Goal: Communication & Community: Answer question/provide support

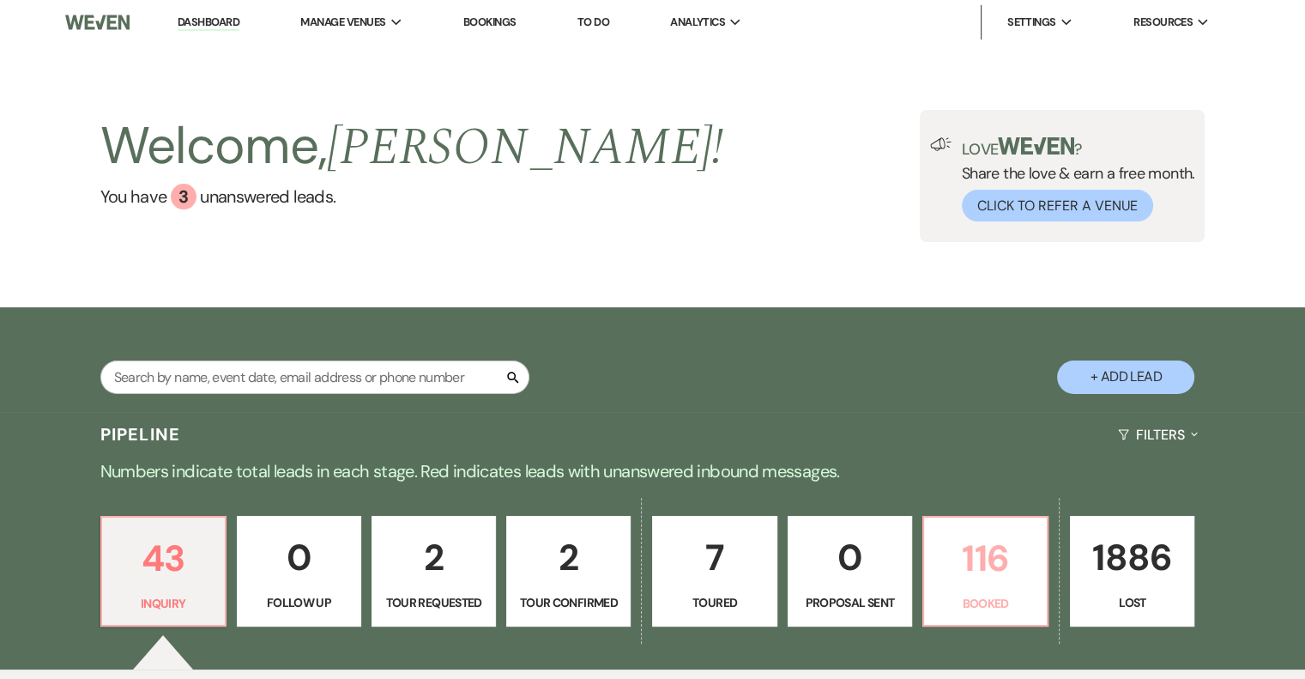
click at [987, 576] on p "116" at bounding box center [986, 558] width 102 height 57
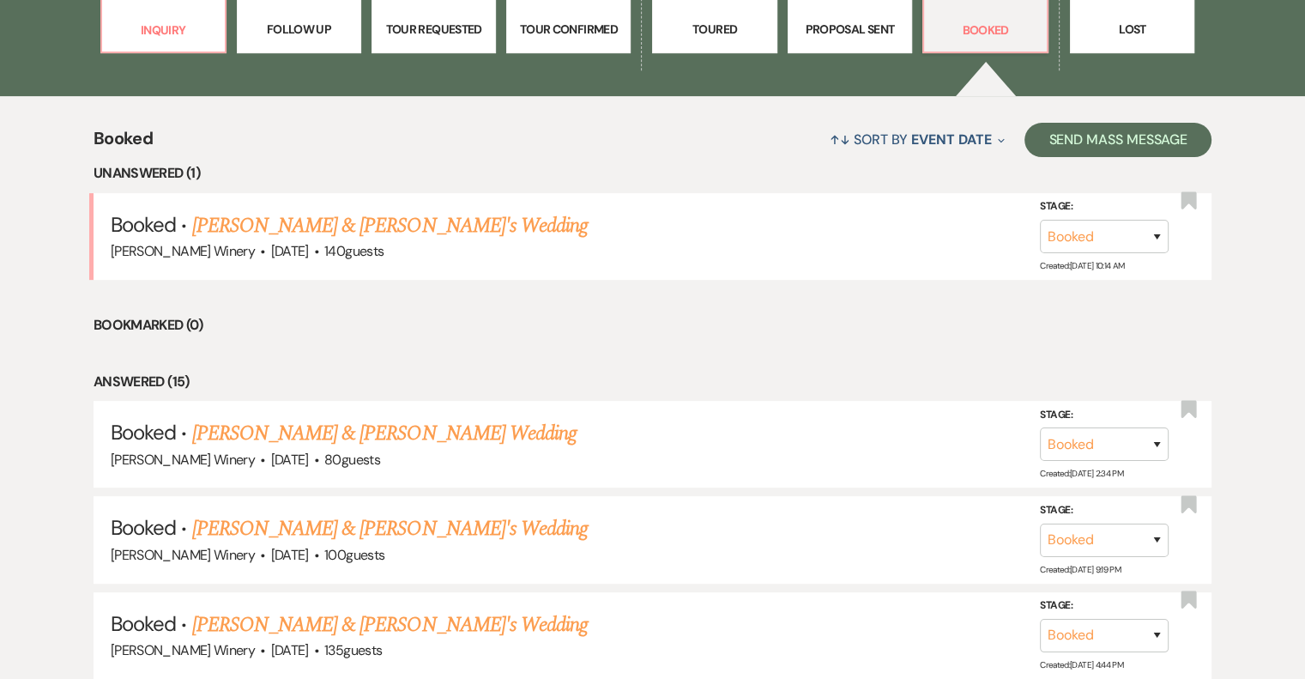
scroll to position [601, 0]
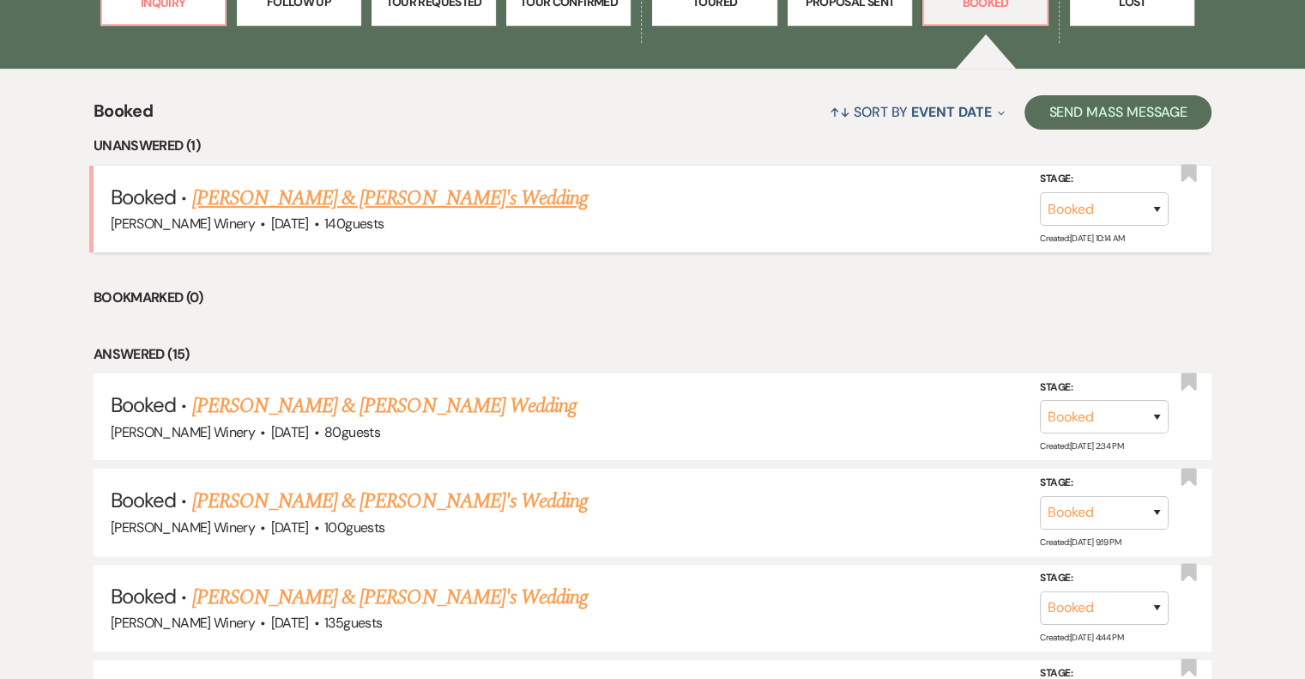
click at [277, 202] on link "Skylar Johnson & Fiance's Wedding" at bounding box center [390, 198] width 396 height 31
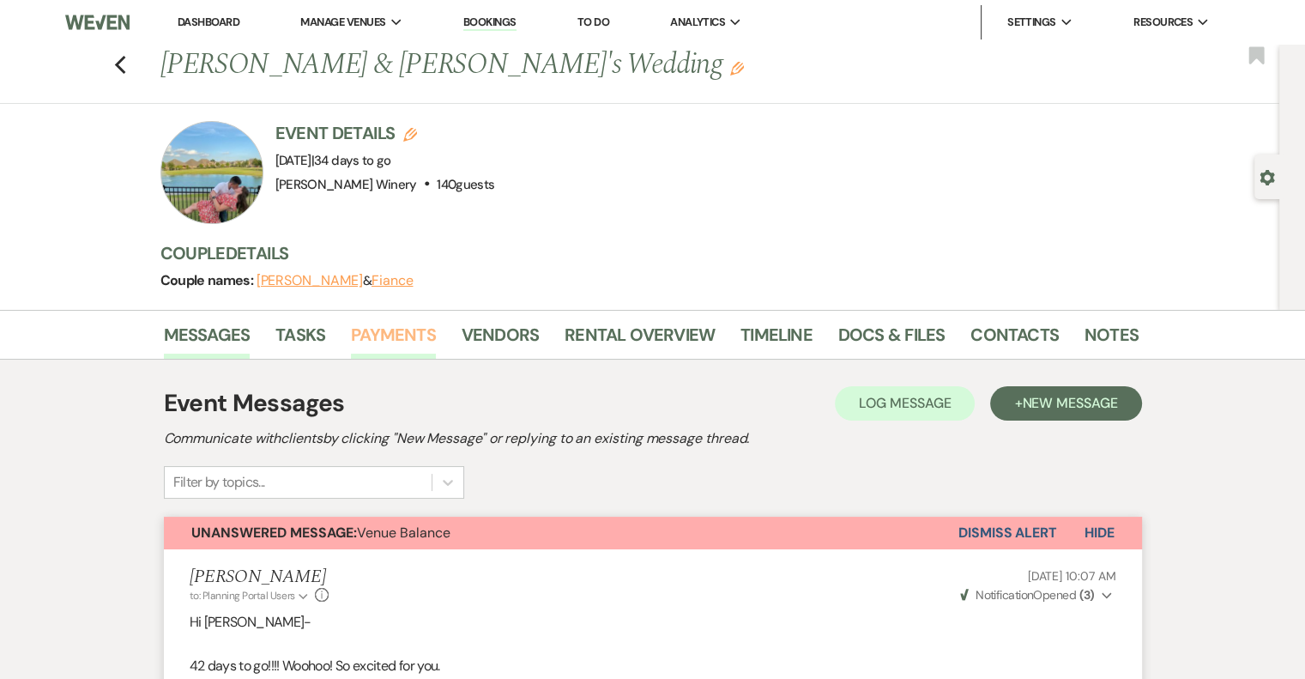
click at [415, 336] on link "Payments" at bounding box center [393, 340] width 85 height 38
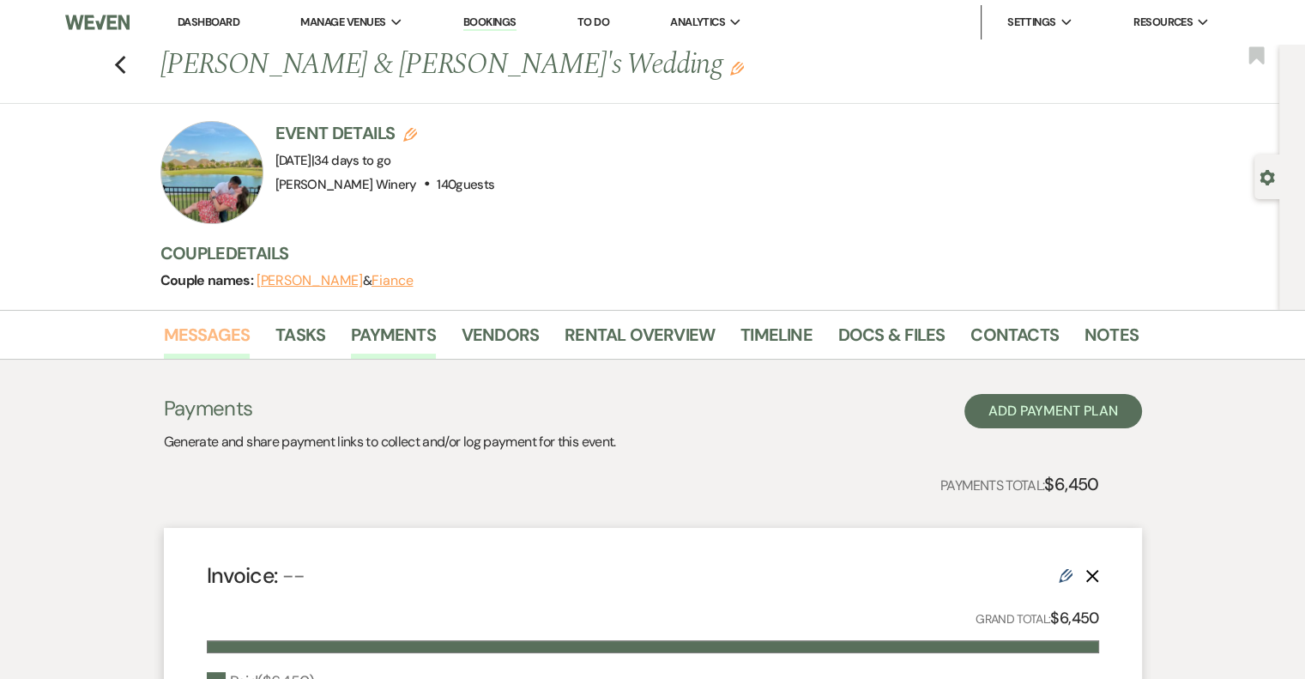
click at [232, 330] on link "Messages" at bounding box center [207, 340] width 87 height 38
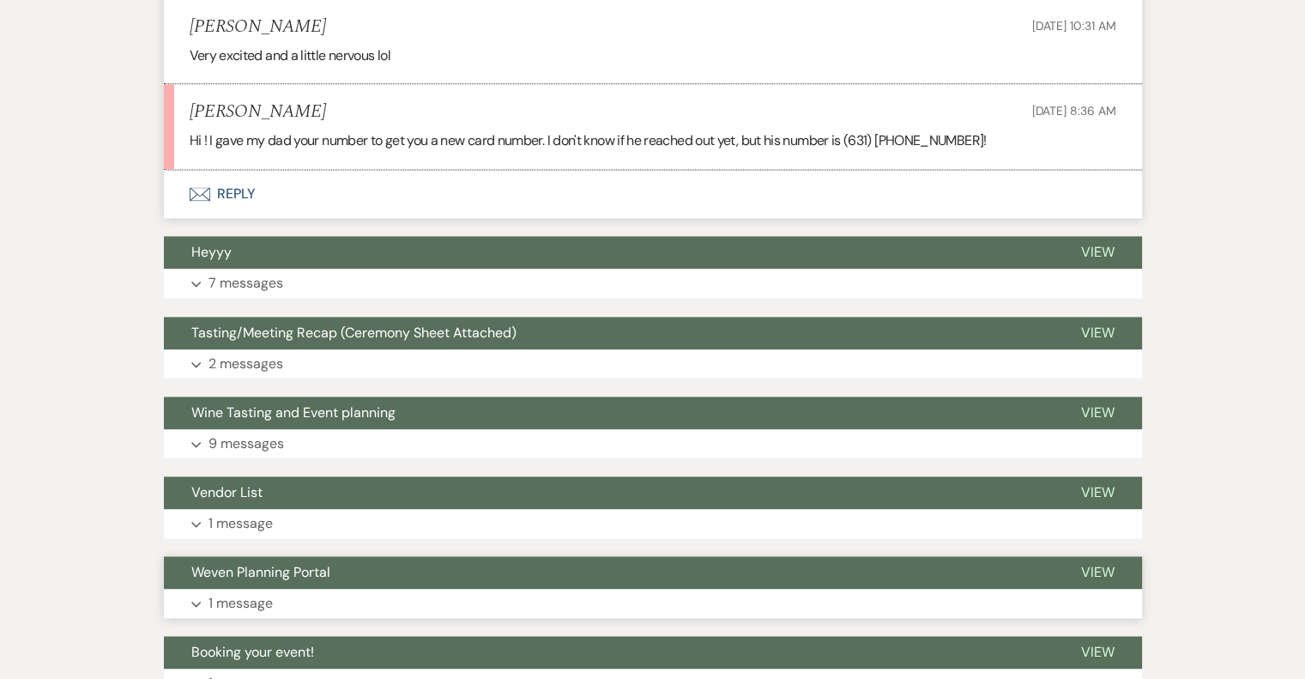
scroll to position [2217, 0]
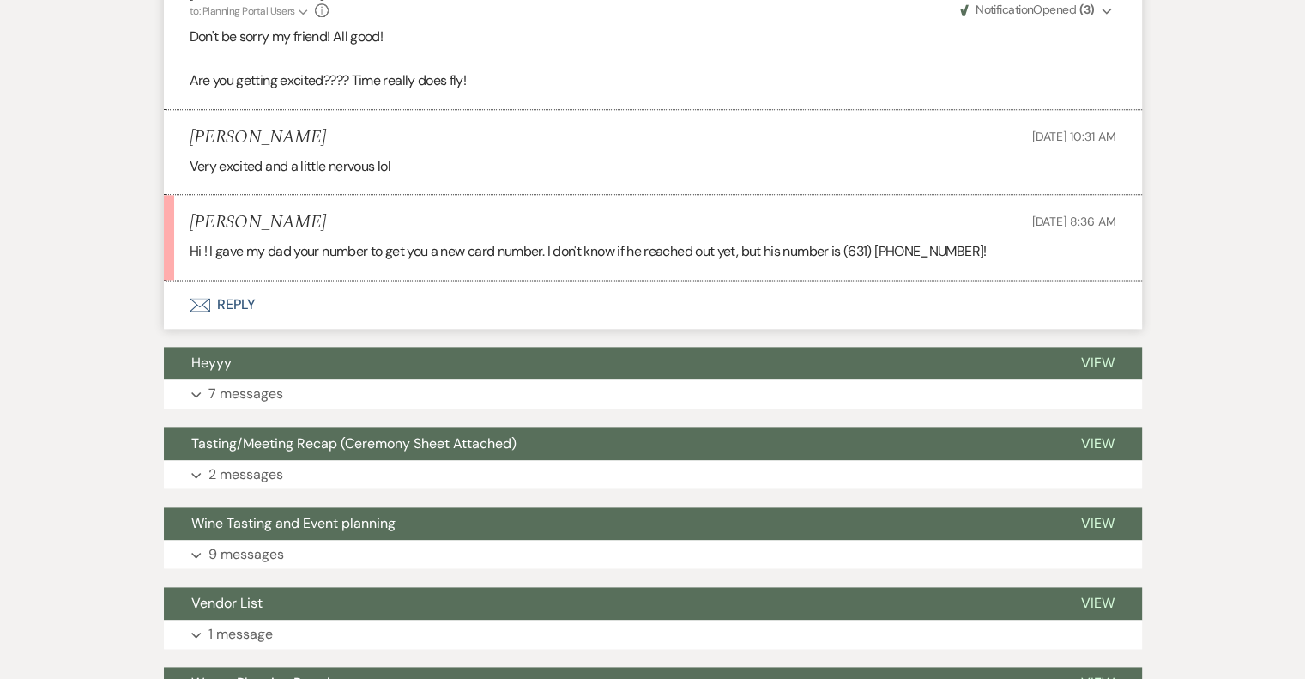
click at [239, 300] on button "Envelope Reply" at bounding box center [653, 305] width 978 height 48
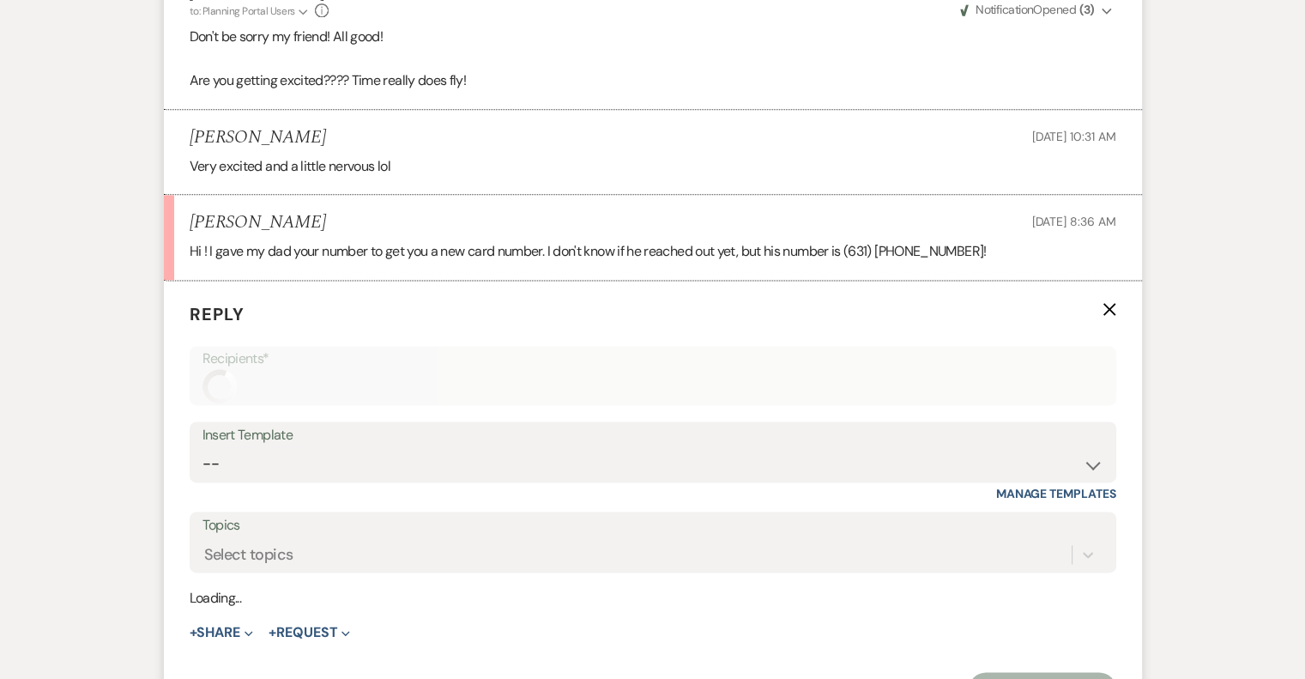
scroll to position [2333, 0]
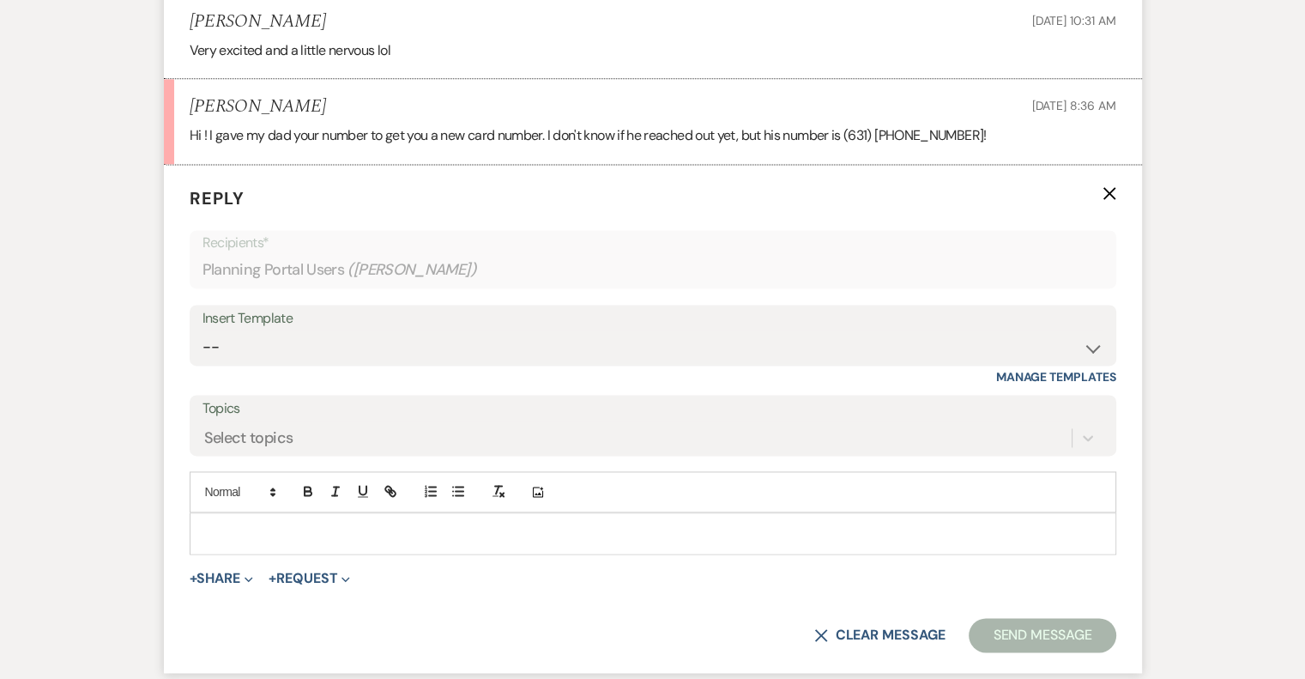
drag, startPoint x: 244, startPoint y: 515, endPoint x: 261, endPoint y: 505, distance: 20.0
click at [259, 505] on div "Add Photo" at bounding box center [653, 512] width 927 height 82
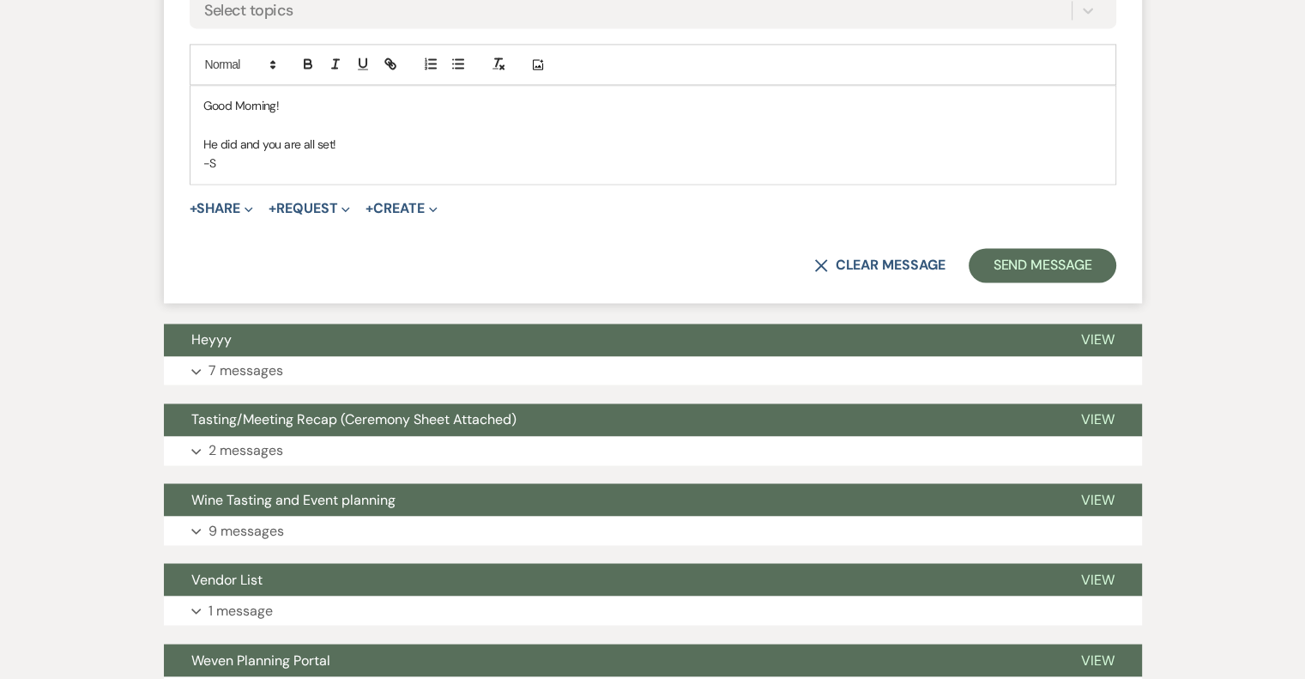
scroll to position [2762, 0]
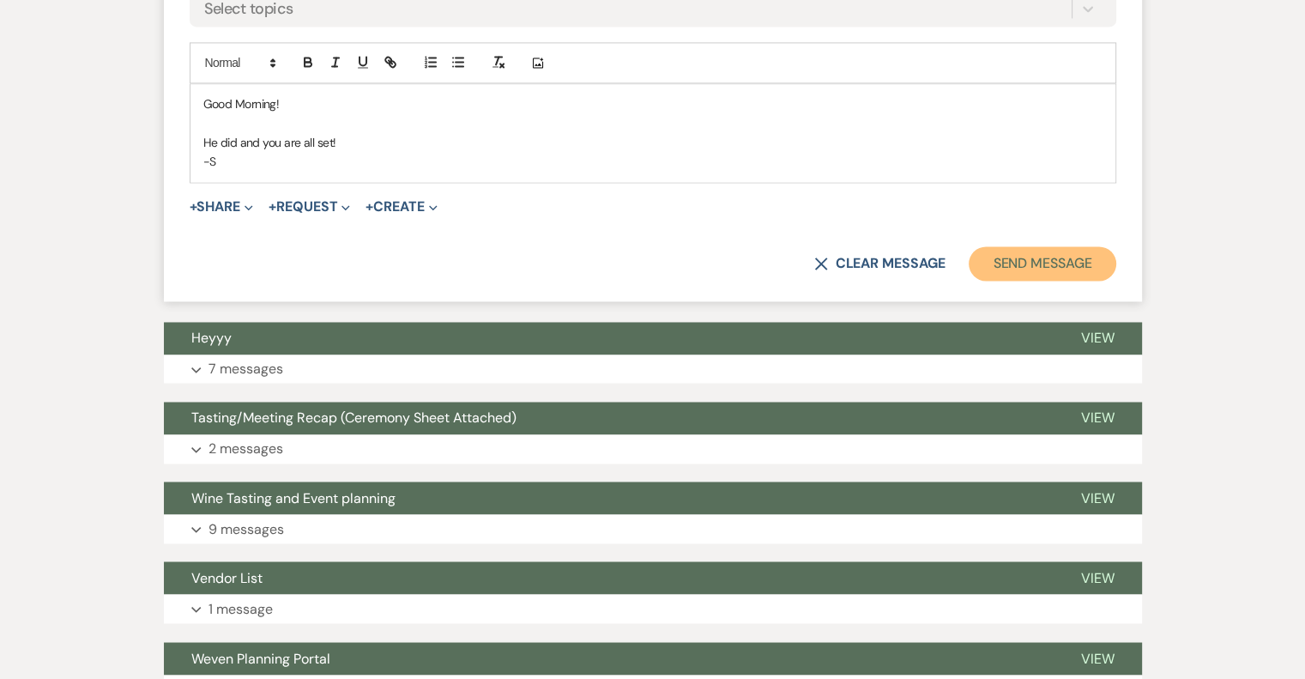
drag, startPoint x: 1010, startPoint y: 263, endPoint x: 1017, endPoint y: 249, distance: 15.4
click at [1016, 250] on button "Send Message" at bounding box center [1042, 263] width 147 height 34
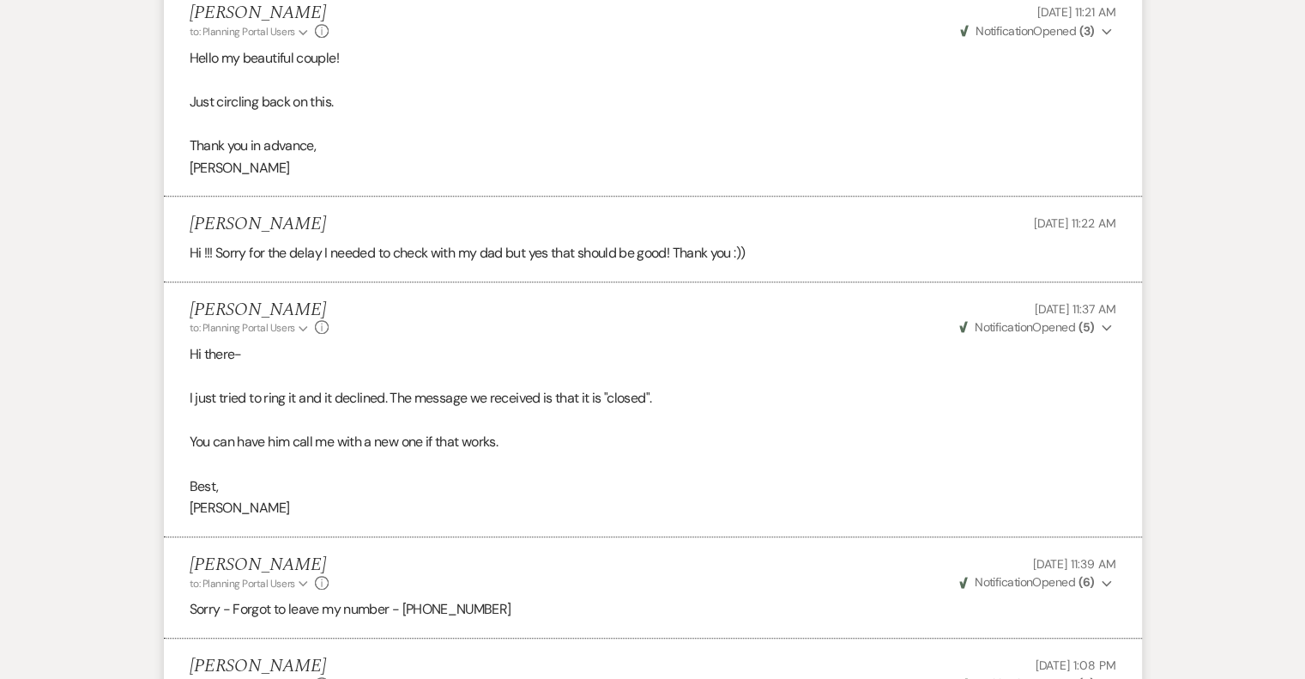
scroll to position [0, 0]
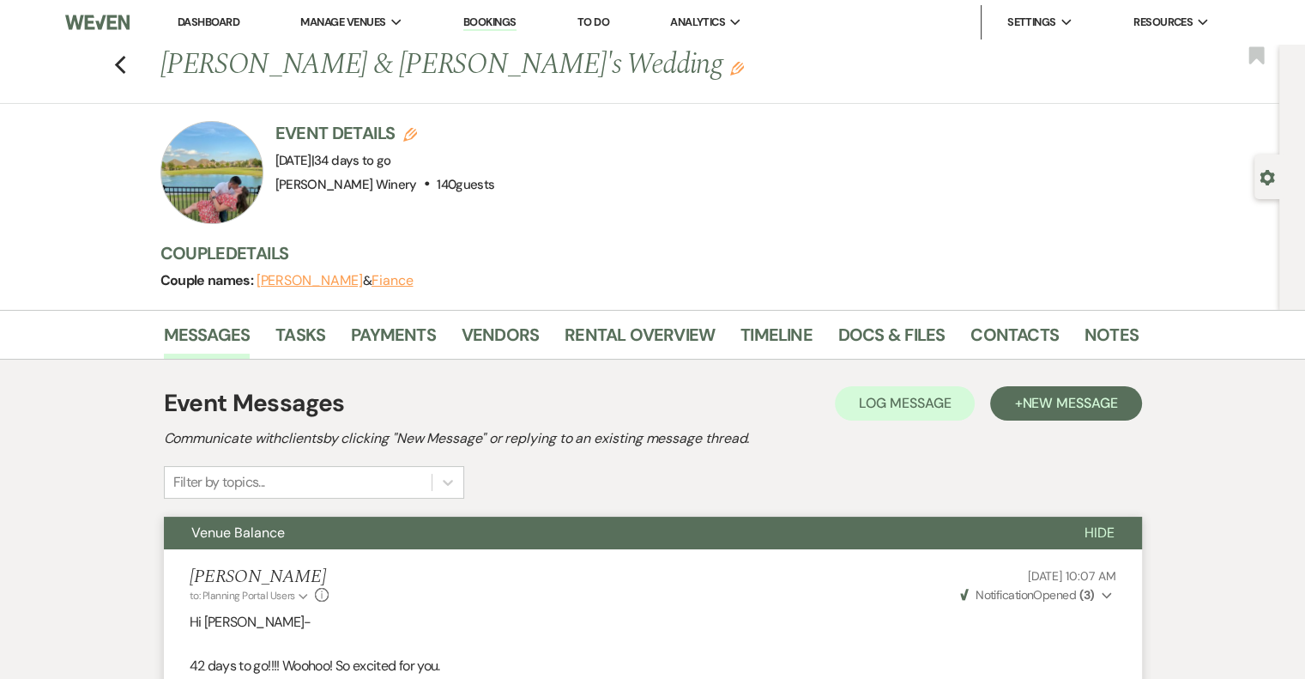
click at [202, 21] on link "Dashboard" at bounding box center [209, 22] width 62 height 15
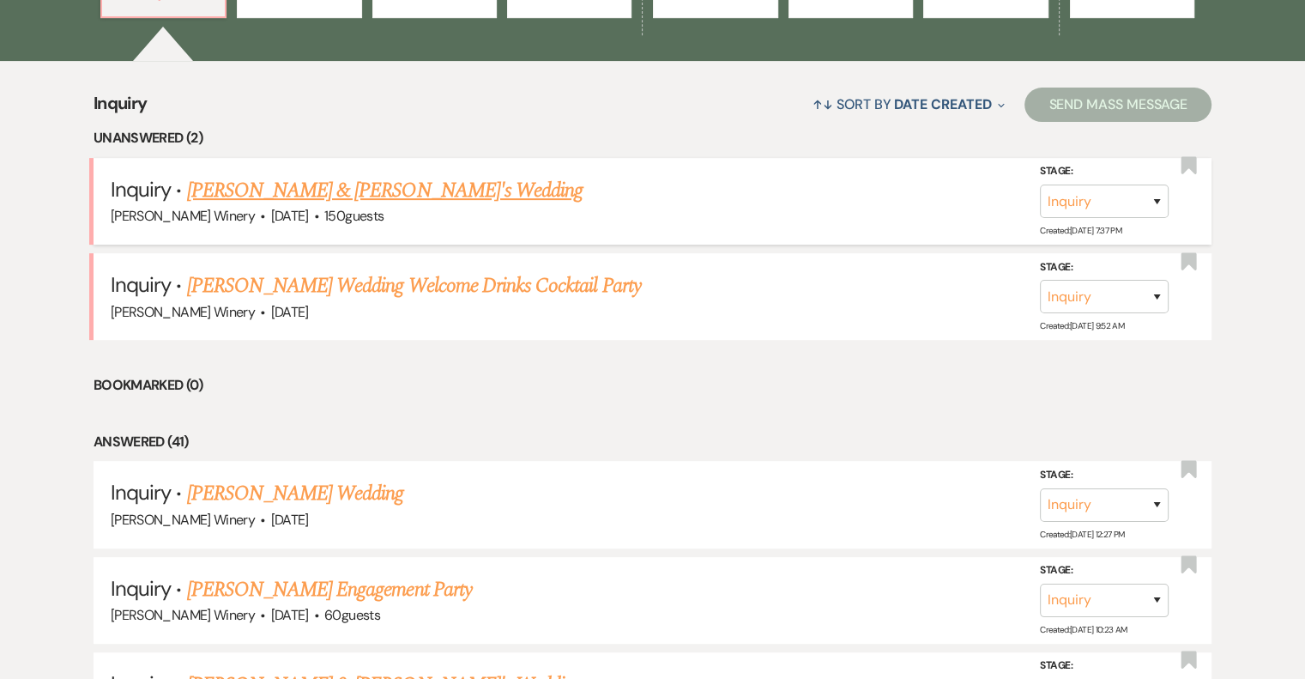
scroll to position [343, 0]
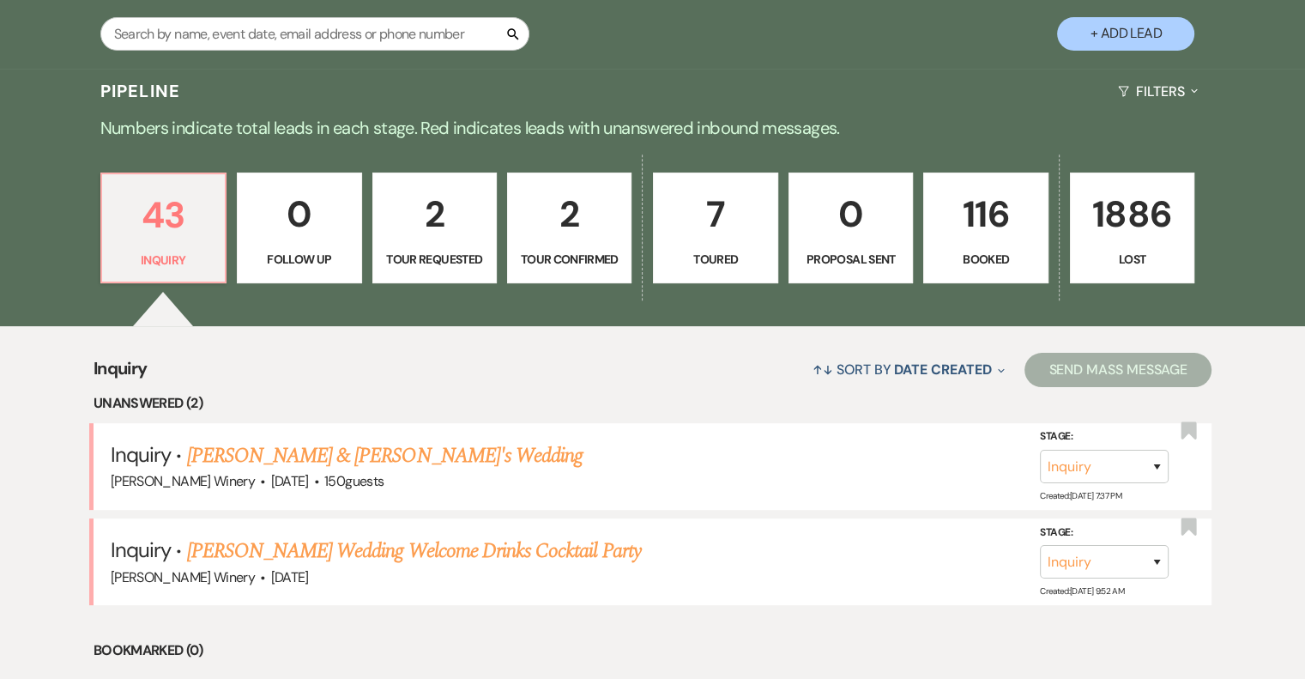
click at [546, 551] on link "[PERSON_NAME] Wedding Welcome Drinks Cocktail Party" at bounding box center [414, 551] width 454 height 31
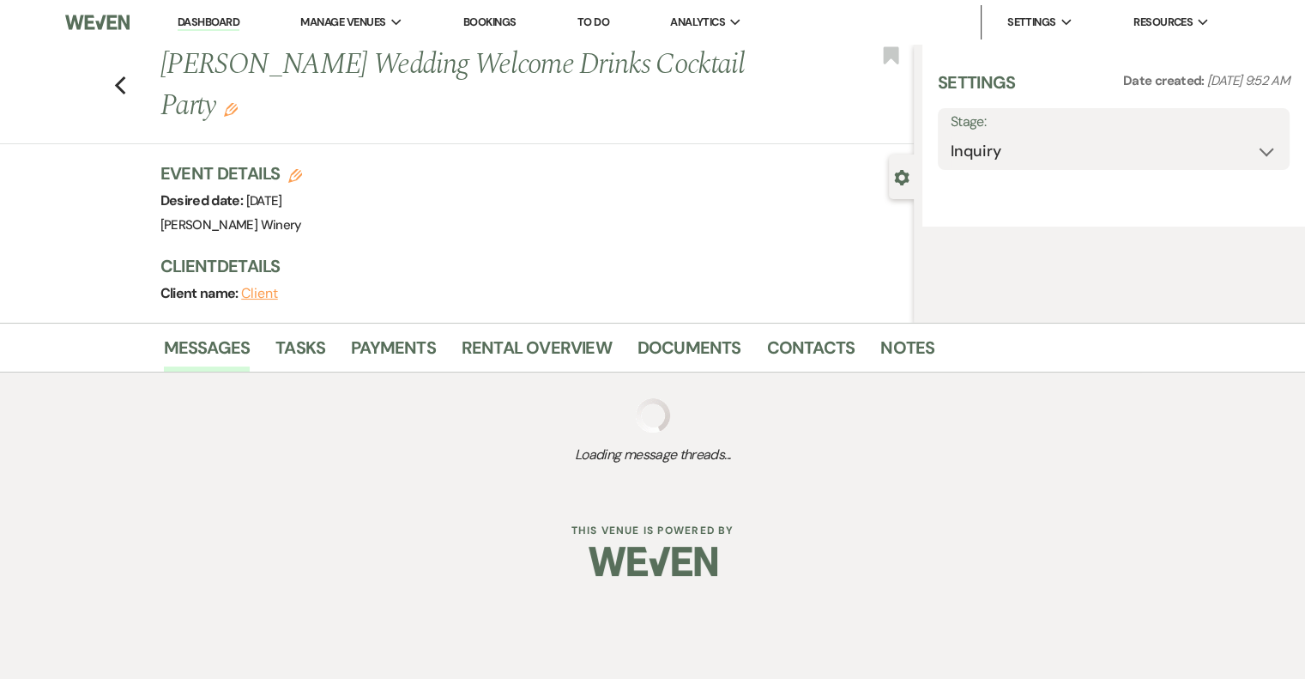
select select "5"
select select "13"
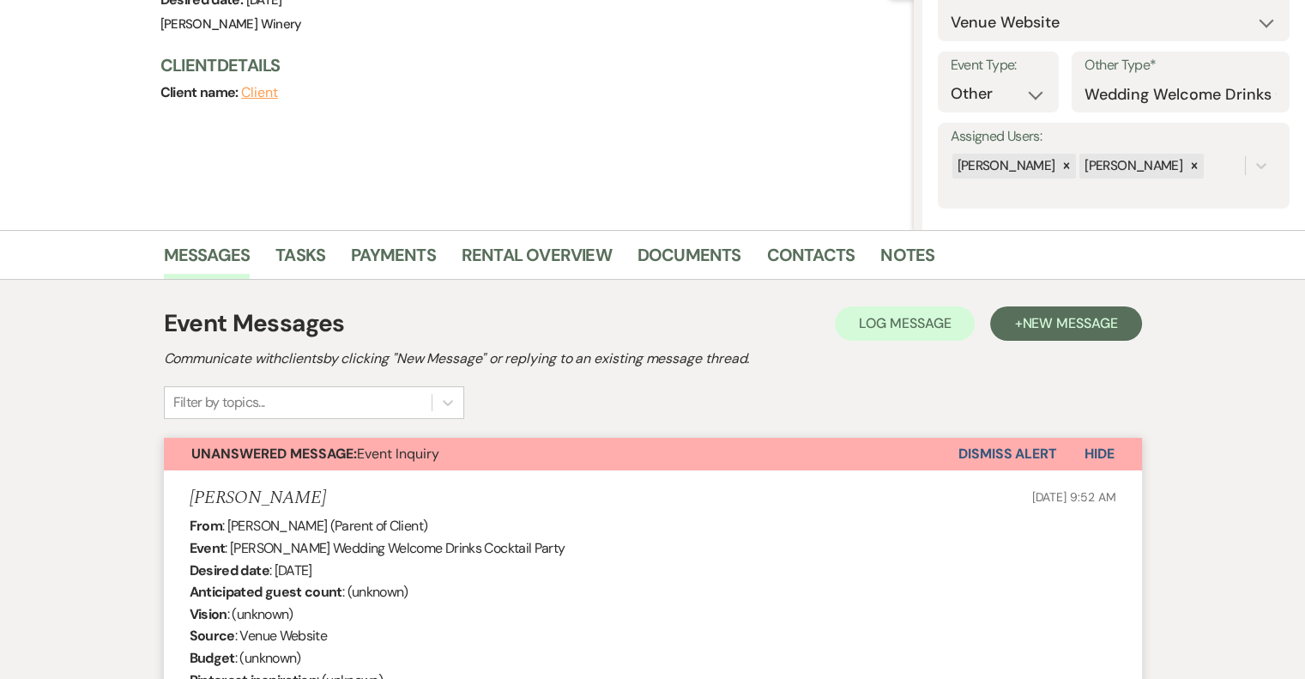
scroll to position [217, 0]
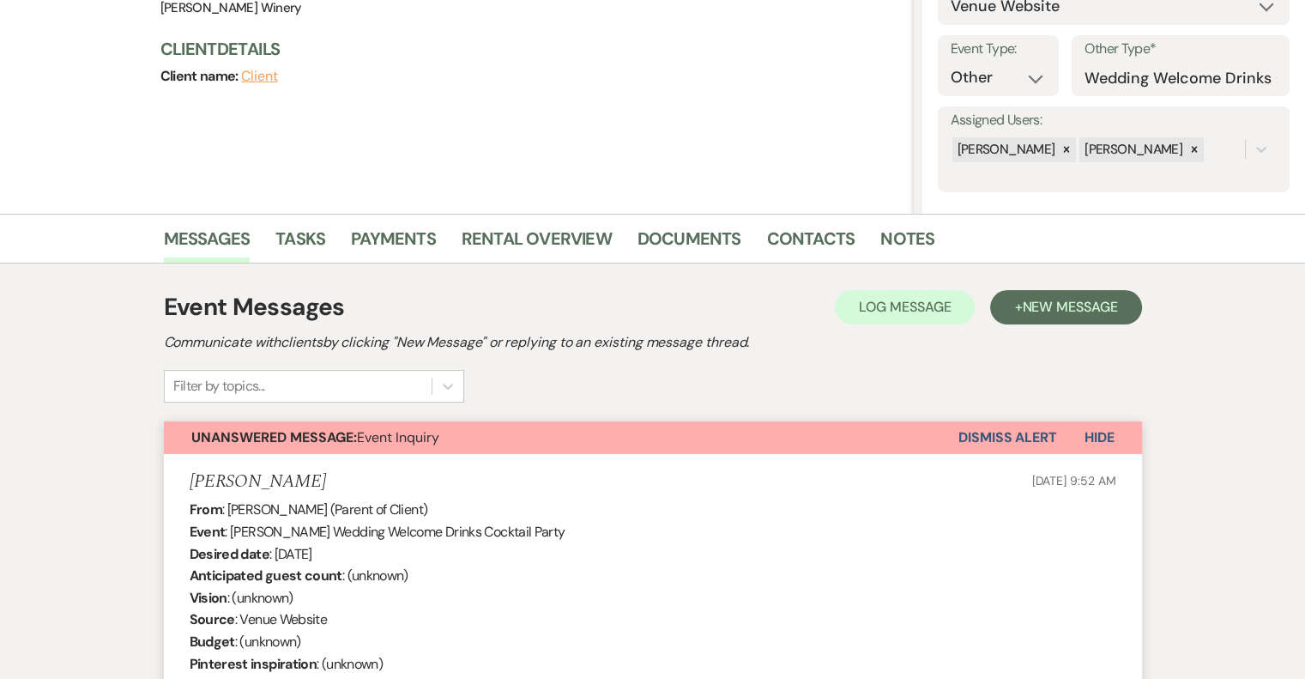
click at [1002, 435] on button "Dismiss Alert" at bounding box center [1008, 437] width 99 height 33
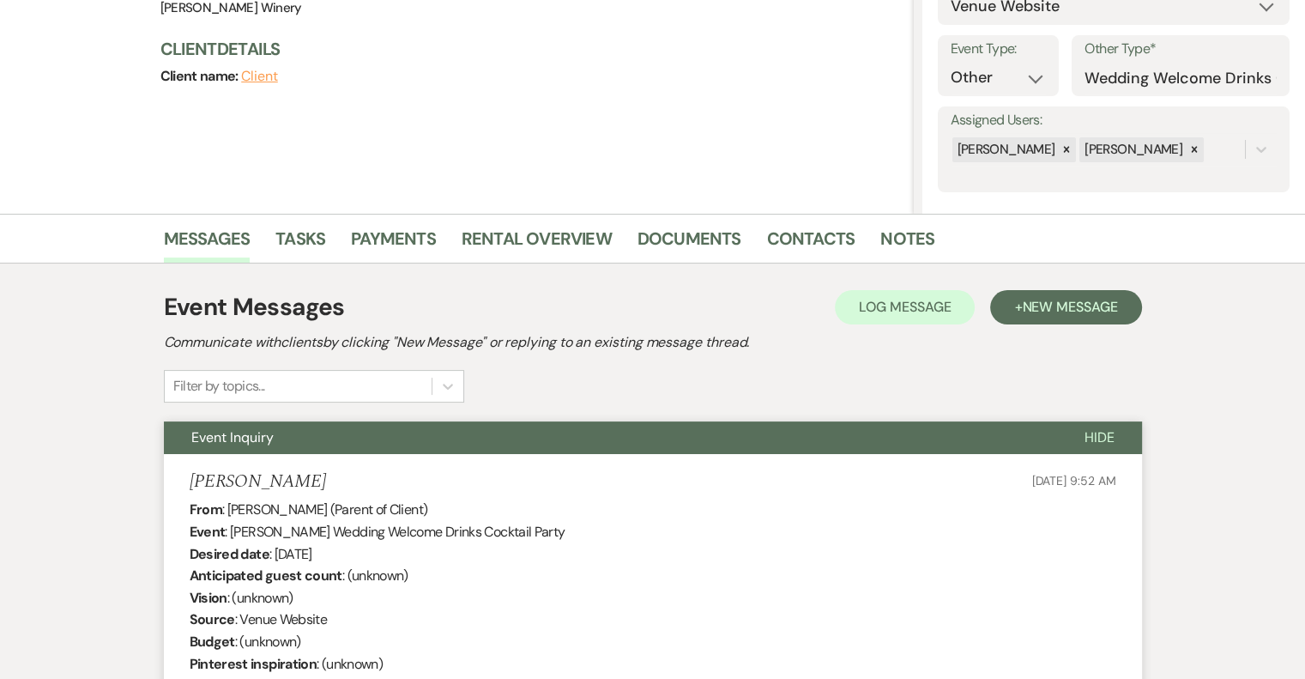
scroll to position [0, 0]
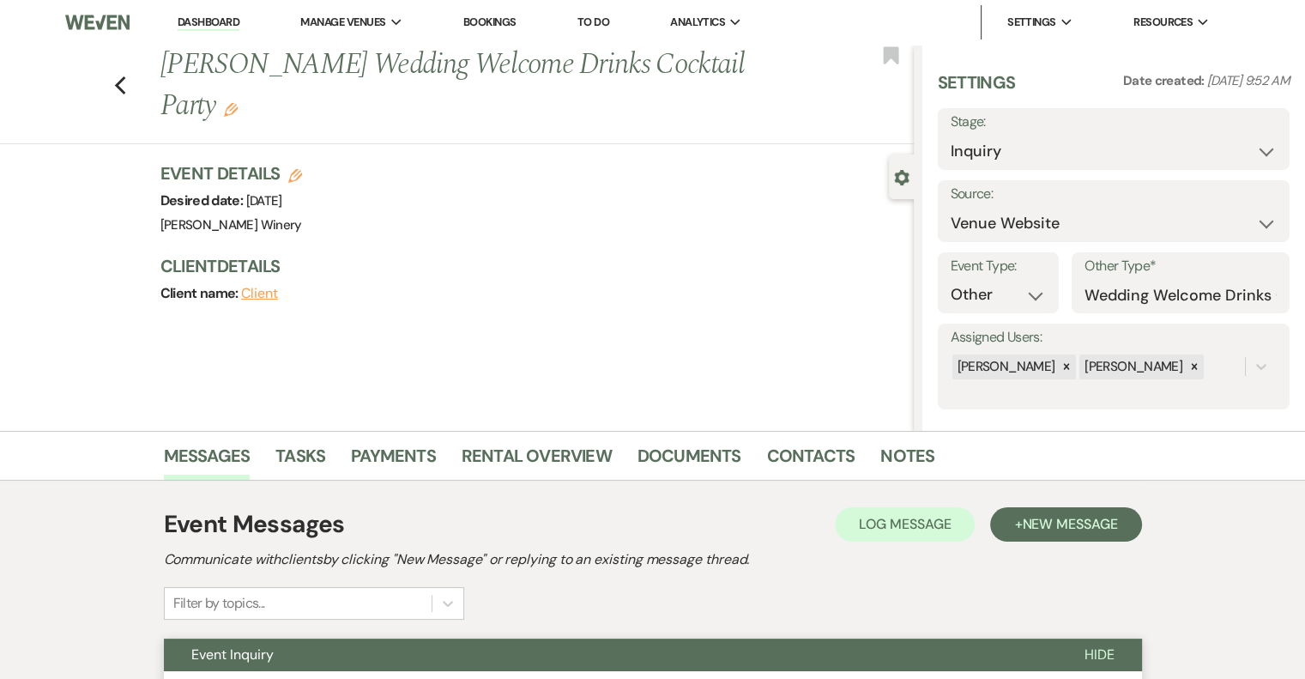
click at [206, 14] on li "Dashboard" at bounding box center [208, 22] width 79 height 34
click at [205, 19] on link "Dashboard" at bounding box center [209, 23] width 62 height 16
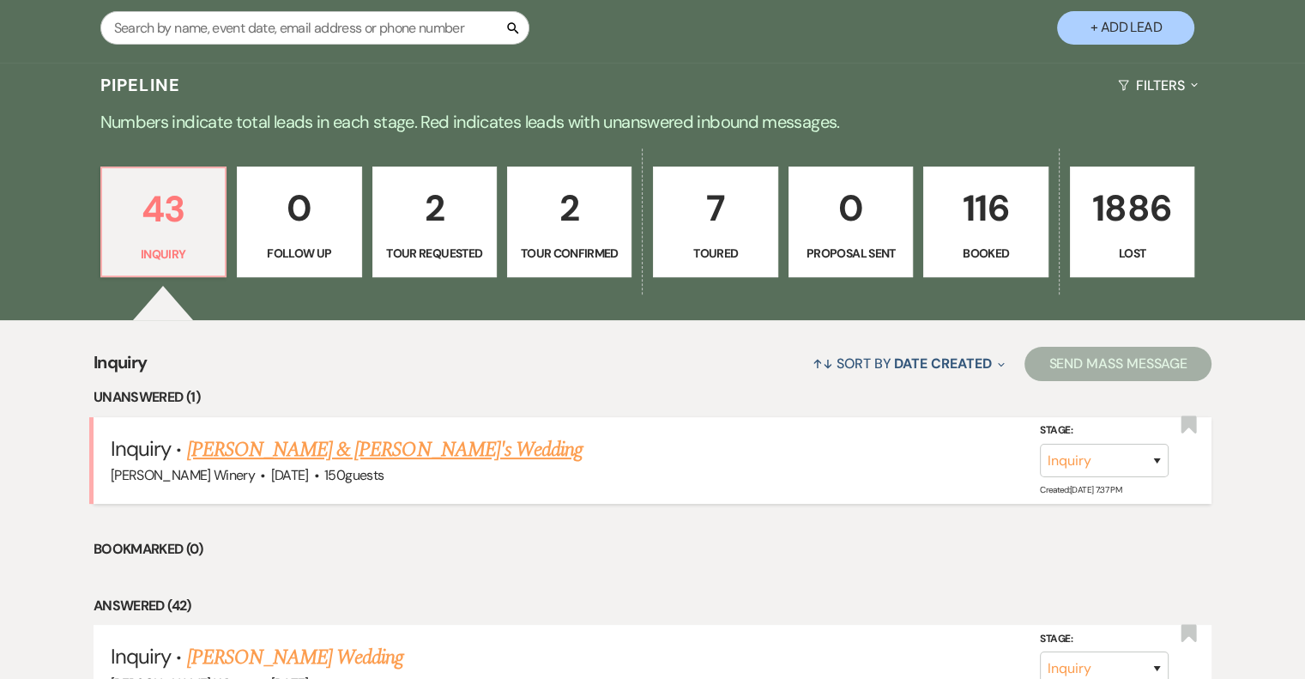
scroll to position [429, 0]
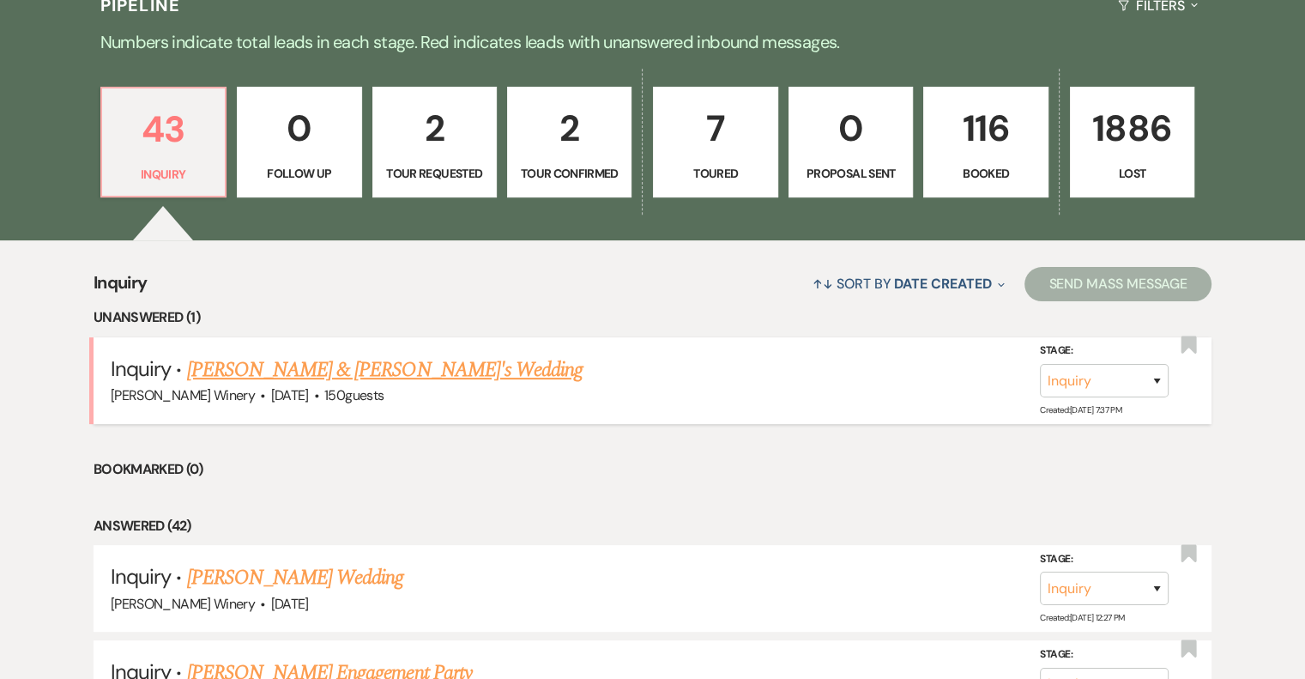
click at [261, 370] on link "[PERSON_NAME] & [PERSON_NAME]'s Wedding" at bounding box center [385, 369] width 396 height 31
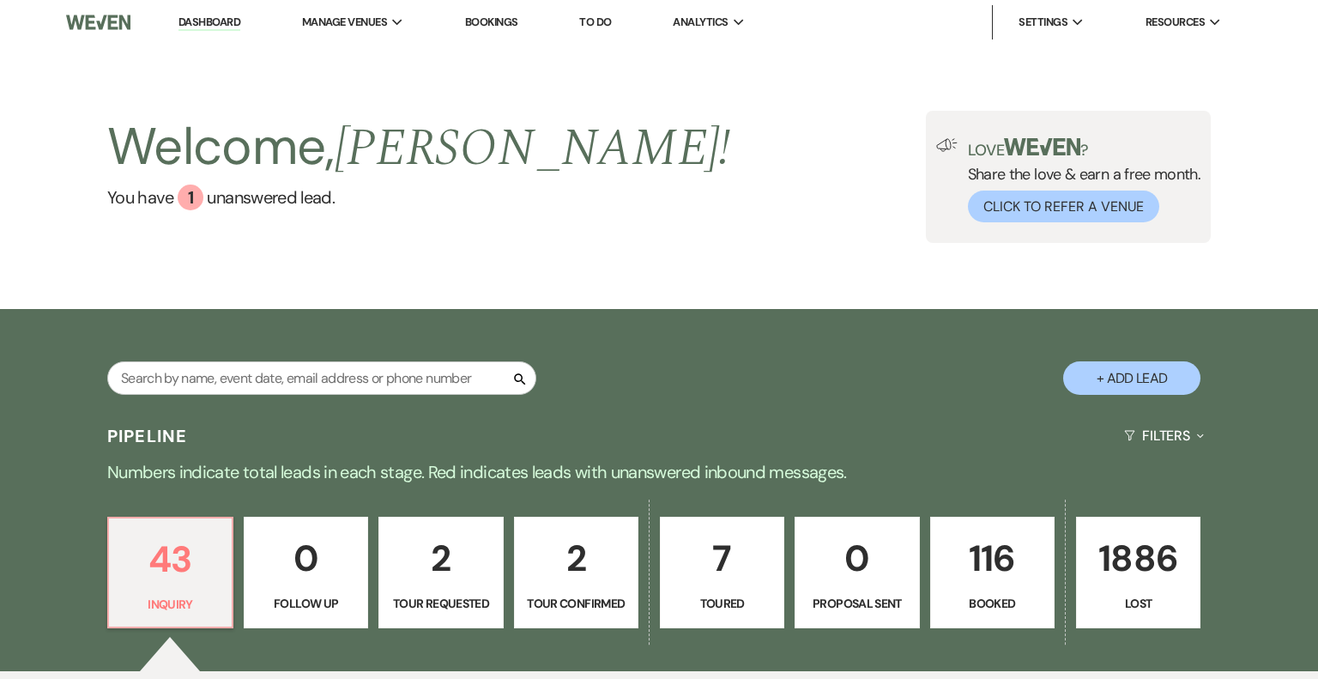
select select "5"
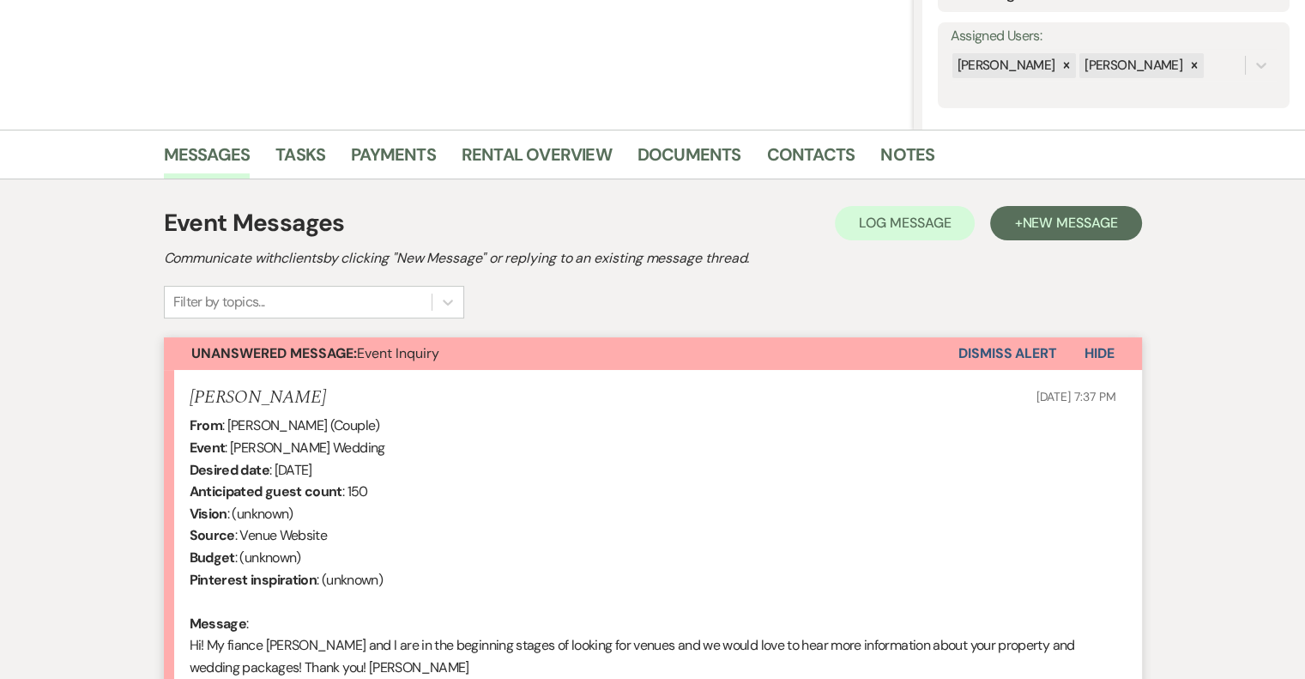
scroll to position [523, 0]
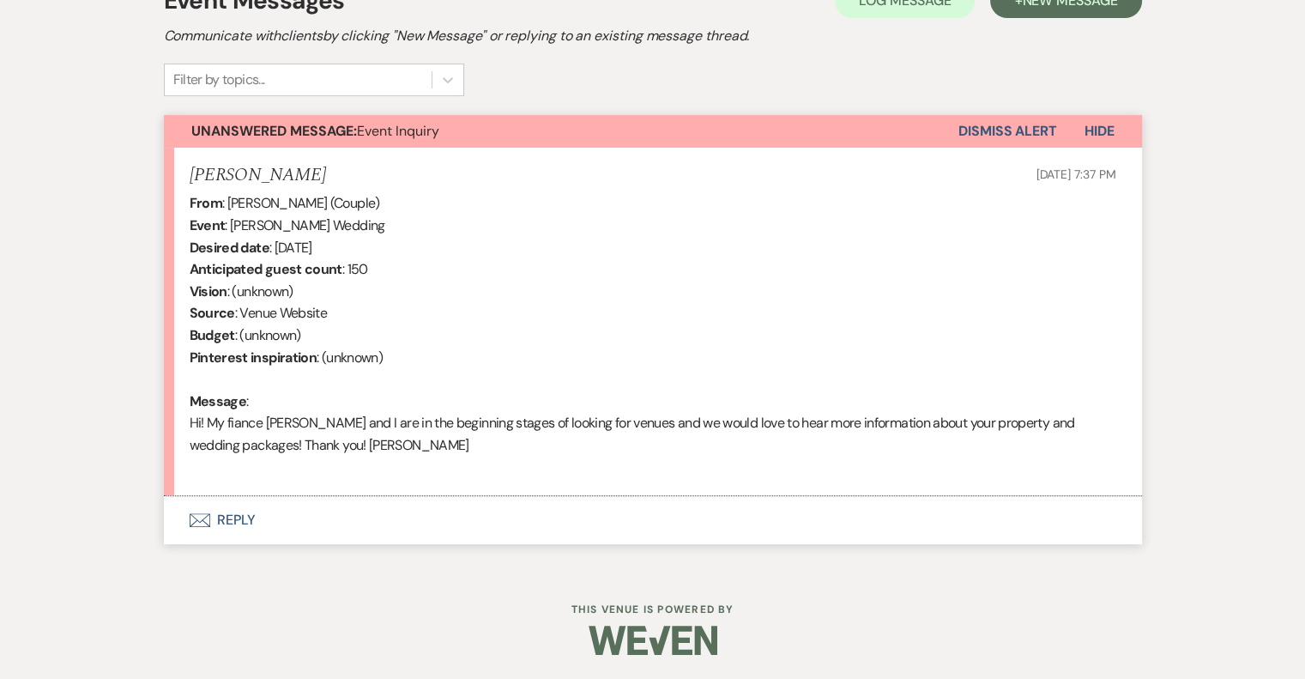
click at [239, 512] on button "Envelope Reply" at bounding box center [653, 520] width 978 height 48
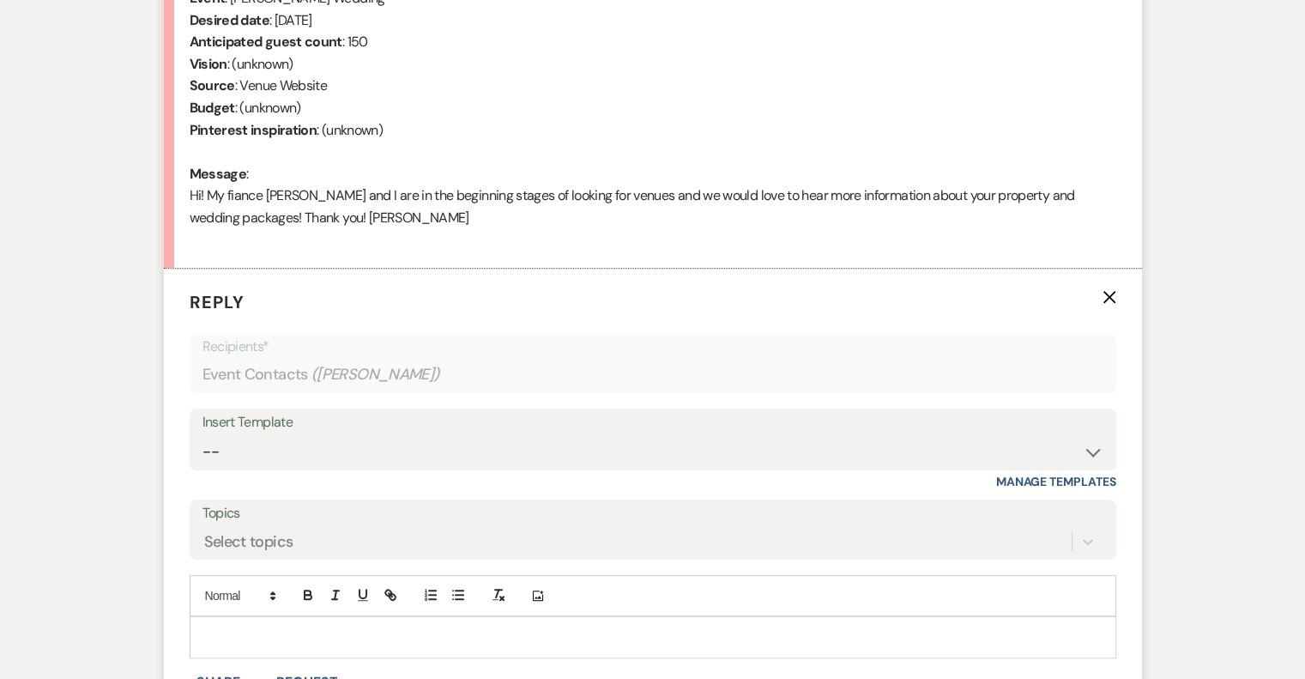
scroll to position [933, 0]
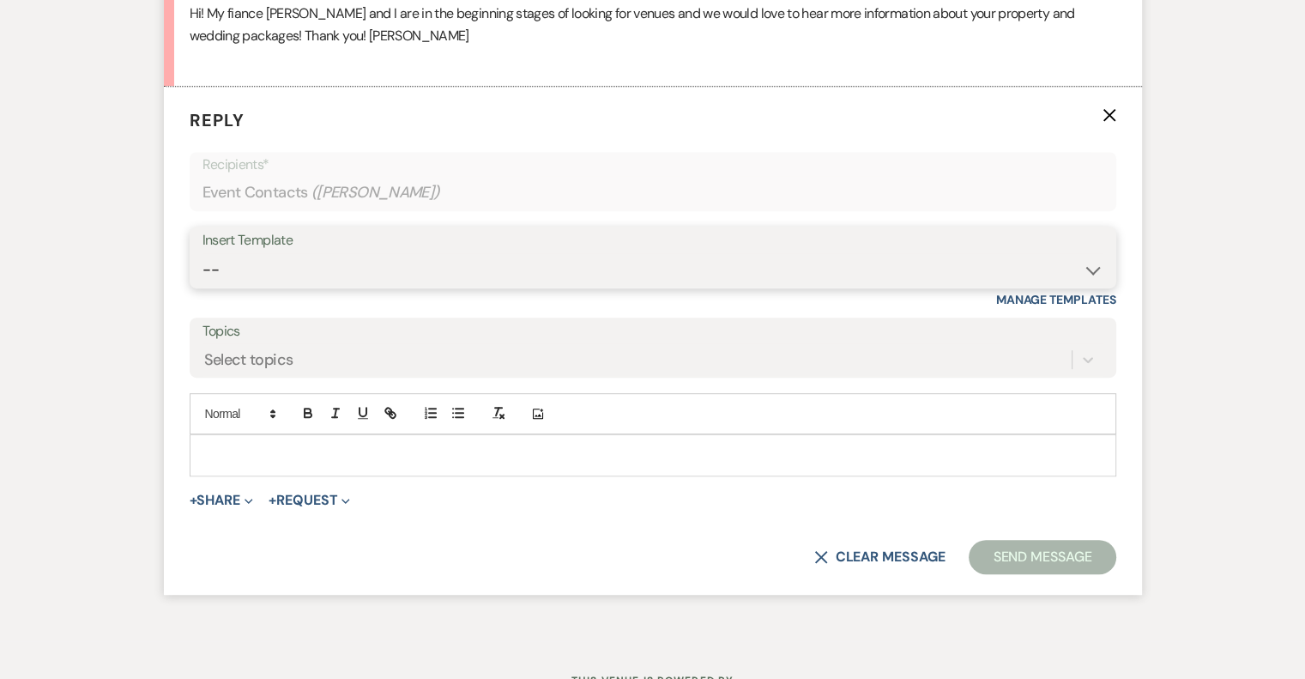
click at [257, 274] on select "-- Weven Planning Portal Introduction (Booked Events) Tour Request Response Fol…" at bounding box center [653, 269] width 901 height 33
select select "403"
click at [203, 253] on select "-- Weven Planning Portal Introduction (Booked Events) Tour Request Response Fol…" at bounding box center [653, 269] width 901 height 33
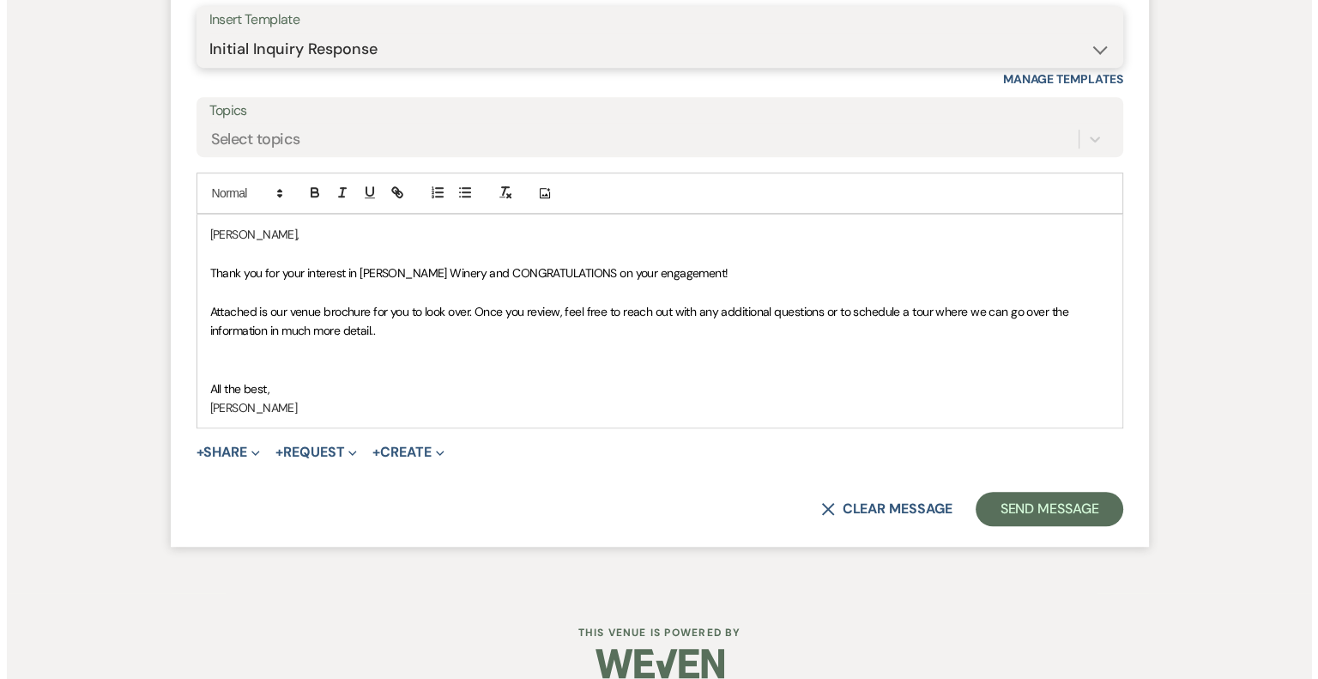
scroll to position [1176, 0]
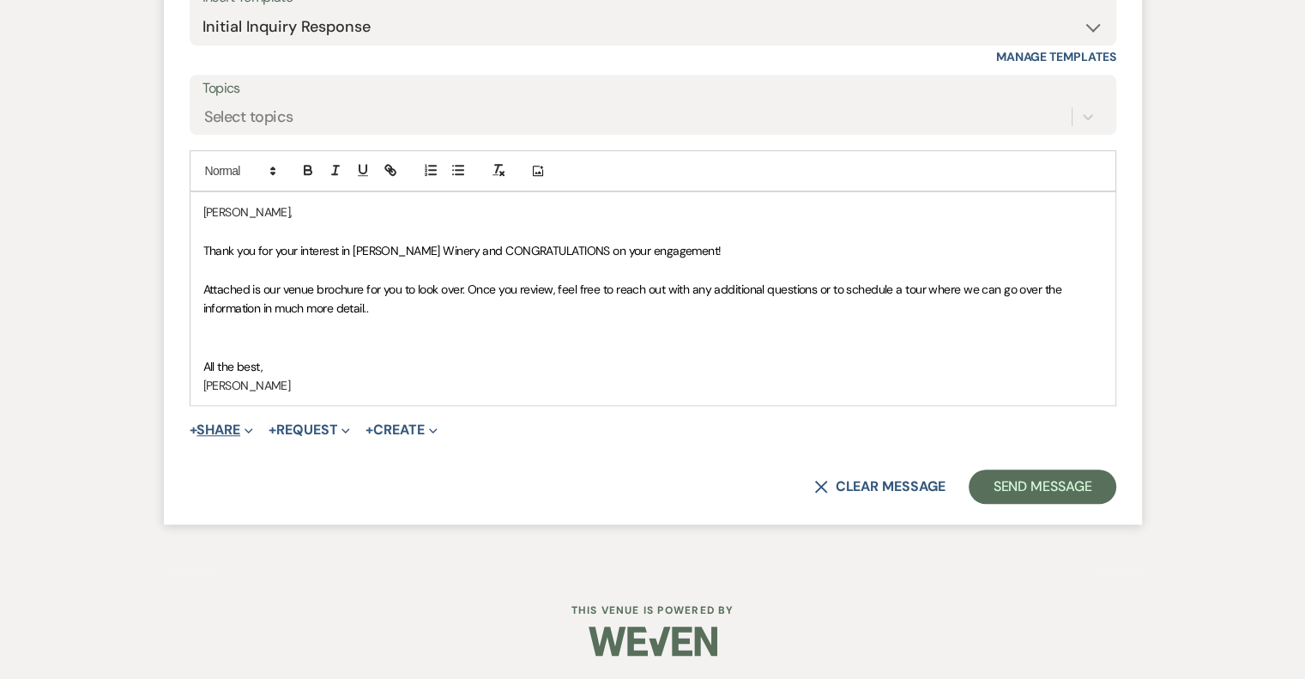
click at [239, 431] on button "+ Share Expand" at bounding box center [222, 430] width 64 height 14
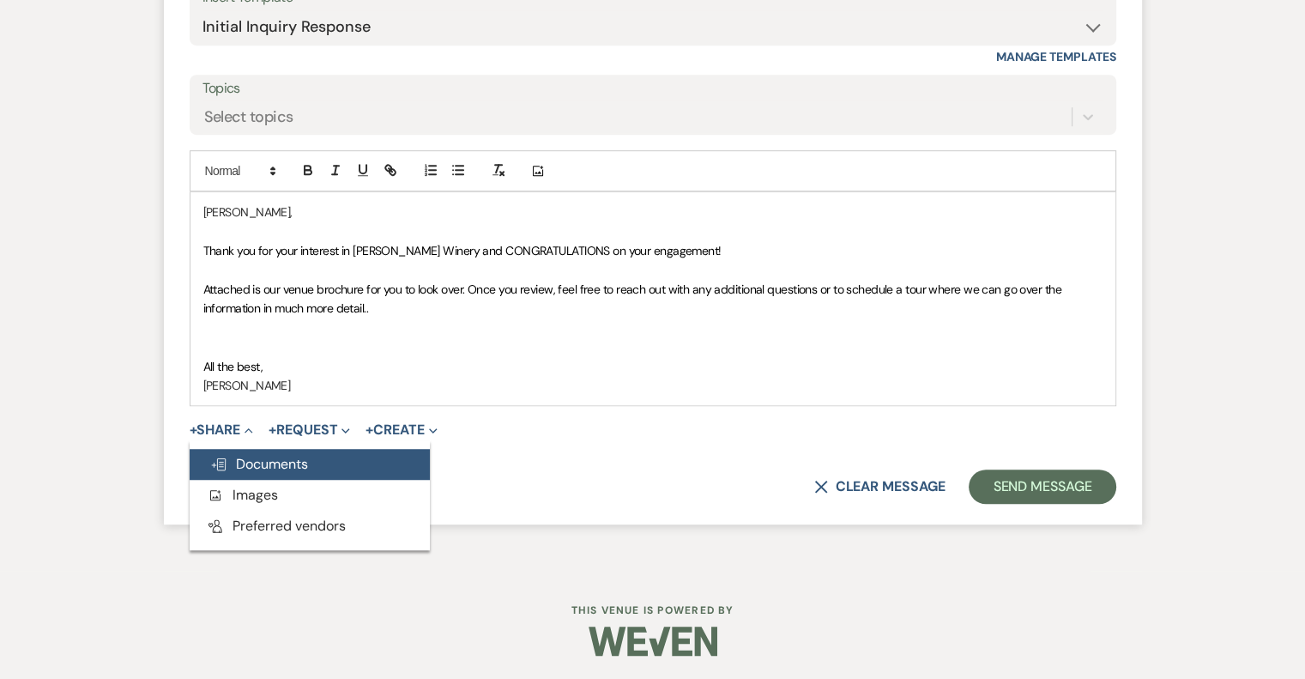
click at [257, 466] on span "Doc Upload Documents" at bounding box center [259, 464] width 98 height 18
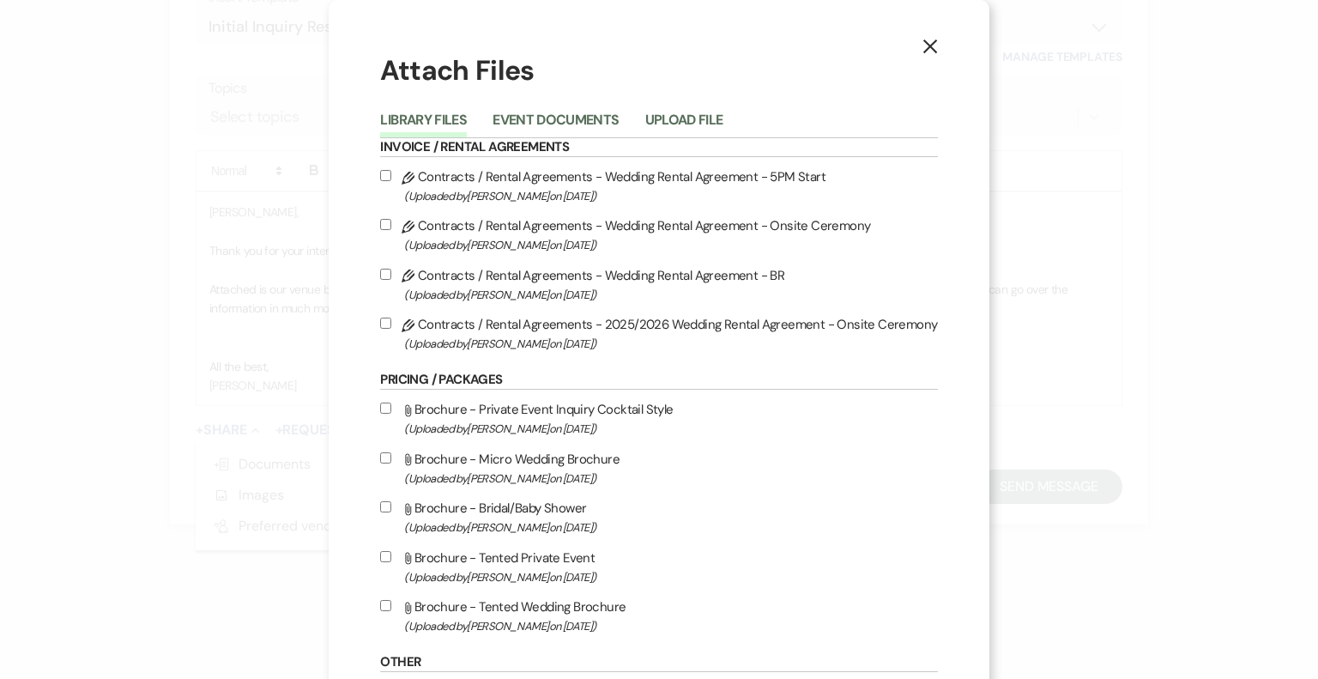
click at [491, 614] on label "Attach File Brochure - Tented Wedding Brochure (Uploaded by Susan Solecki on Ju…" at bounding box center [658, 616] width 557 height 40
click at [391, 611] on input "Attach File Brochure - Tented Wedding Brochure (Uploaded by Susan Solecki on Ju…" at bounding box center [385, 605] width 11 height 11
checkbox input "true"
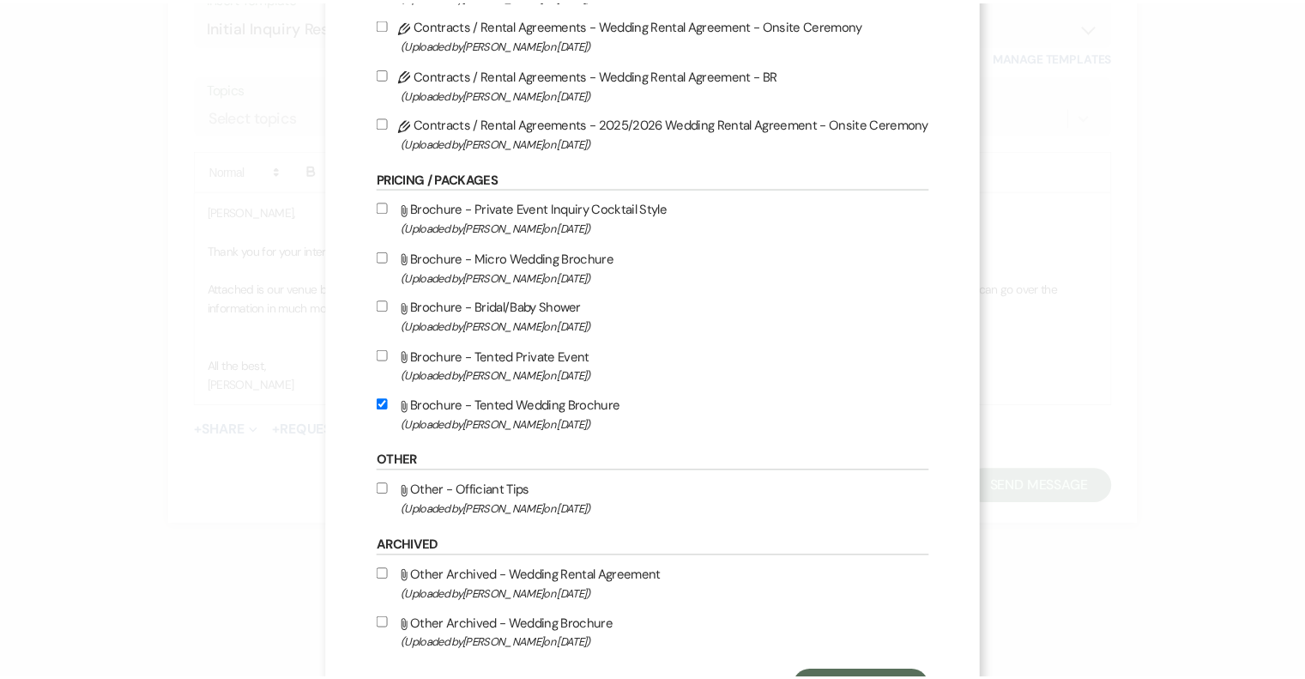
scroll to position [282, 0]
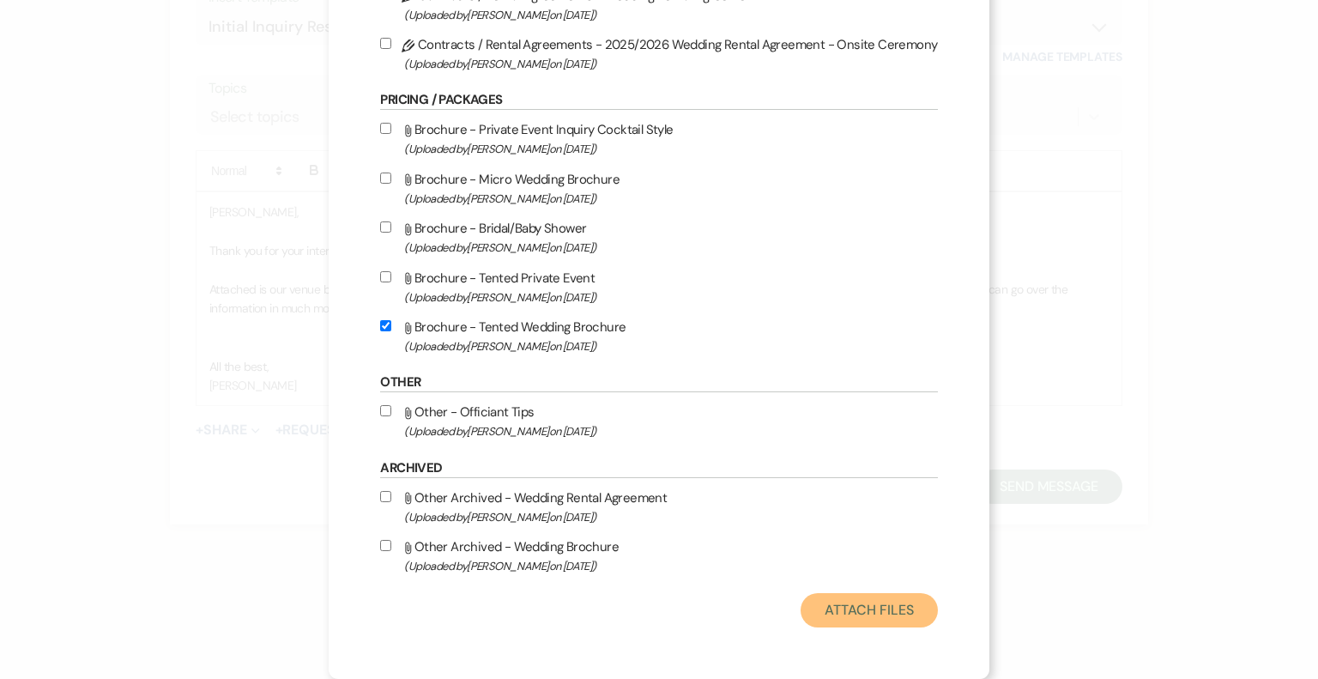
click at [844, 614] on button "Attach Files" at bounding box center [869, 610] width 136 height 34
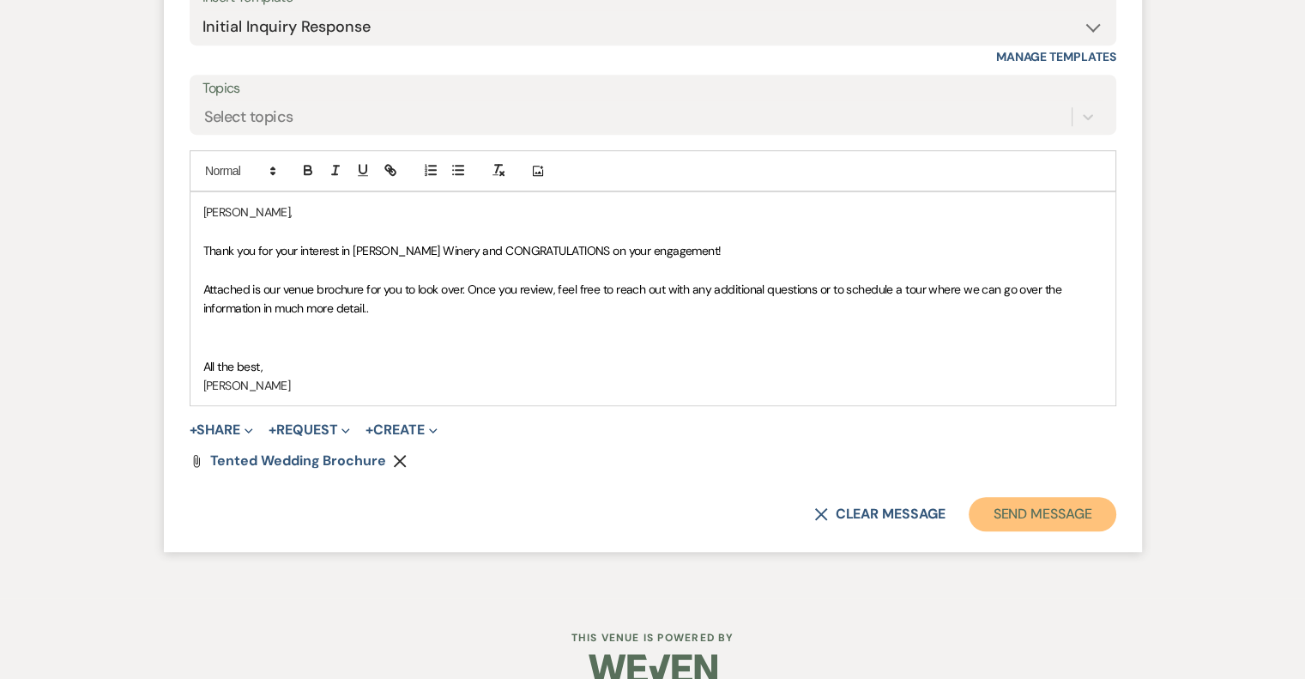
click at [1029, 510] on button "Send Message" at bounding box center [1042, 514] width 147 height 34
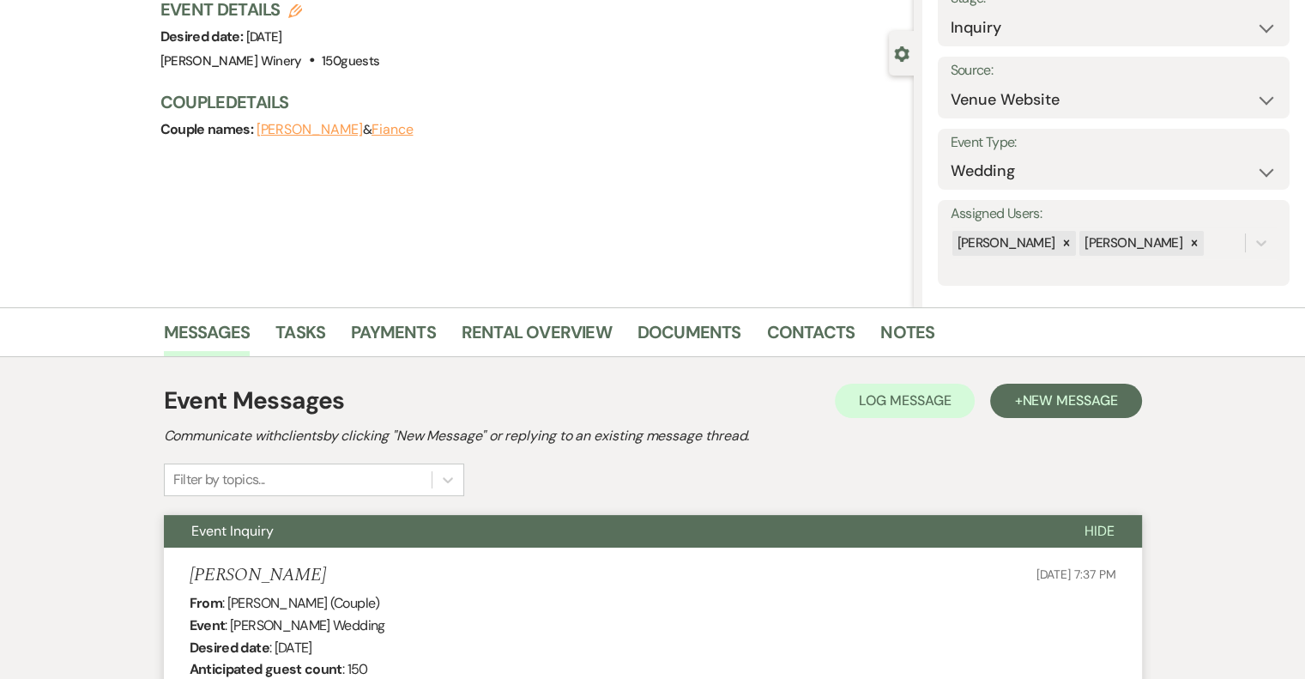
scroll to position [0, 0]
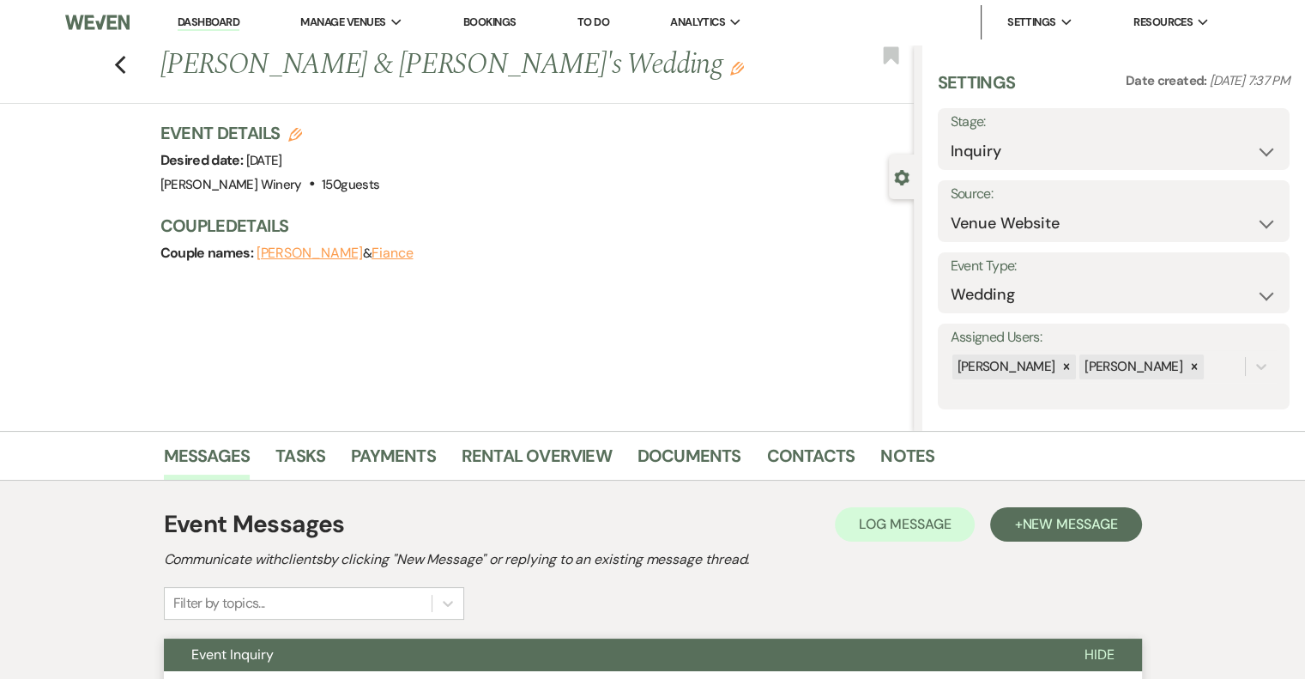
click at [215, 19] on link "Dashboard" at bounding box center [209, 23] width 62 height 16
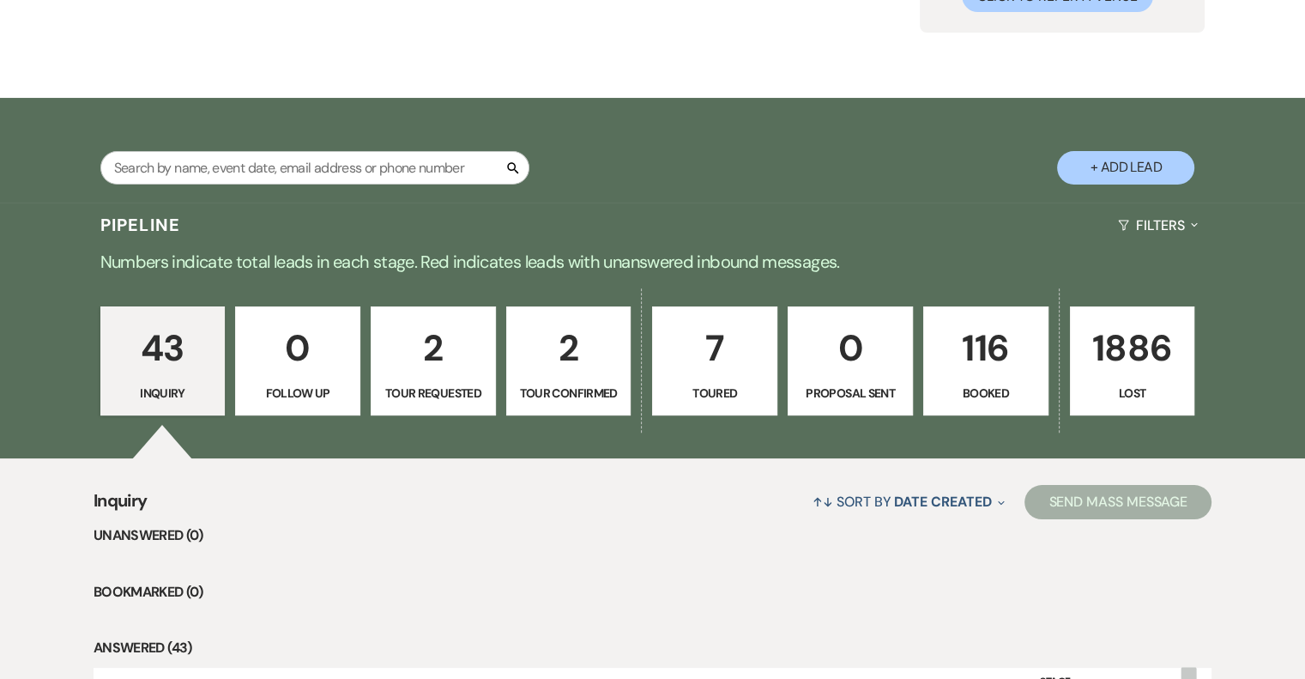
scroll to position [257, 0]
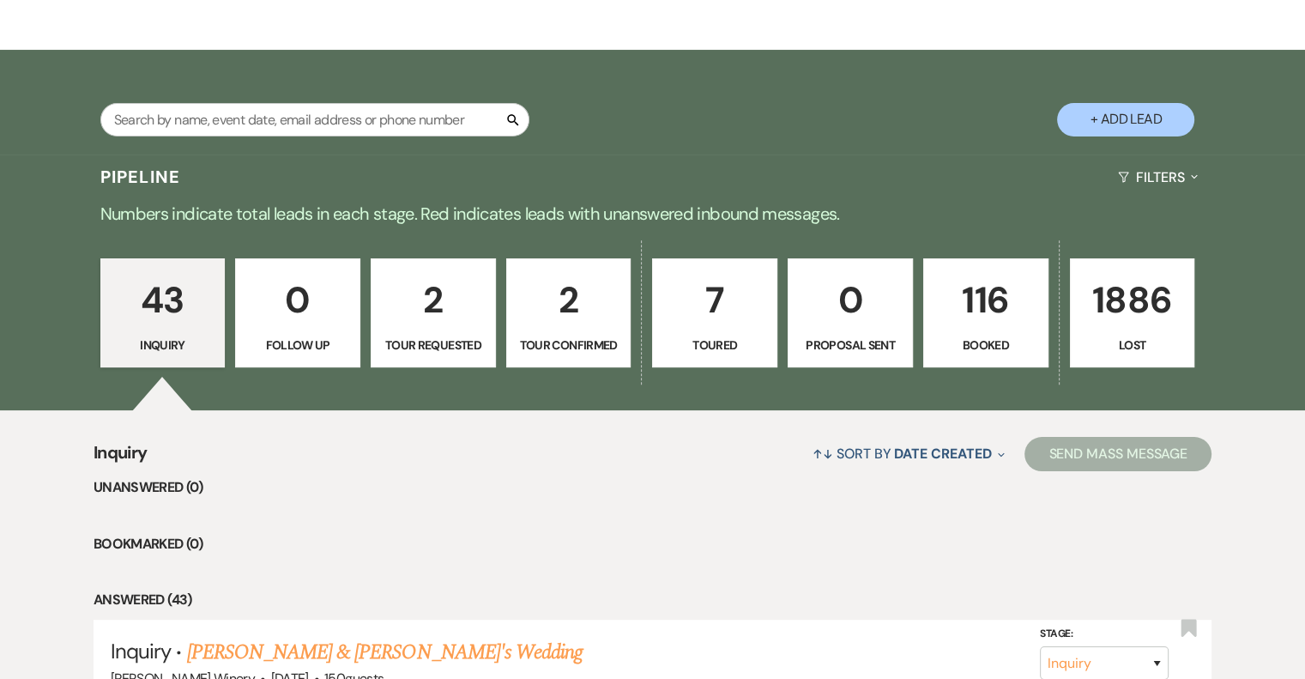
click at [711, 300] on p "7" at bounding box center [714, 299] width 103 height 57
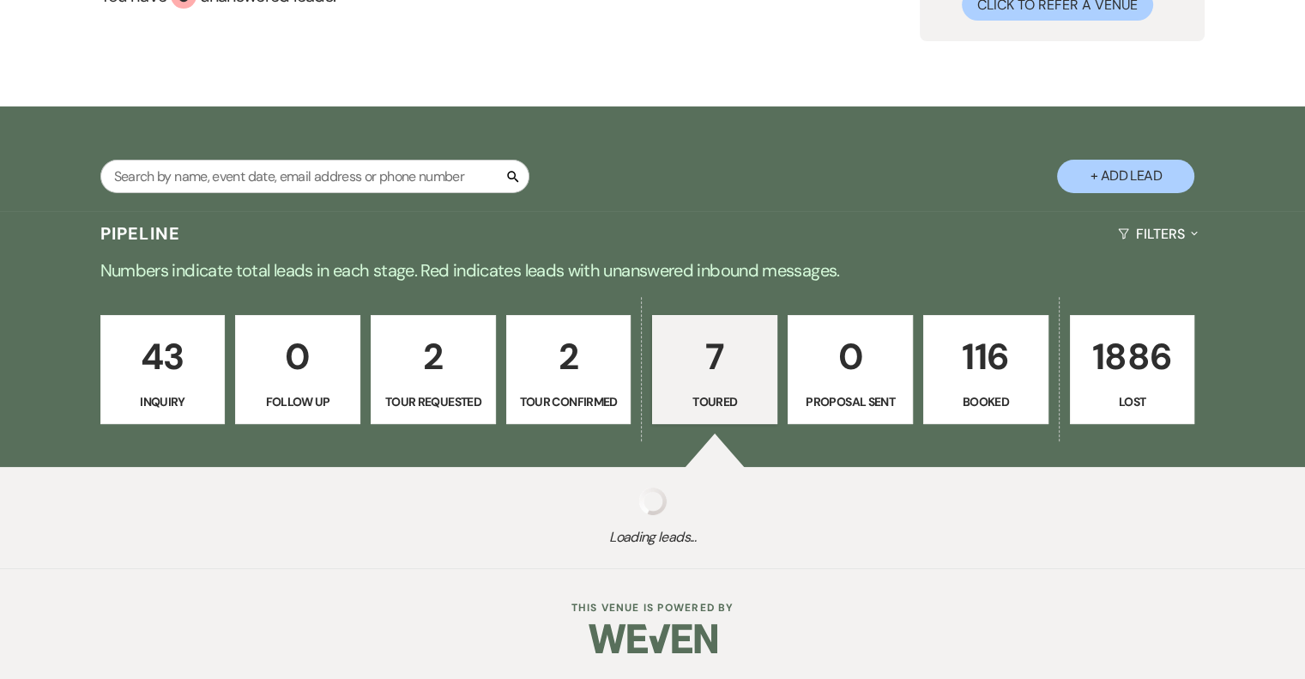
select select "5"
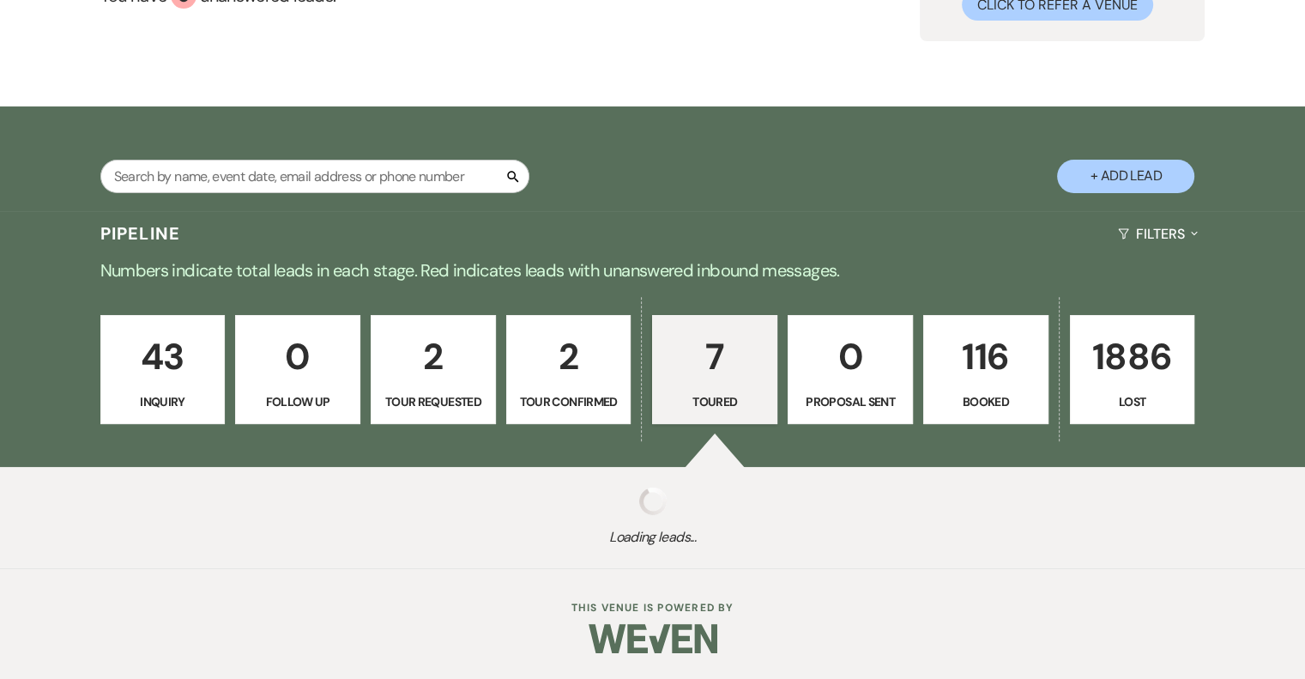
select select "5"
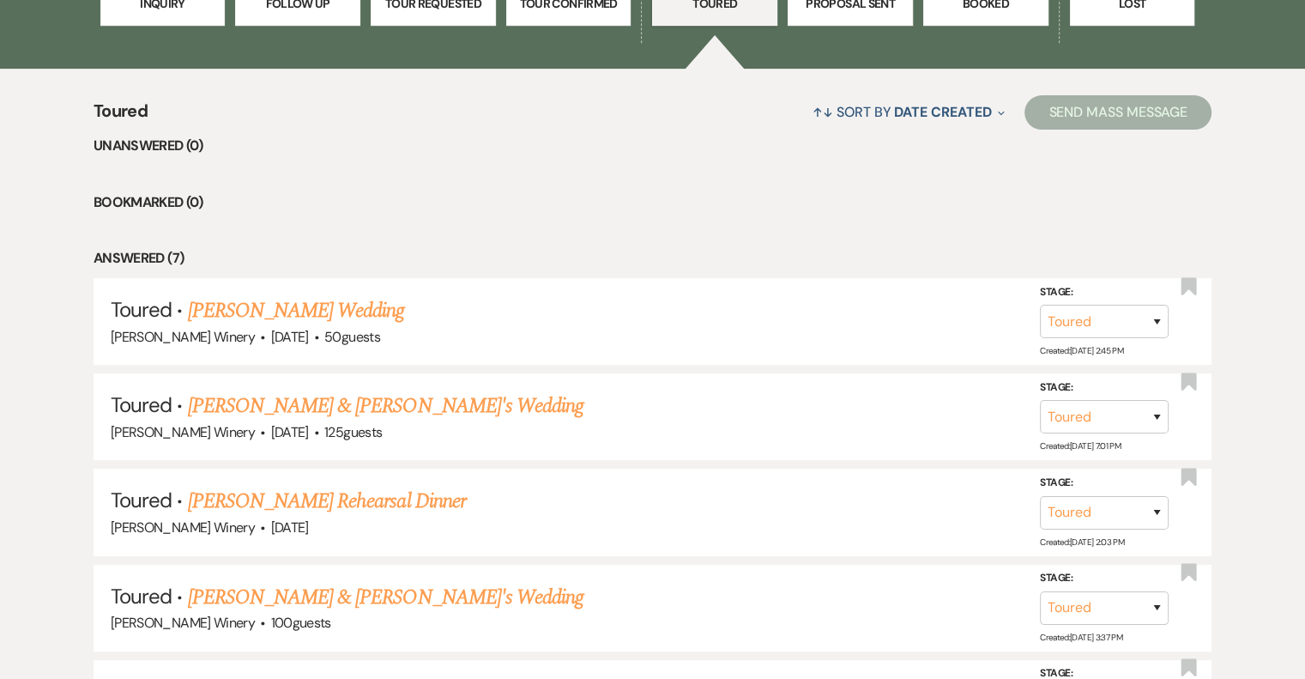
scroll to position [601, 0]
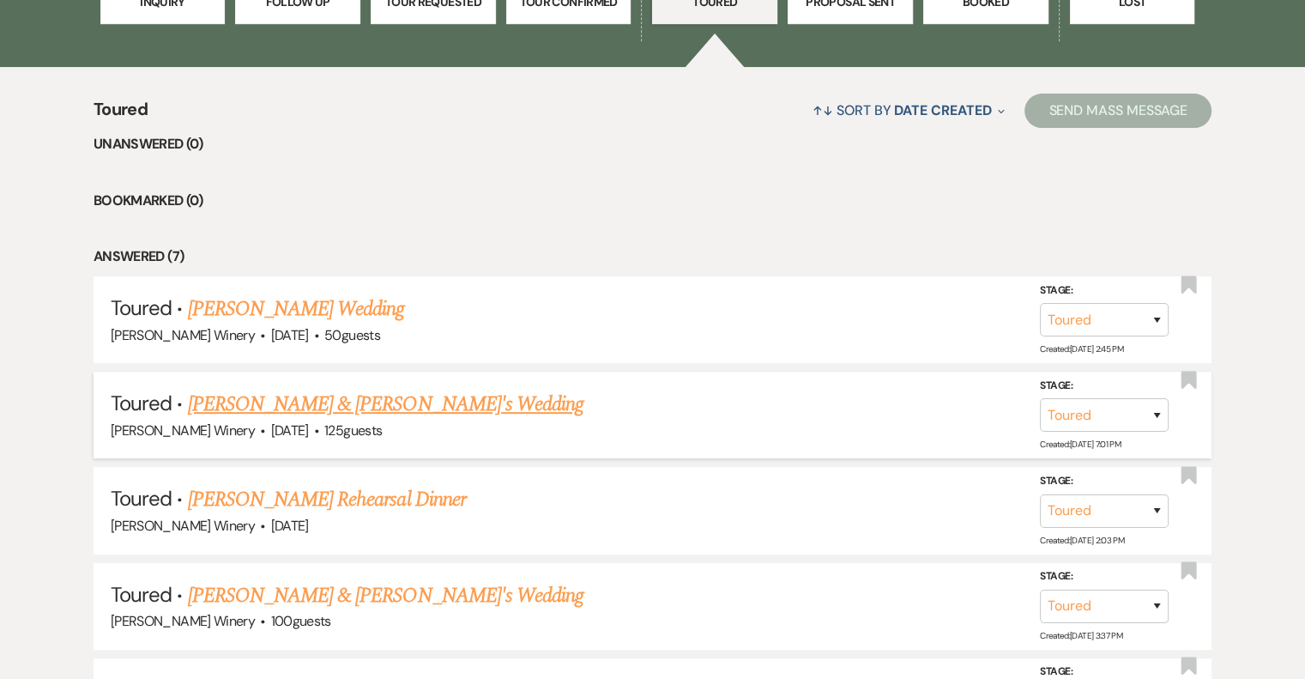
click at [350, 400] on link "Gregg & Fiance's Wedding" at bounding box center [386, 404] width 396 height 31
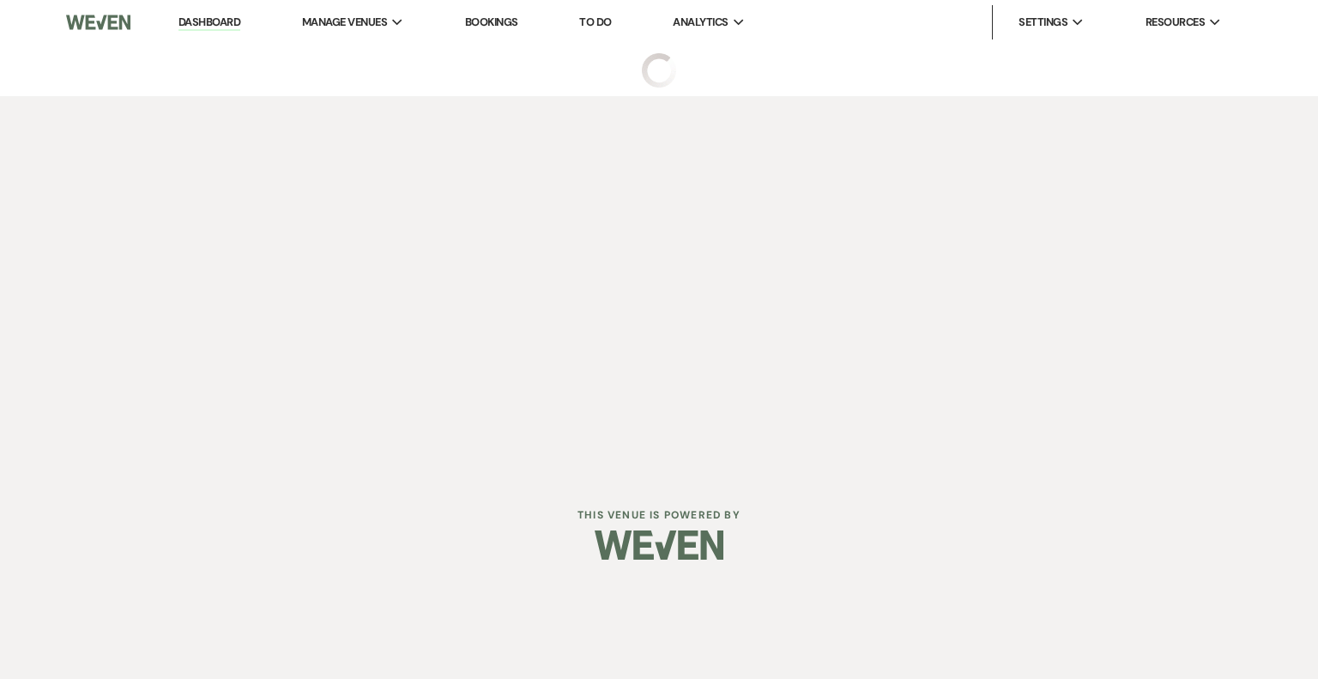
select select "5"
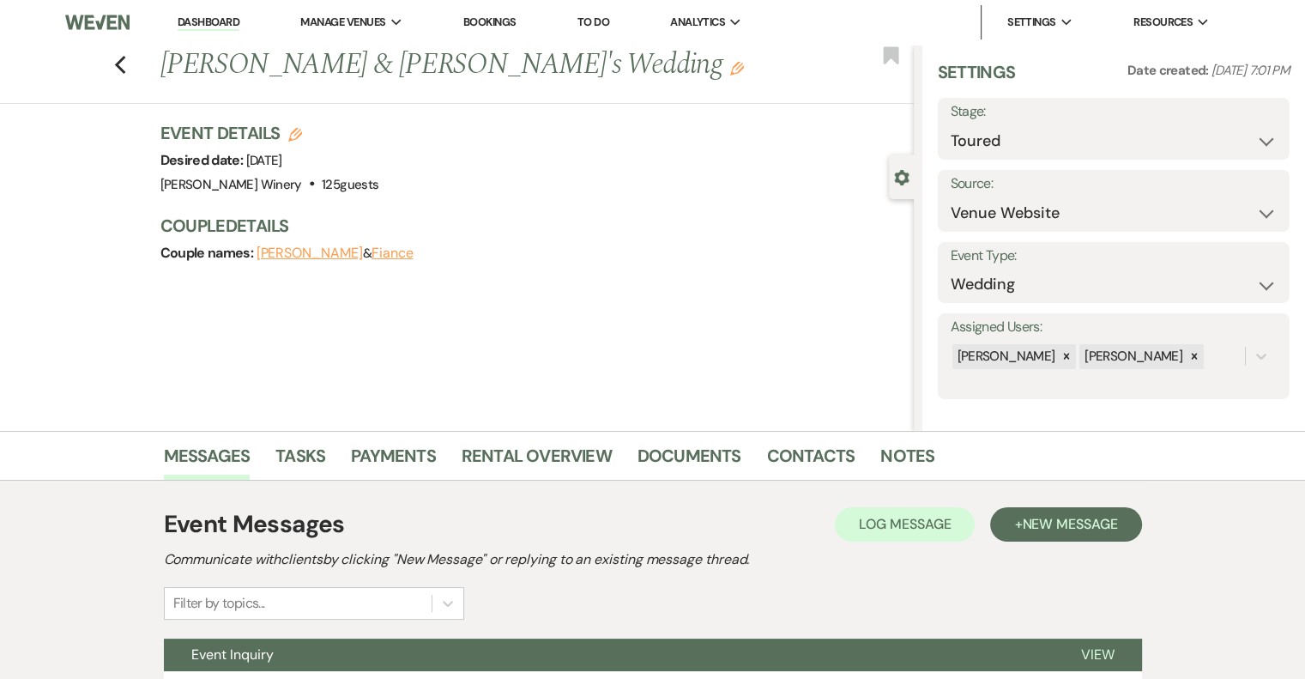
scroll to position [14, 0]
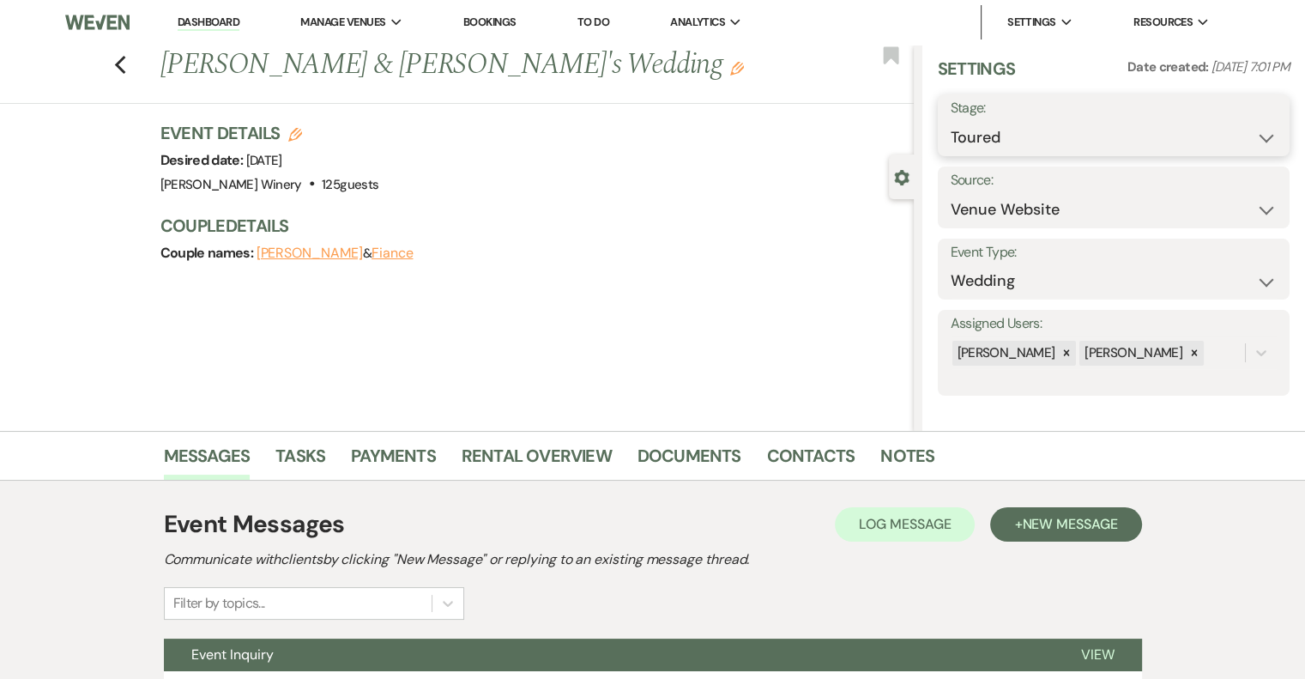
click at [1044, 132] on select "Inquiry Follow Up Tour Requested Tour Confirmed Toured Proposal Sent Booked Lost" at bounding box center [1114, 137] width 326 height 33
select select "6"
click at [951, 121] on select "Inquiry Follow Up Tour Requested Tour Confirmed Toured Proposal Sent Booked Lost" at bounding box center [1114, 137] width 326 height 33
click at [1228, 127] on button "Save" at bounding box center [1253, 125] width 73 height 34
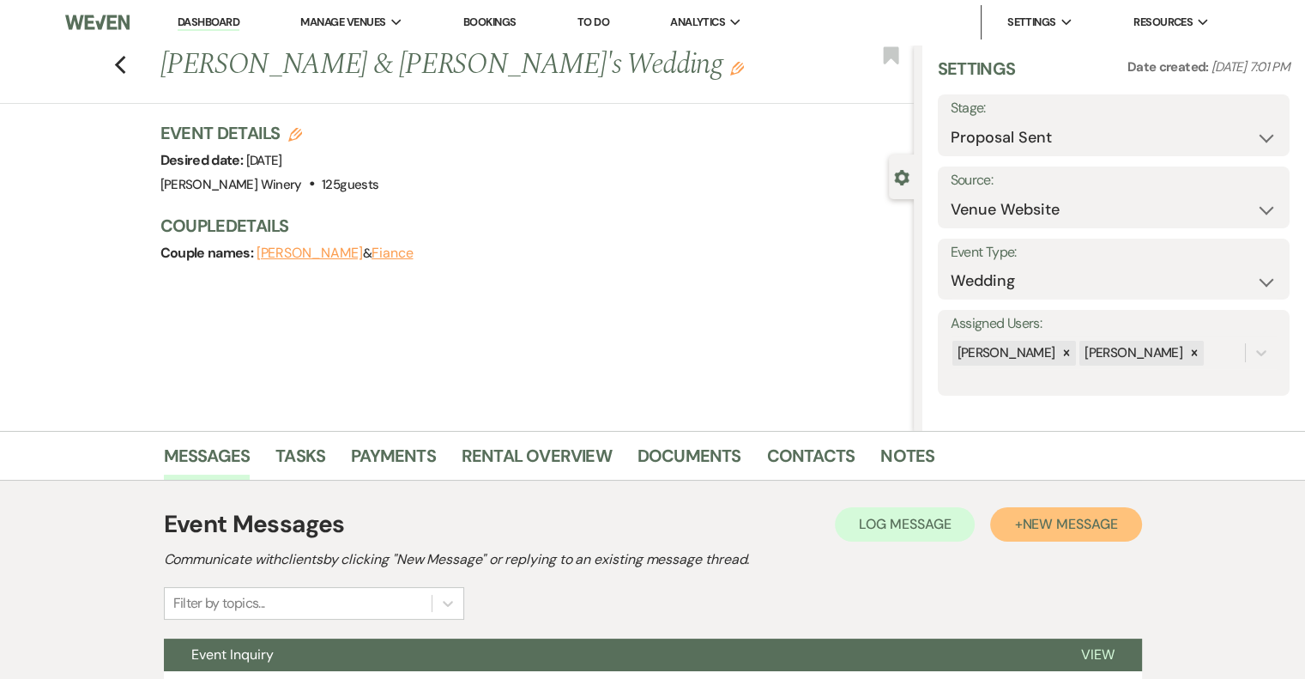
click at [1033, 524] on span "New Message" at bounding box center [1069, 524] width 95 height 18
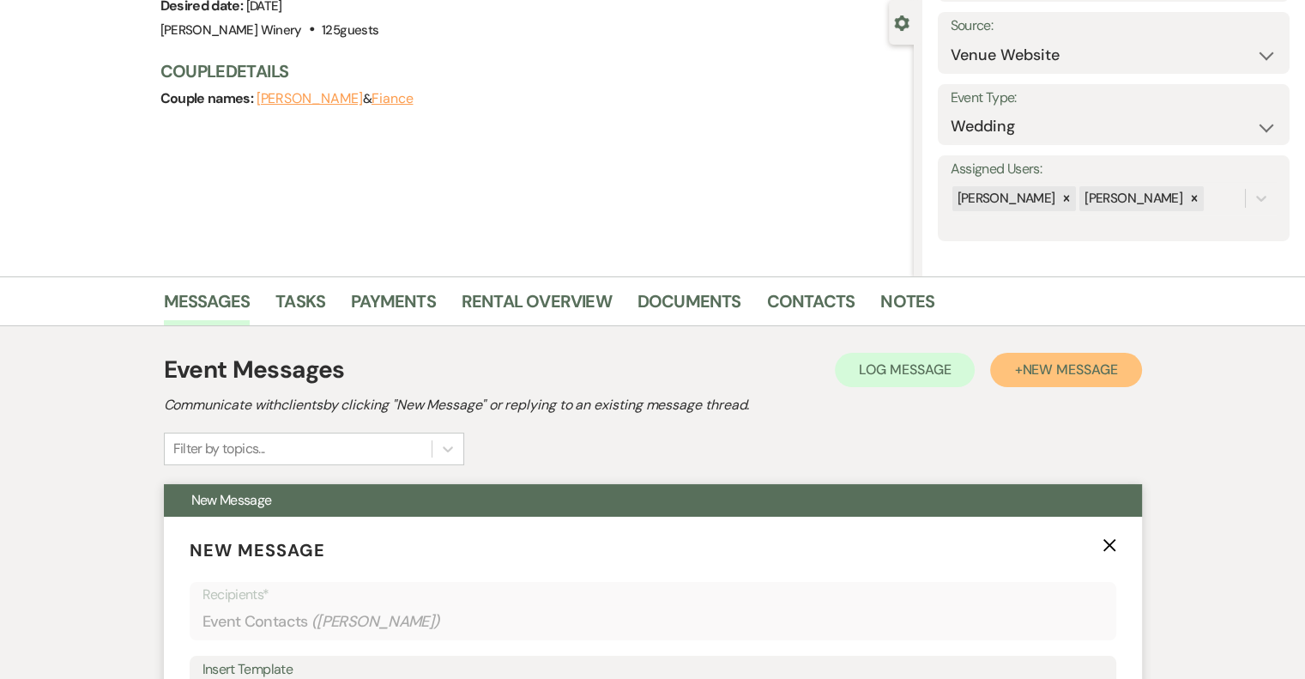
scroll to position [429, 0]
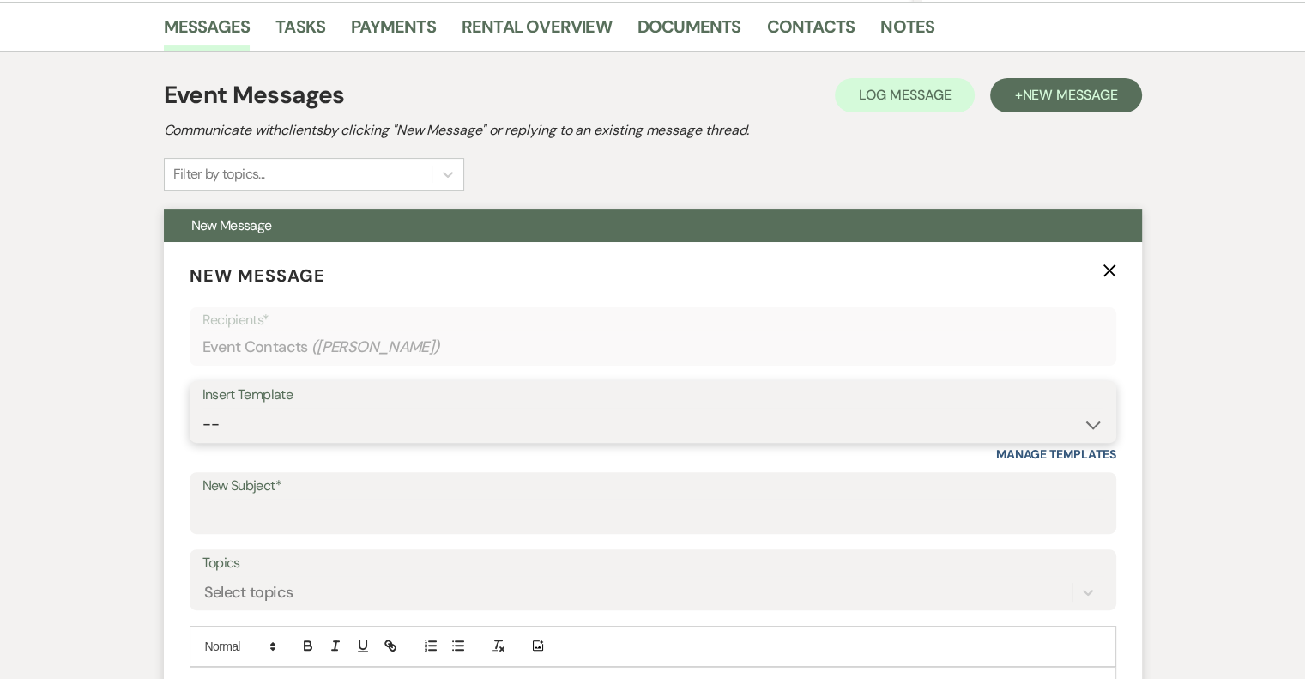
click at [271, 418] on select "-- Weven Planning Portal Introduction (Booked Events) Tour Request Response Fol…" at bounding box center [653, 424] width 901 height 33
select select "978"
click at [203, 408] on select "-- Weven Planning Portal Introduction (Booked Events) Tour Request Response Fol…" at bounding box center [653, 424] width 901 height 33
type input "Booking your event!"
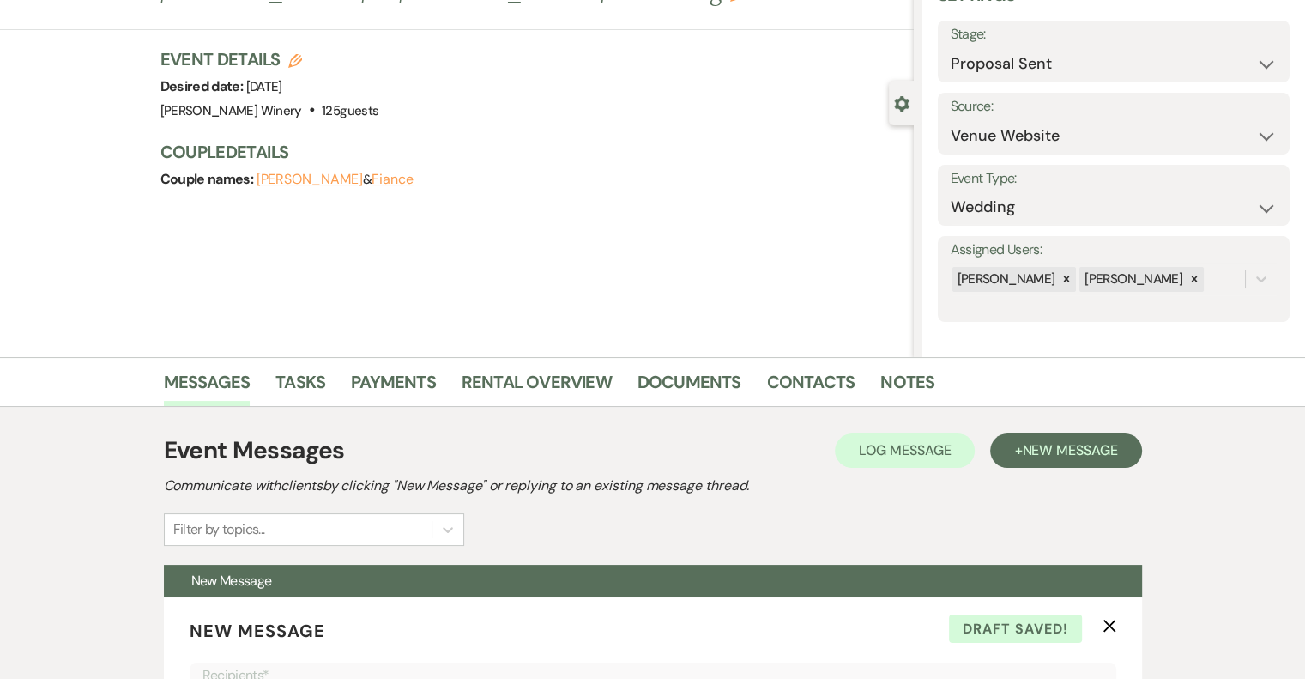
scroll to position [0, 0]
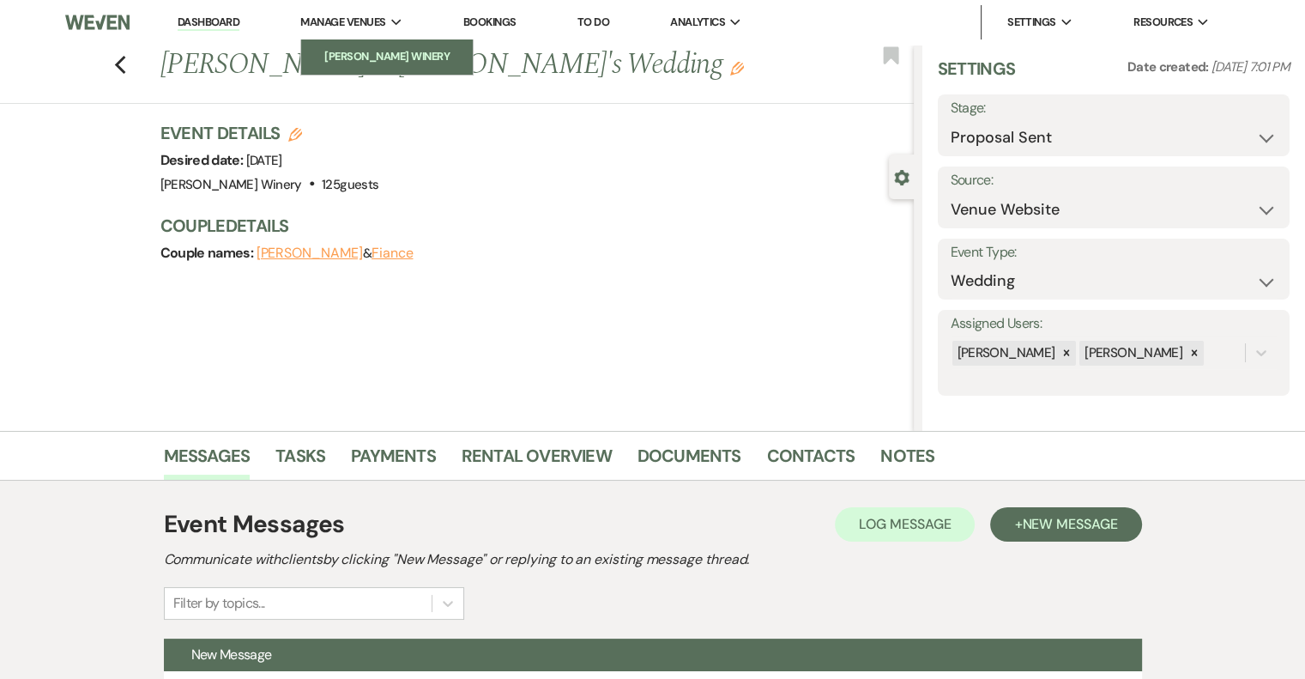
click at [369, 55] on li "[PERSON_NAME] Winery" at bounding box center [387, 56] width 154 height 17
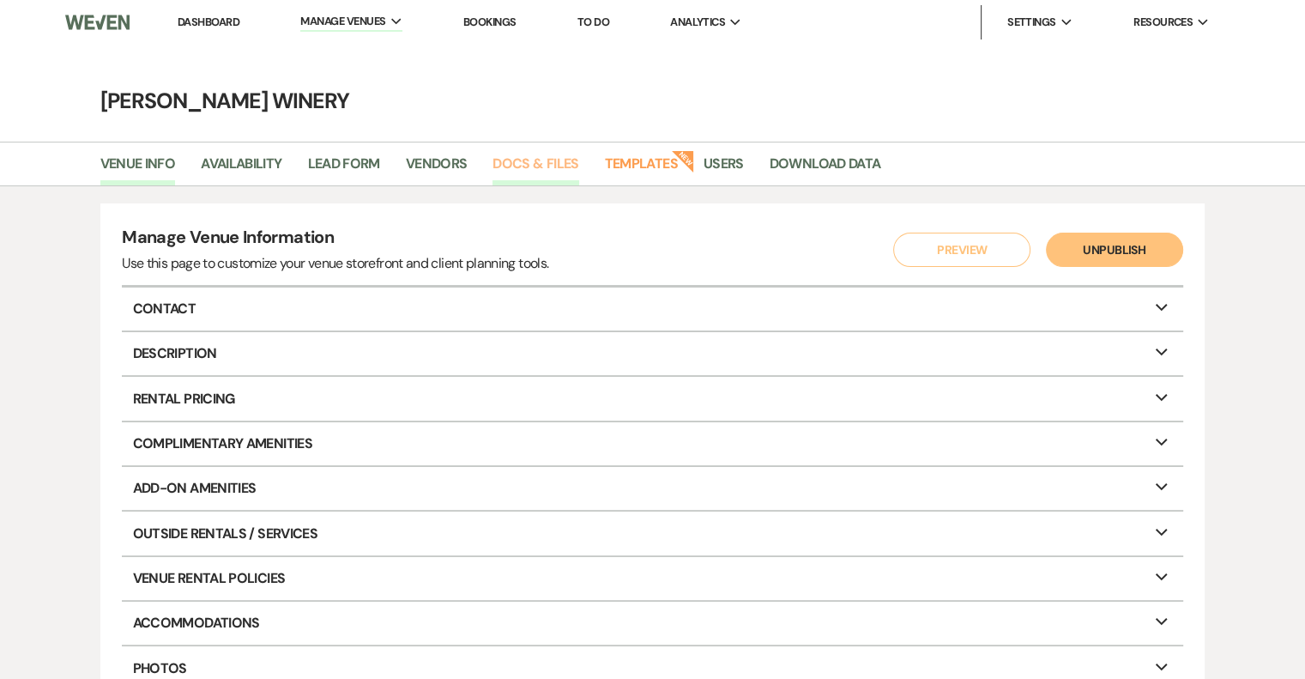
click at [516, 160] on link "Docs & Files" at bounding box center [536, 169] width 86 height 33
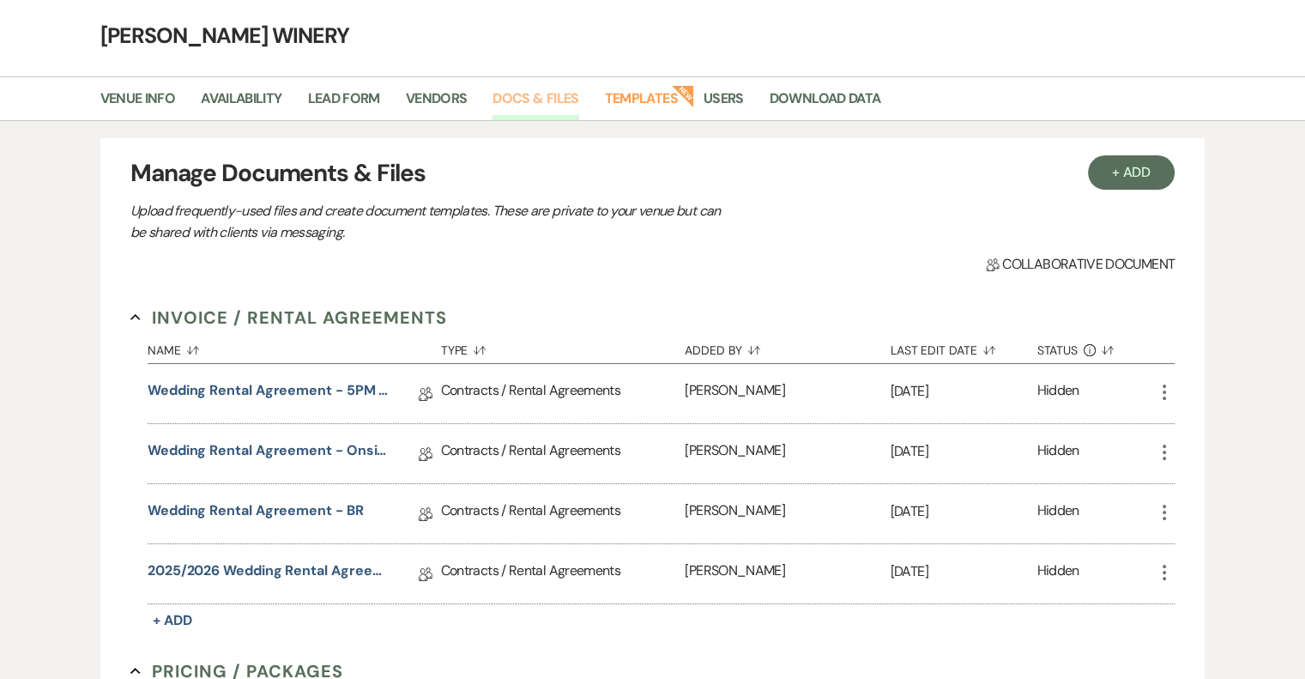
scroll to position [257, 0]
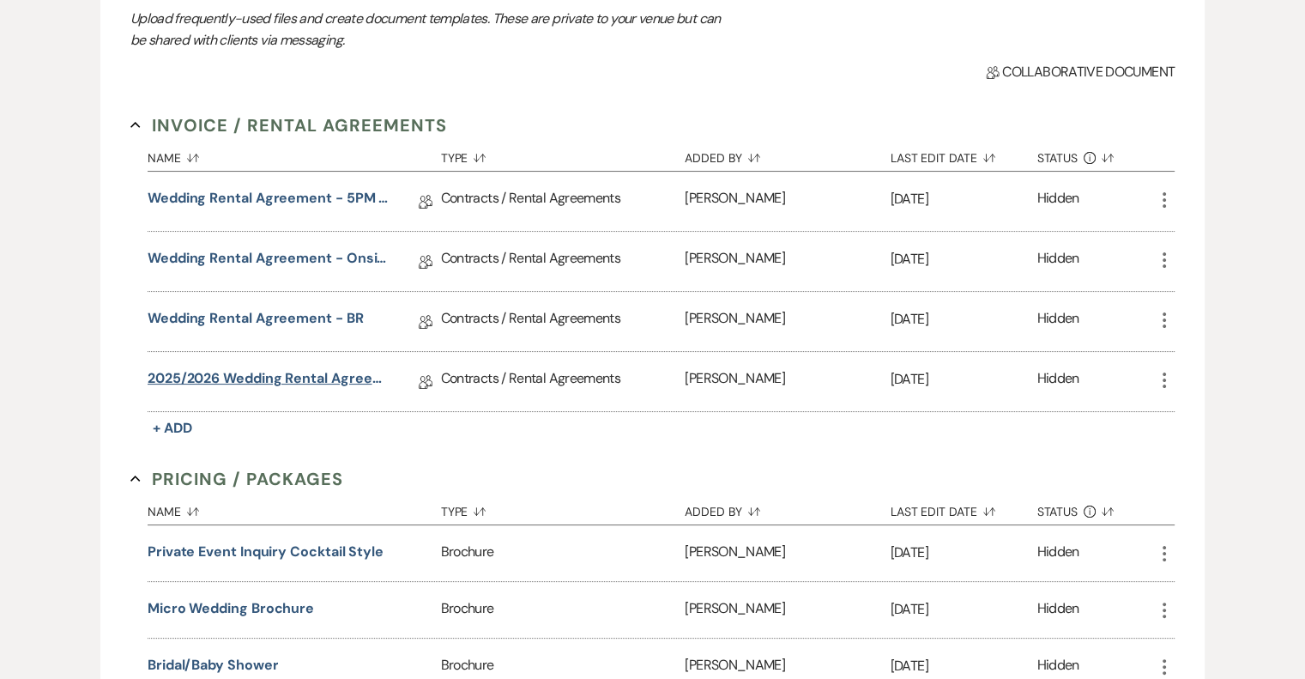
click at [326, 377] on link "2025/2026 Wedding Rental Agreement - Onsite Ceremony" at bounding box center [270, 381] width 245 height 27
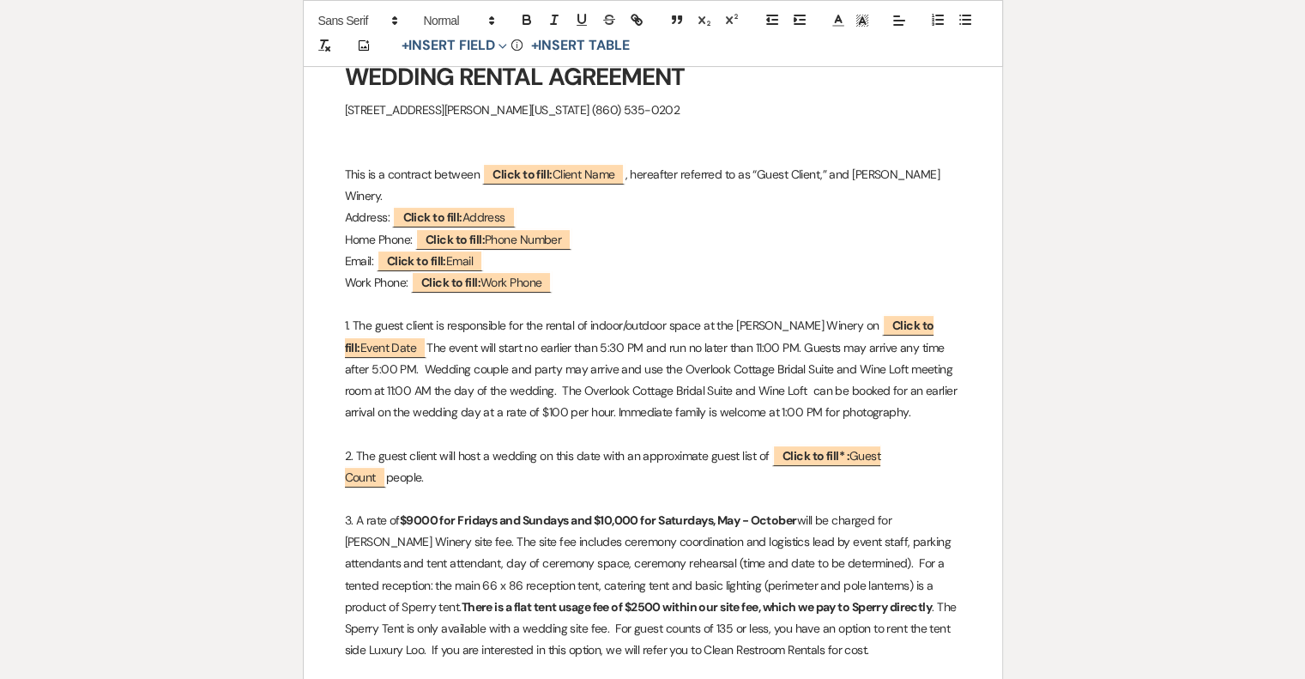
scroll to position [687, 0]
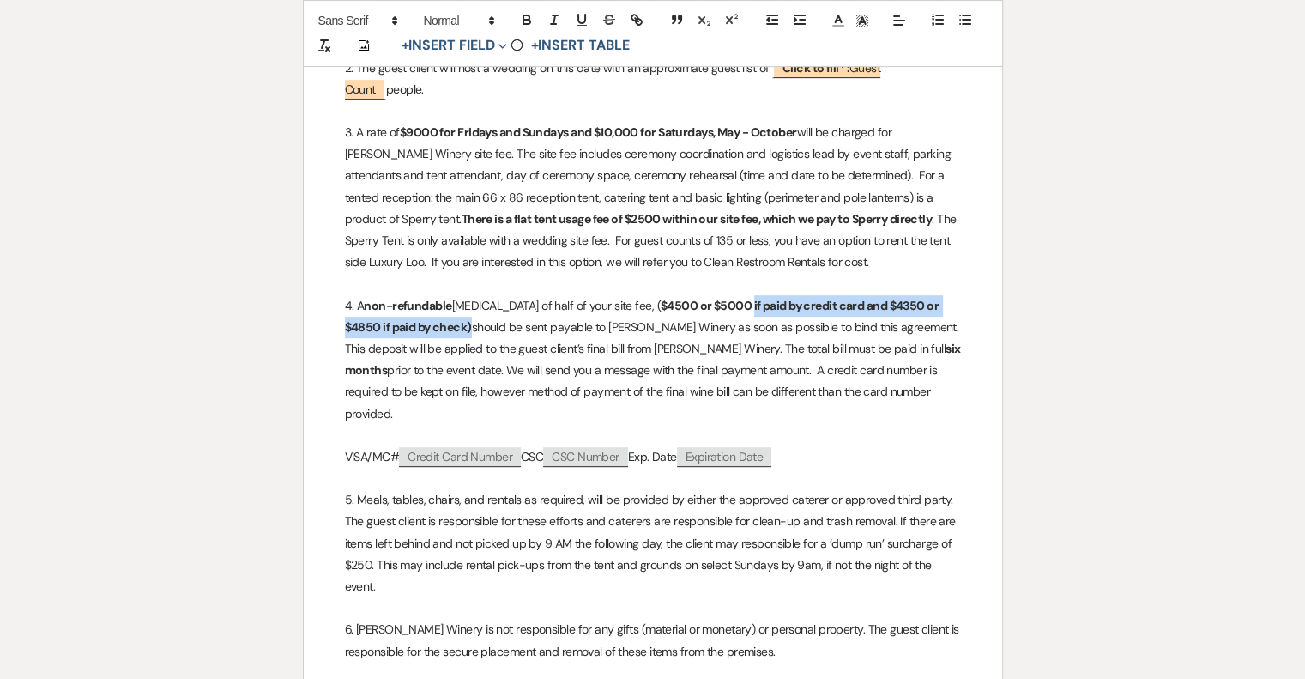
drag, startPoint x: 707, startPoint y: 306, endPoint x: 426, endPoint y: 326, distance: 282.2
click at [426, 326] on p "4. A non-refundable retainer of half of your site fee, ( $4500 or $5000 if paid…" at bounding box center [653, 360] width 616 height 130
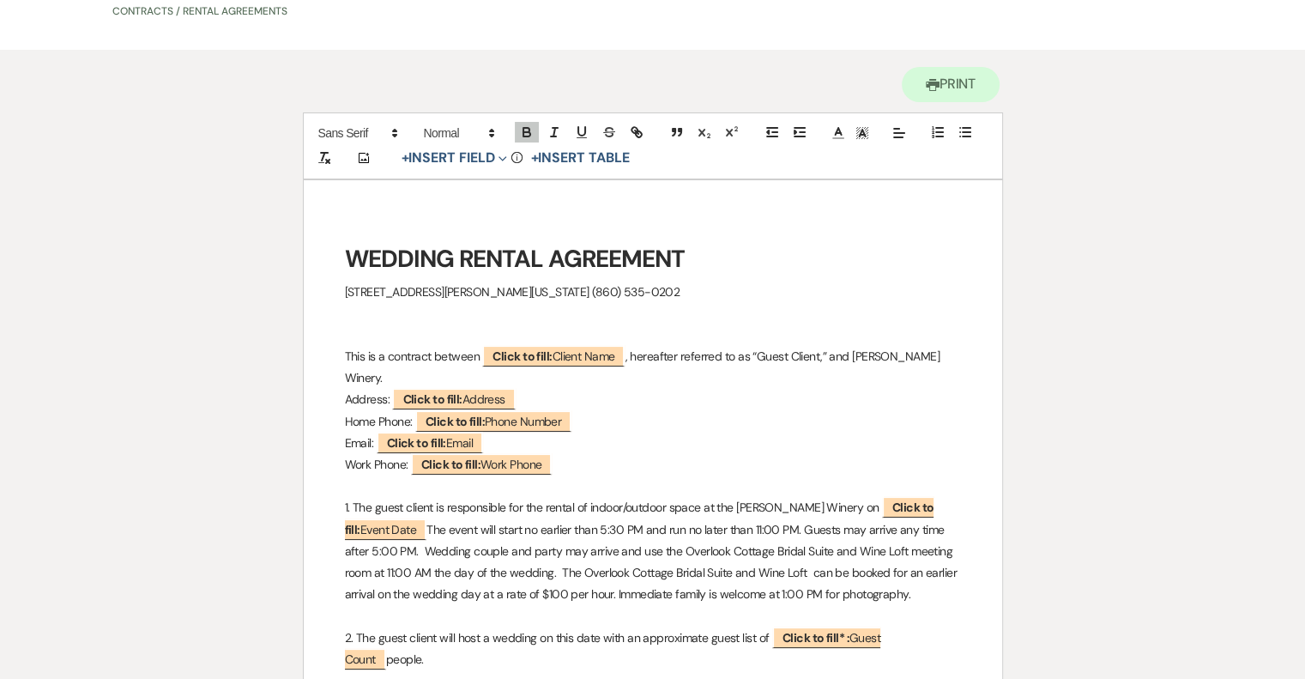
scroll to position [0, 0]
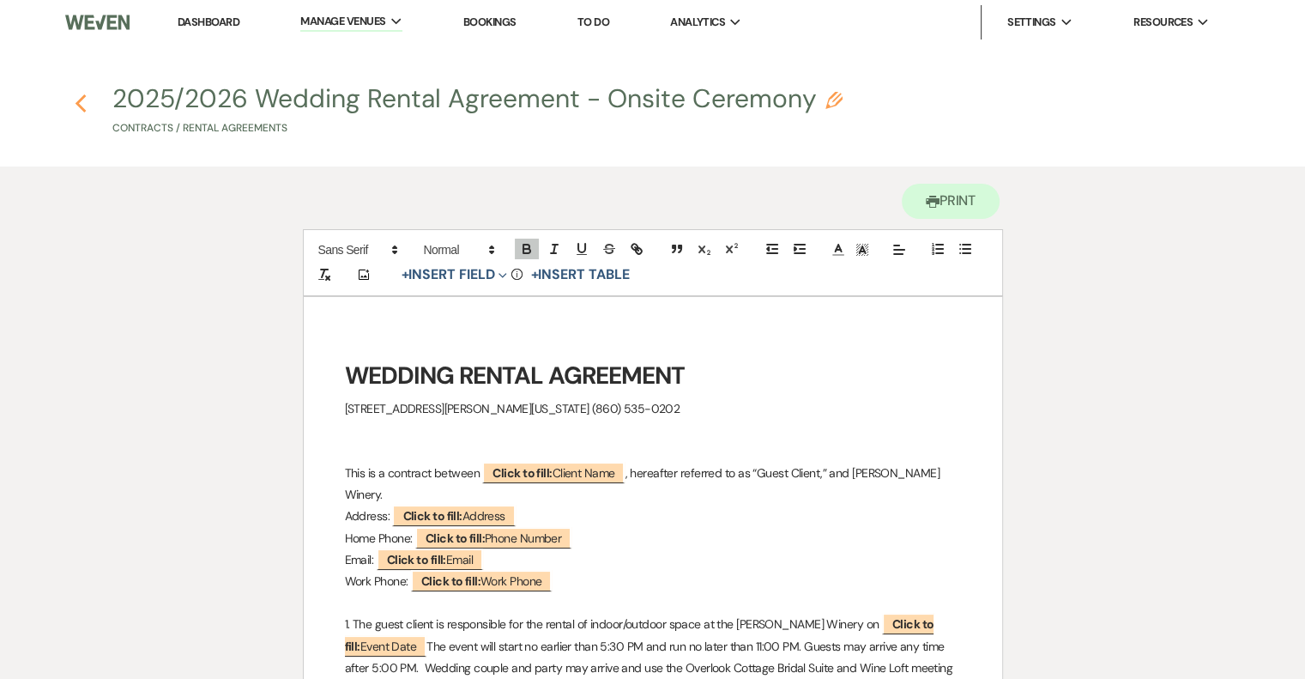
click at [82, 100] on icon "Previous" at bounding box center [81, 104] width 13 height 21
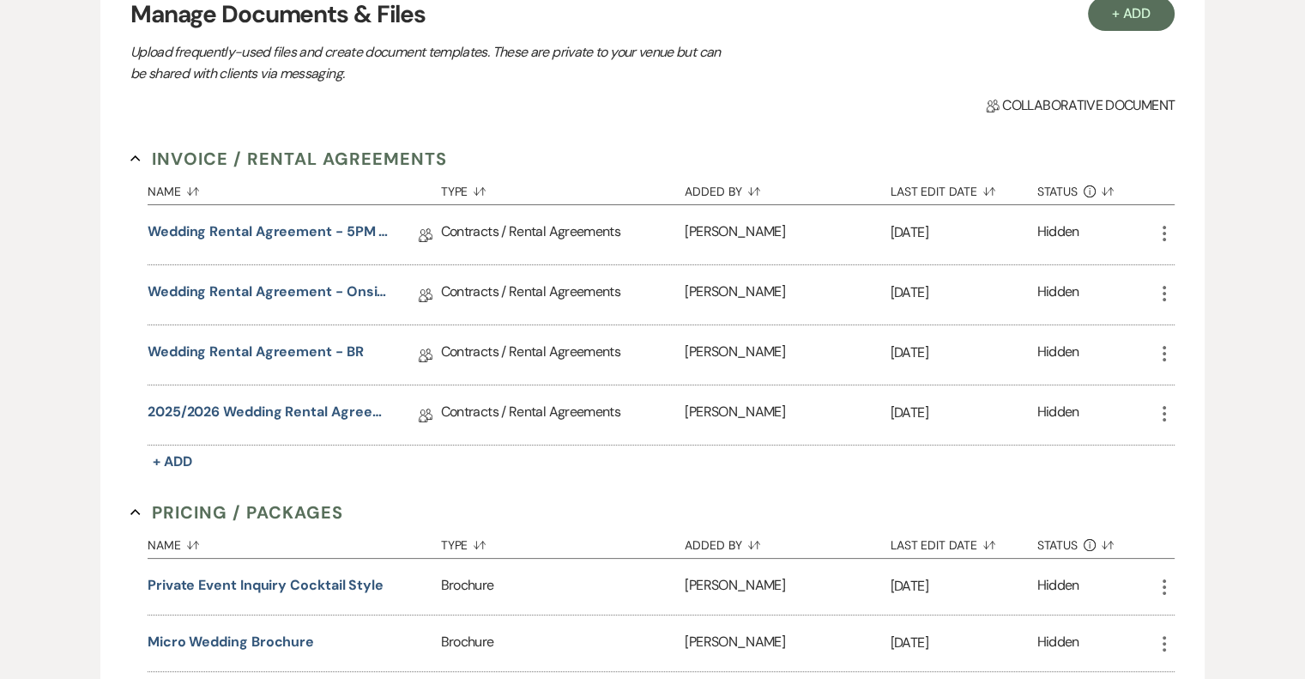
scroll to position [343, 0]
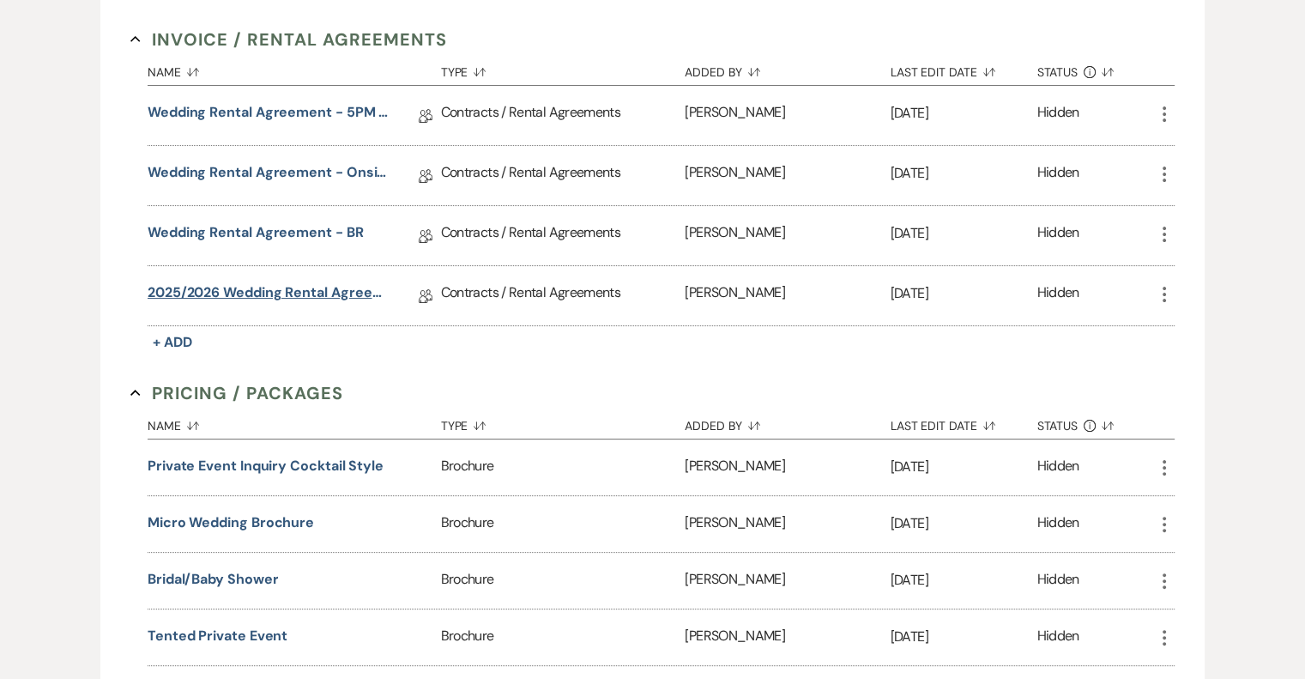
click at [314, 291] on link "2025/2026 Wedding Rental Agreement - Onsite Ceremony" at bounding box center [270, 295] width 245 height 27
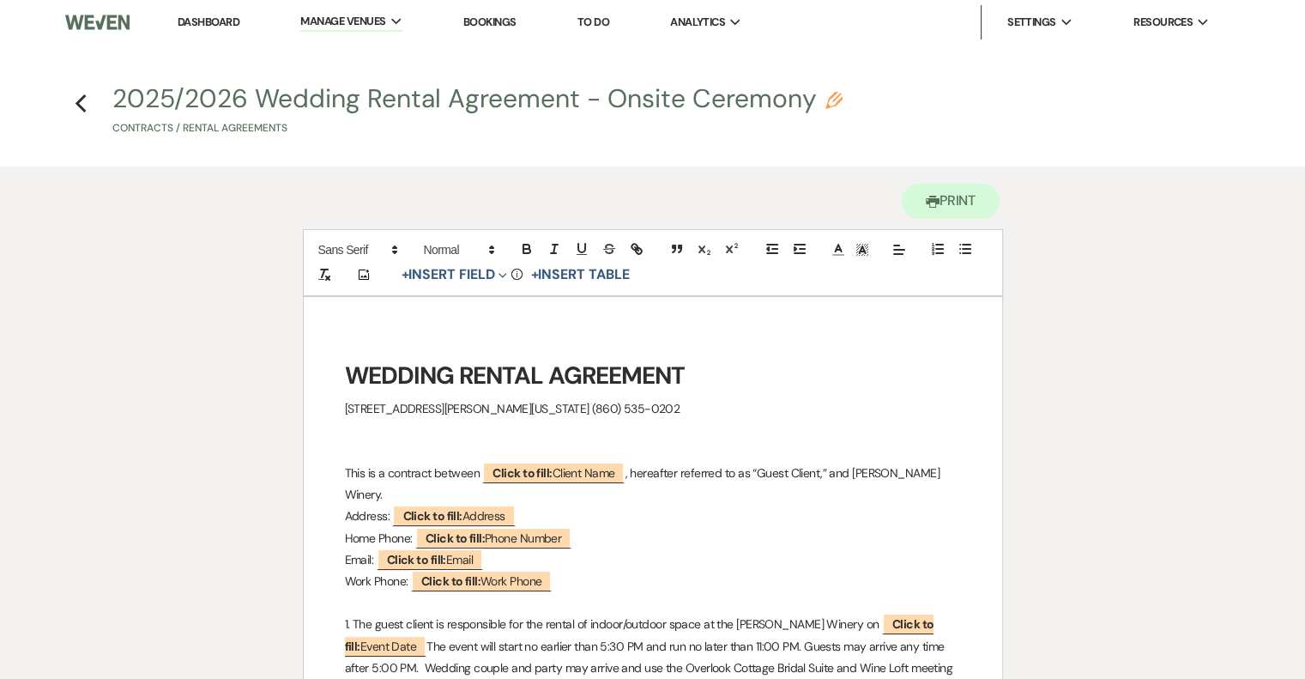
click at [212, 19] on link "Dashboard" at bounding box center [209, 22] width 62 height 15
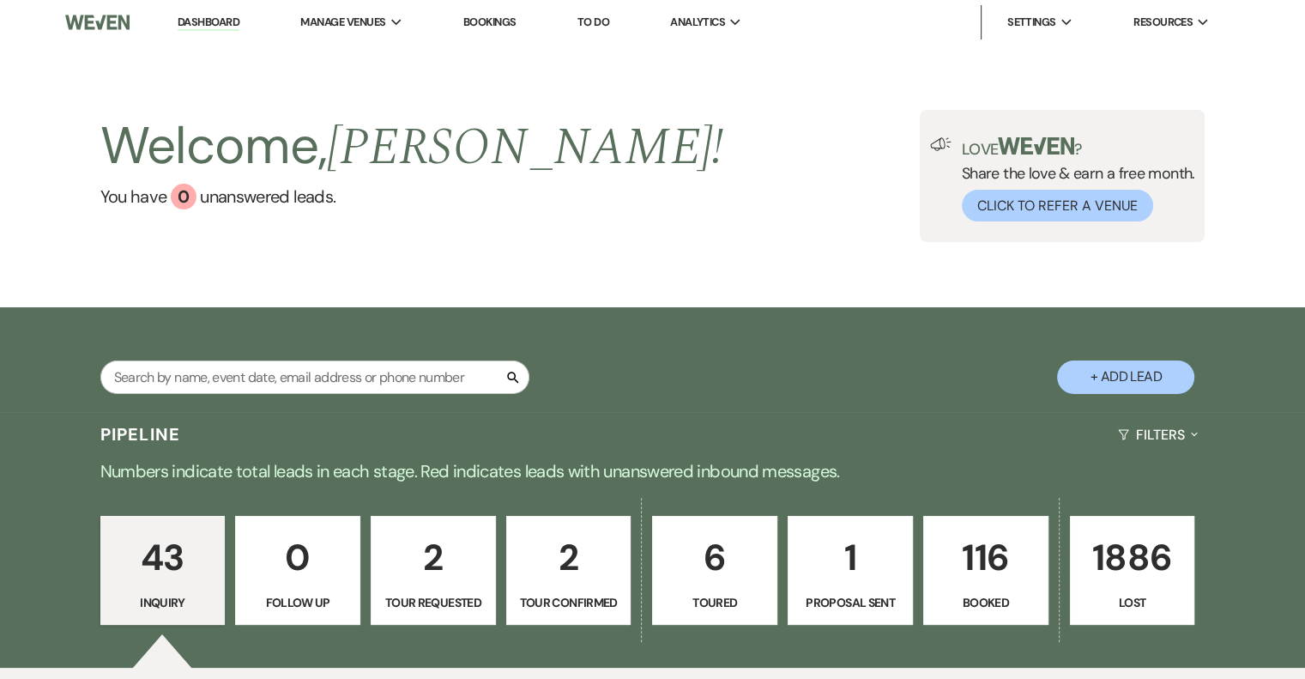
click at [845, 556] on p "1" at bounding box center [850, 557] width 103 height 57
select select "6"
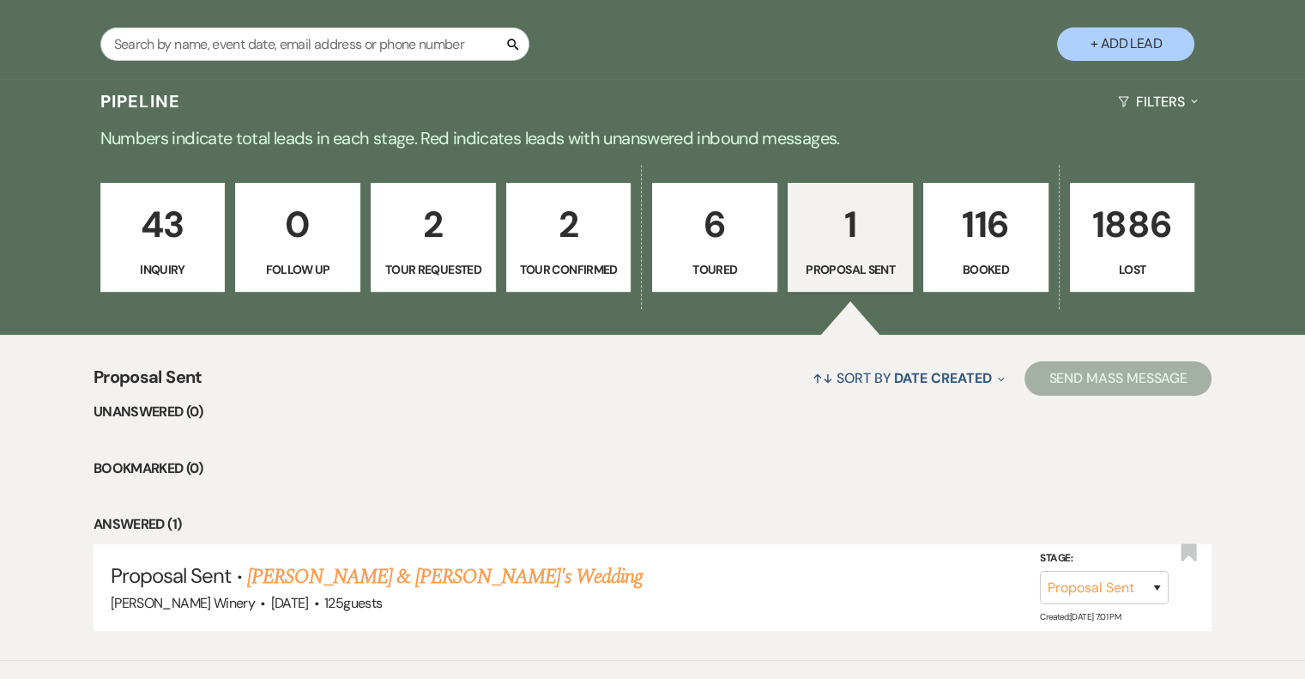
scroll to position [423, 0]
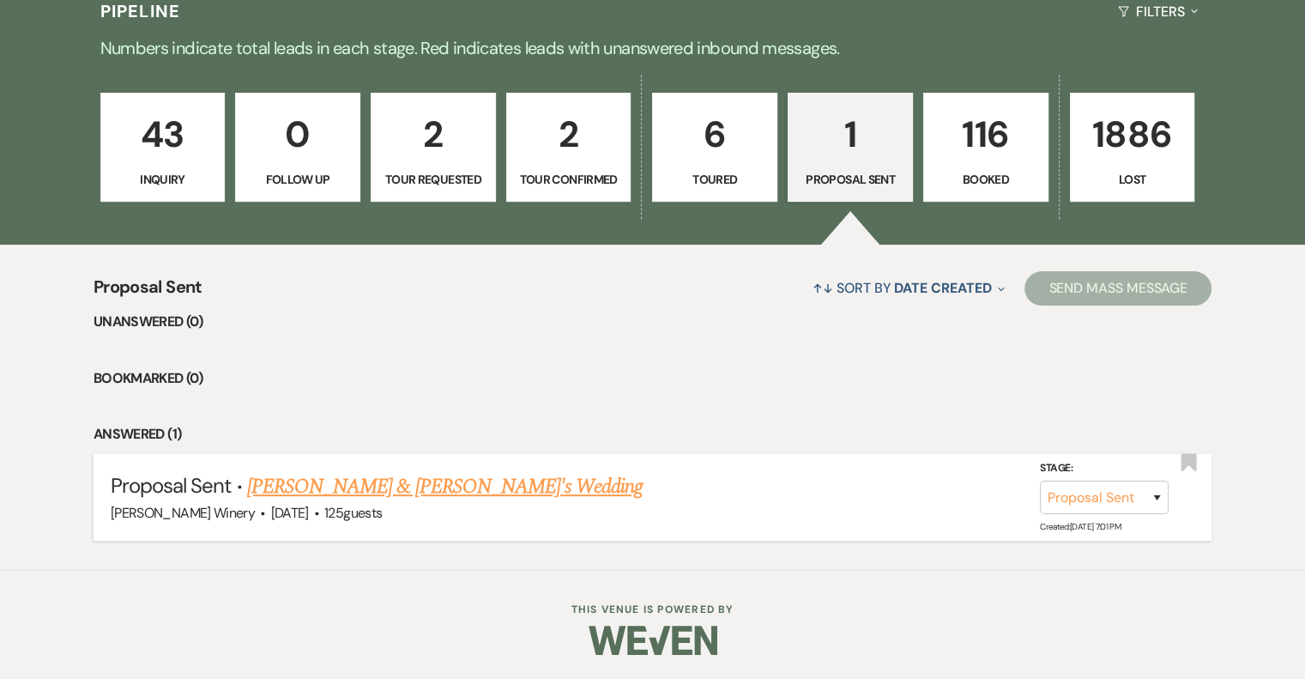
click at [429, 488] on link "Gregg & Fiance's Wedding" at bounding box center [445, 486] width 396 height 31
select select "6"
select select "5"
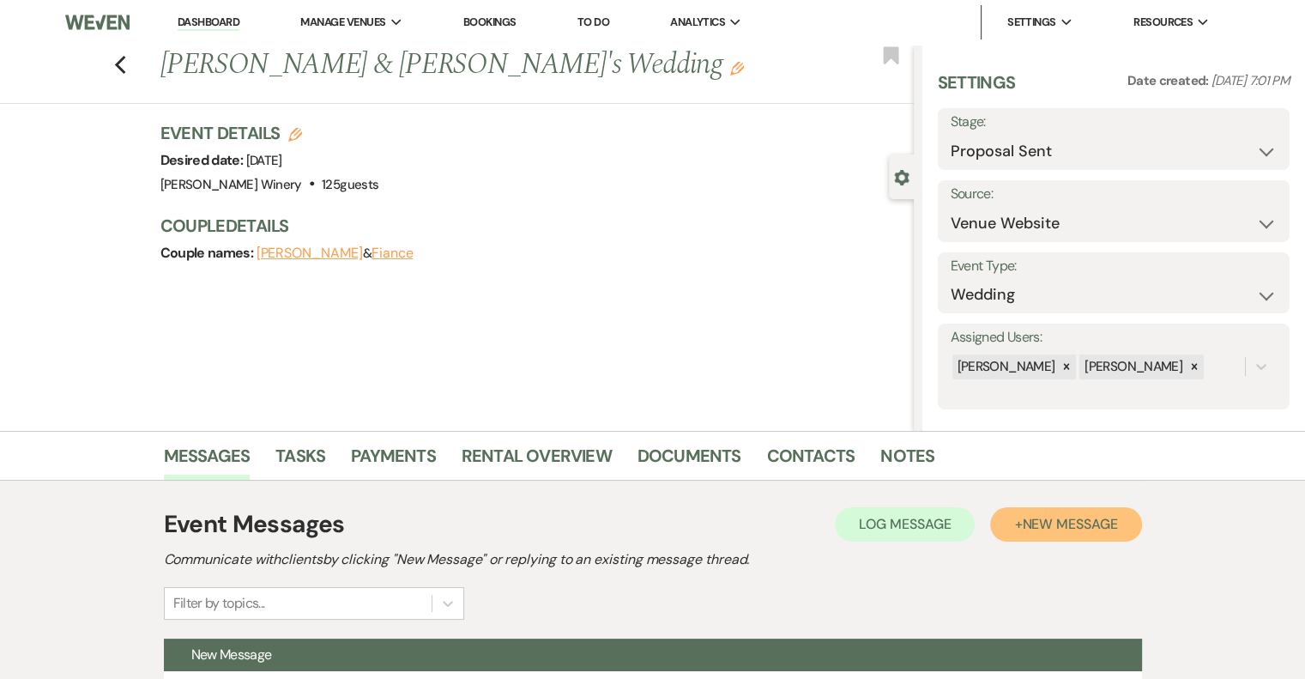
drag, startPoint x: 1098, startPoint y: 525, endPoint x: 809, endPoint y: 460, distance: 296.5
click at [1098, 525] on span "New Message" at bounding box center [1069, 524] width 95 height 18
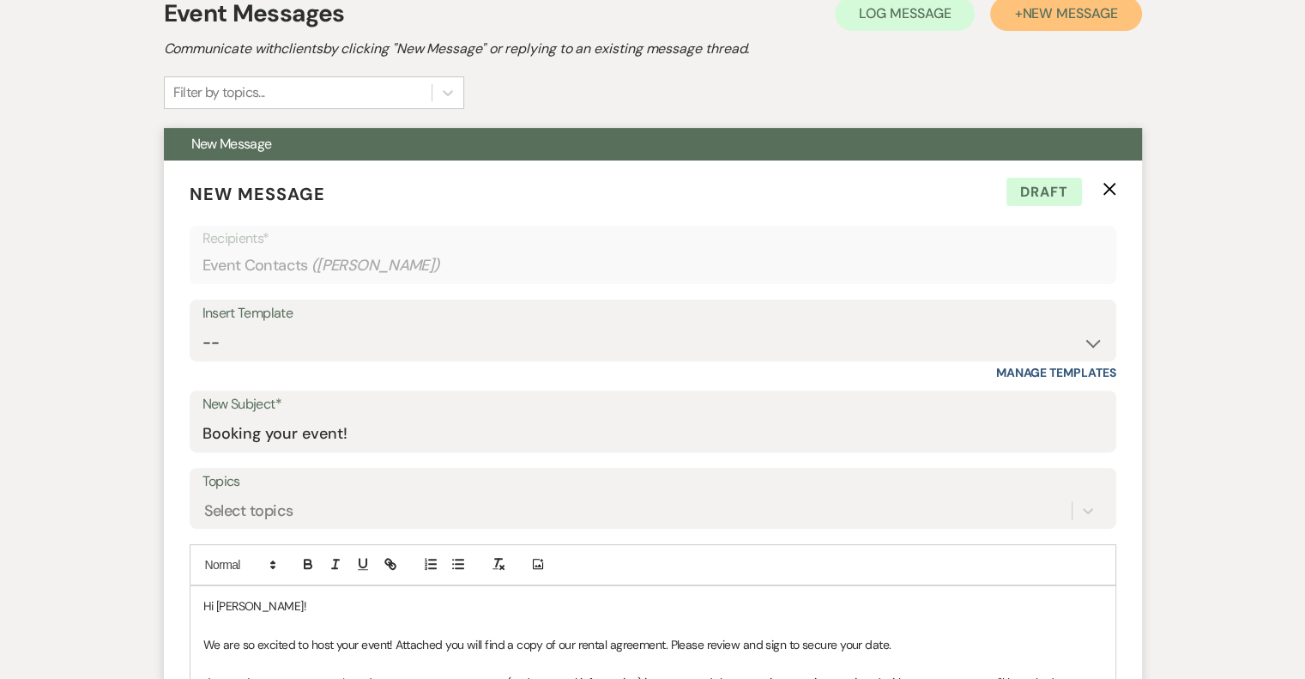
scroll to position [601, 0]
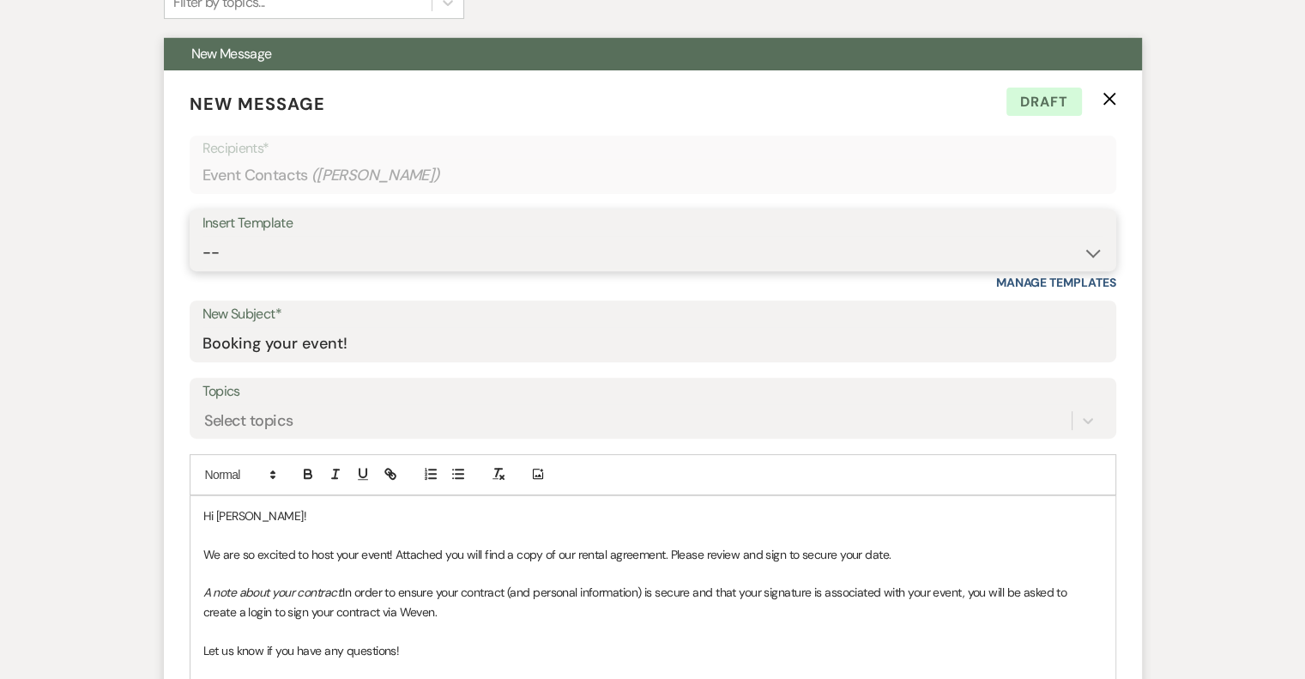
click at [262, 245] on select "-- Weven Planning Portal Introduction (Booked Events) Tour Request Response Fol…" at bounding box center [653, 252] width 901 height 33
select select "978"
click at [203, 236] on select "-- Weven Planning Portal Introduction (Booked Events) Tour Request Response Fol…" at bounding box center [653, 252] width 901 height 33
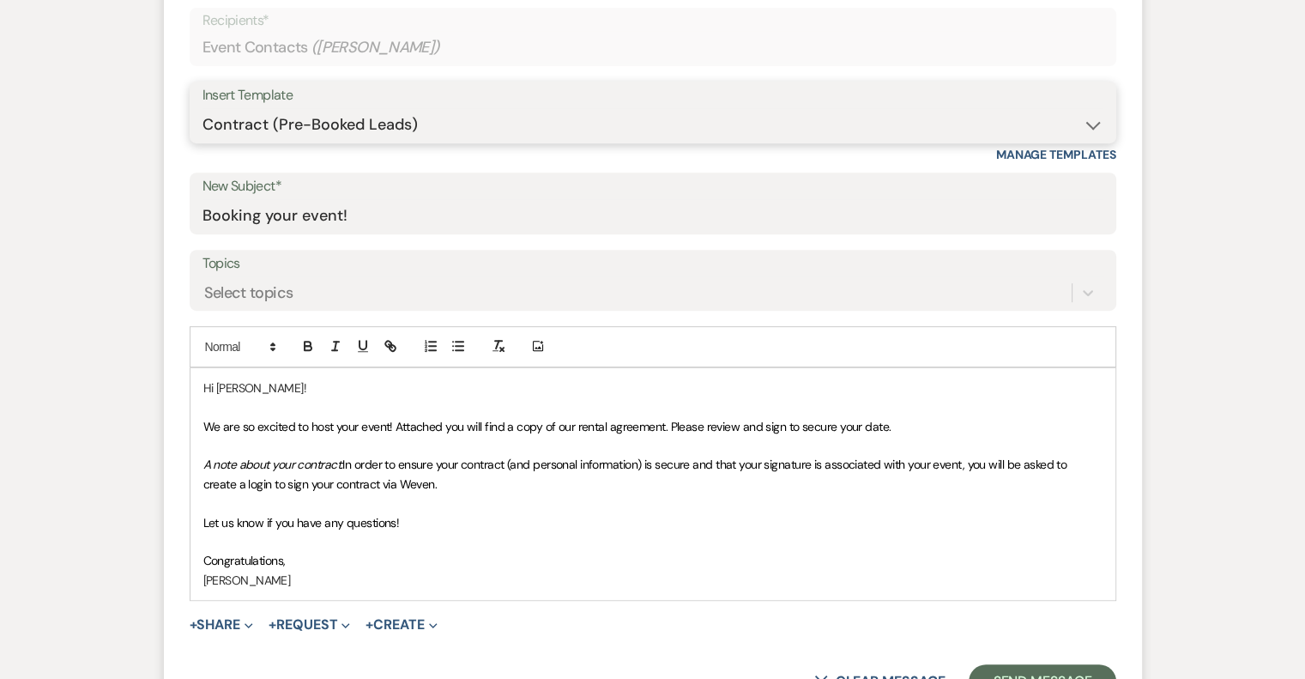
scroll to position [772, 0]
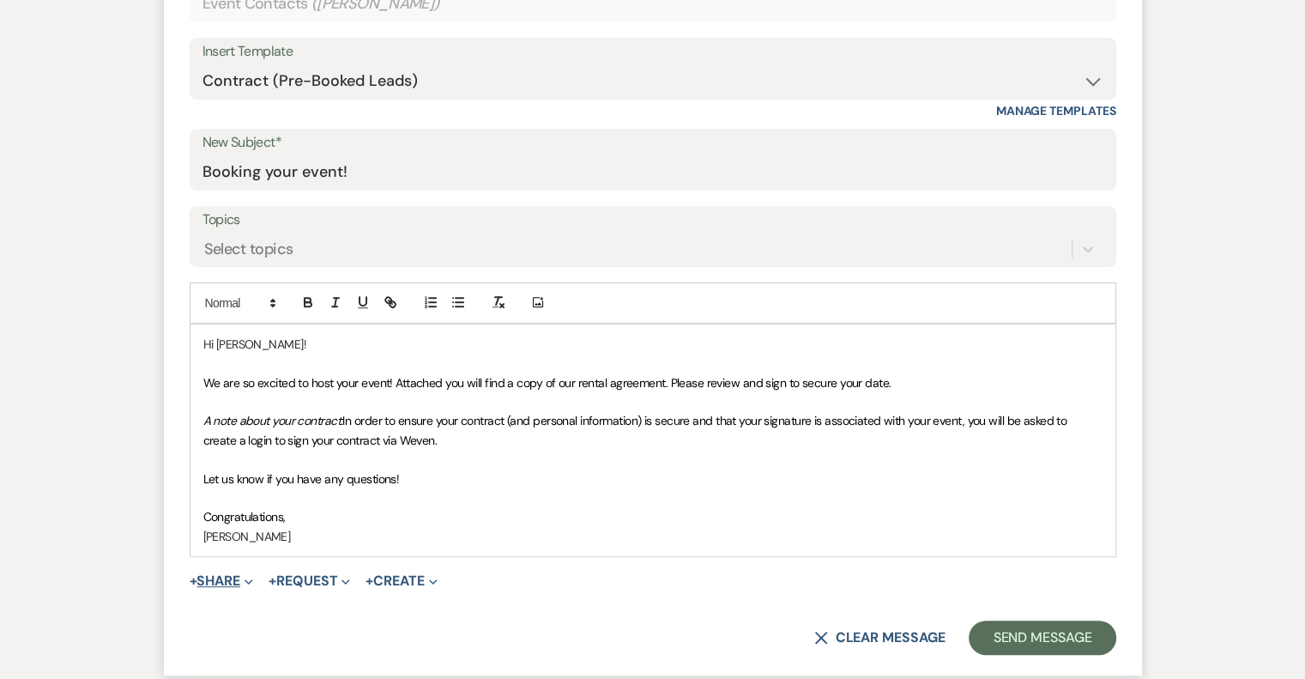
click at [207, 581] on button "+ Share Expand" at bounding box center [222, 581] width 64 height 14
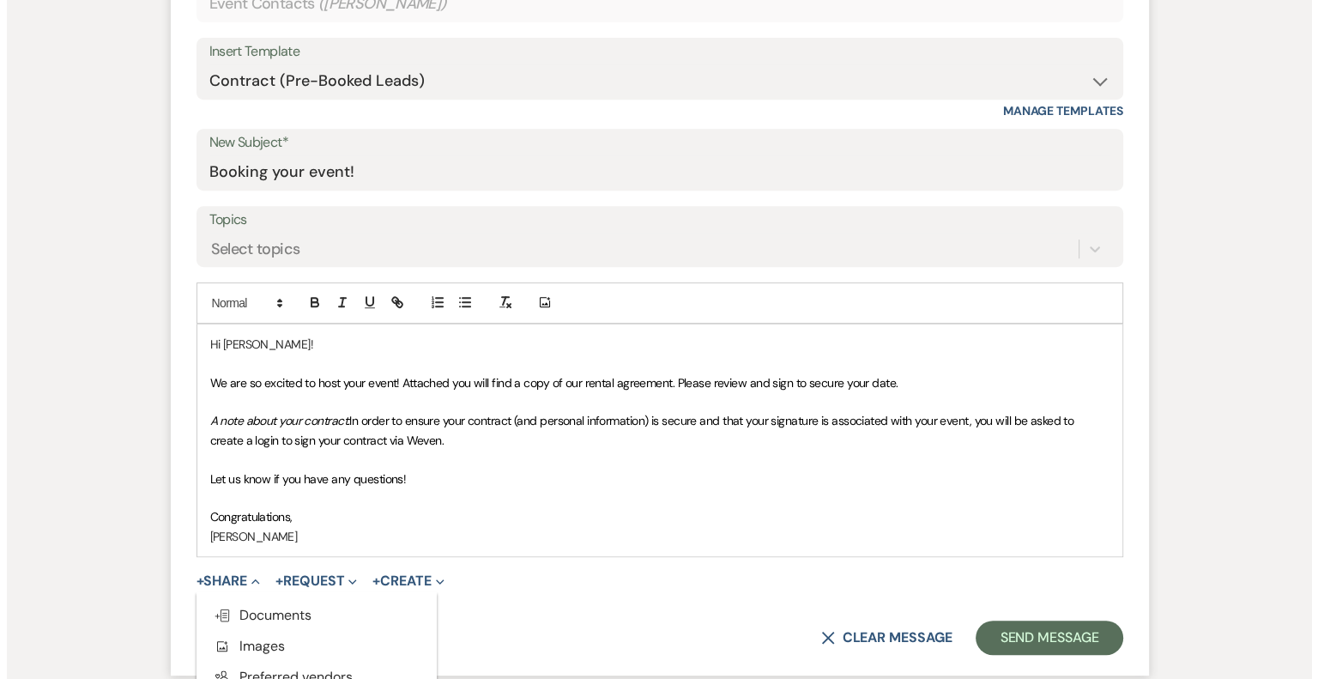
scroll to position [985, 0]
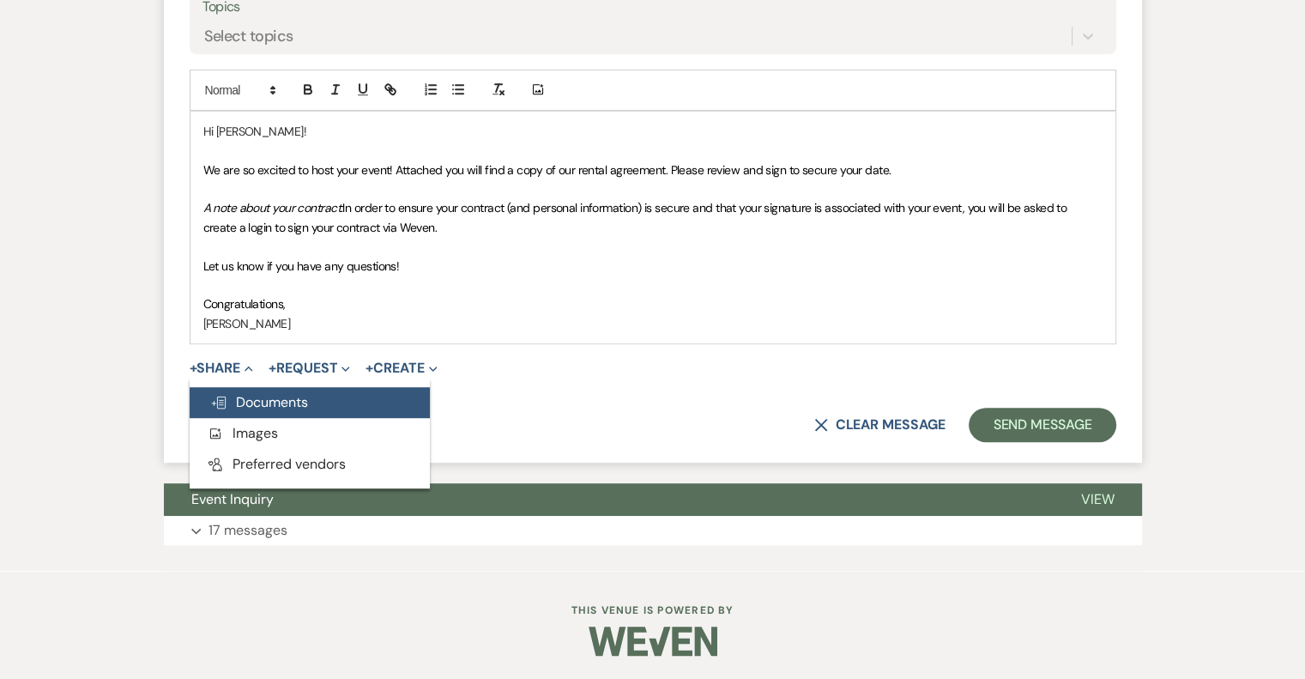
click at [269, 408] on span "Doc Upload Documents" at bounding box center [259, 402] width 98 height 18
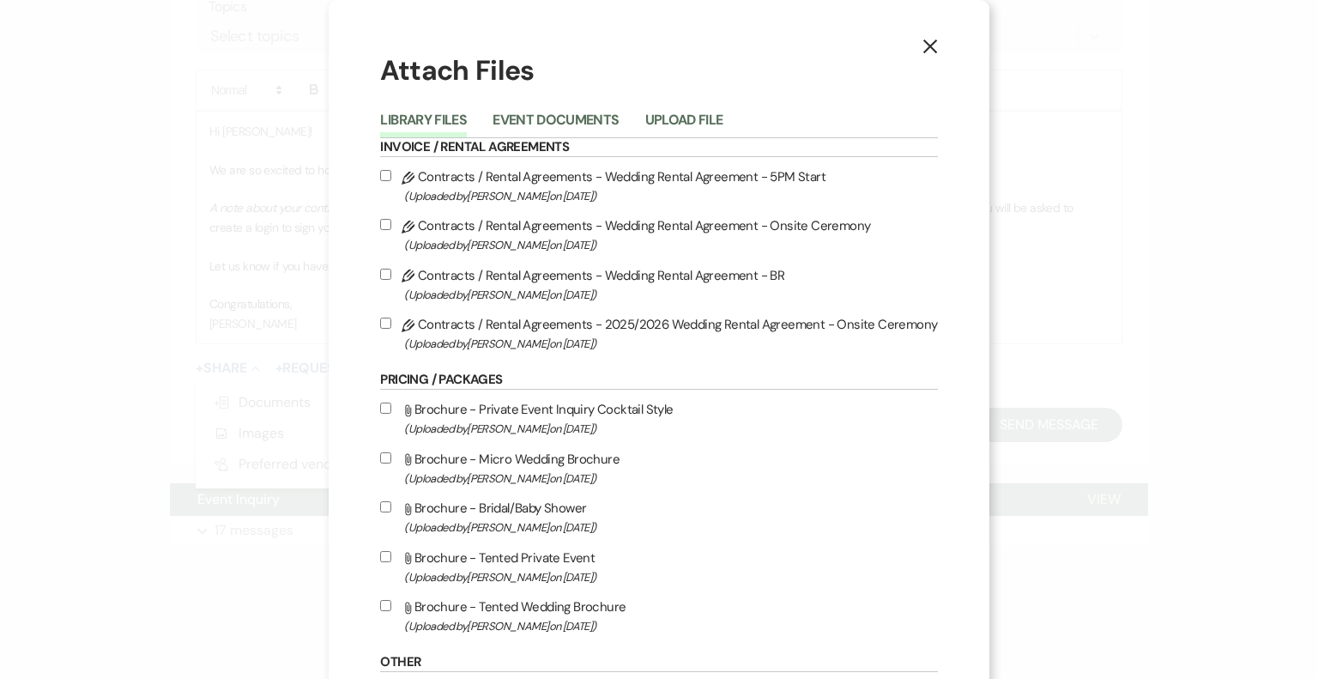
click at [526, 326] on label "Pencil Contracts / Rental Agreements - 2025/2026 Wedding Rental Agreement - Ons…" at bounding box center [658, 333] width 557 height 40
click at [391, 326] on input "Pencil Contracts / Rental Agreements - 2025/2026 Wedding Rental Agreement - Ons…" at bounding box center [385, 323] width 11 height 11
checkbox input "true"
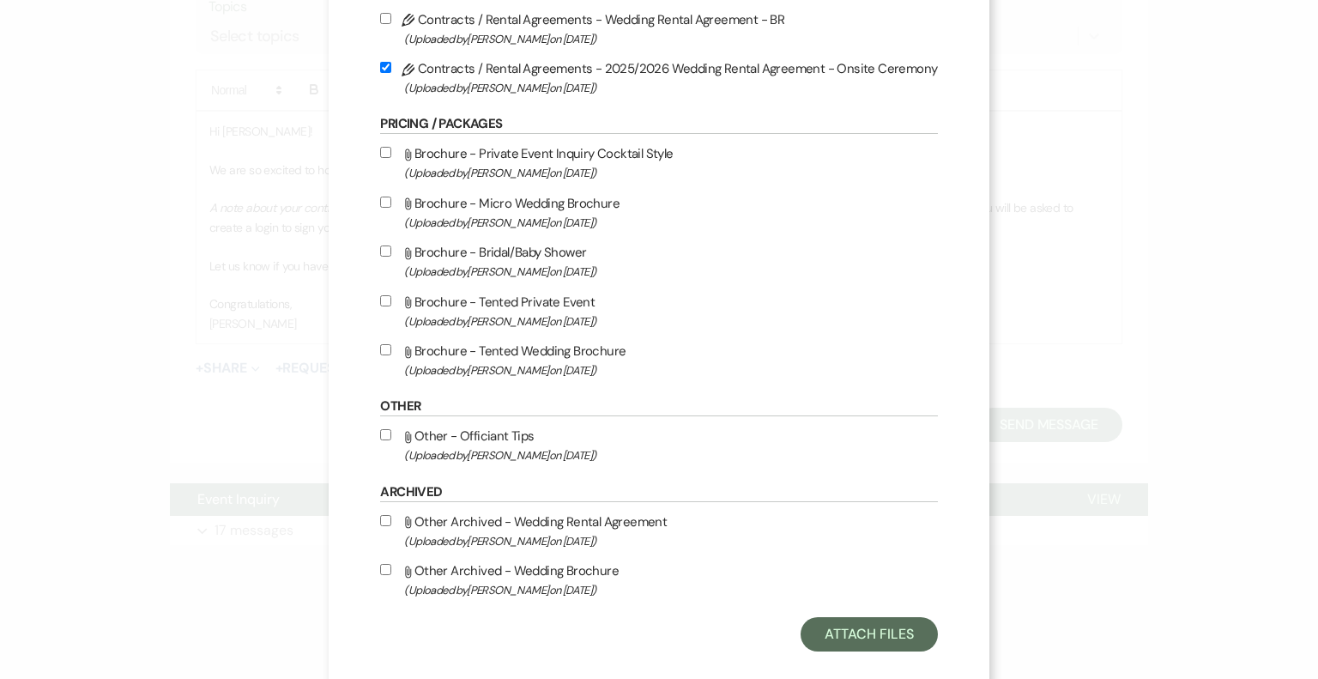
scroll to position [282, 0]
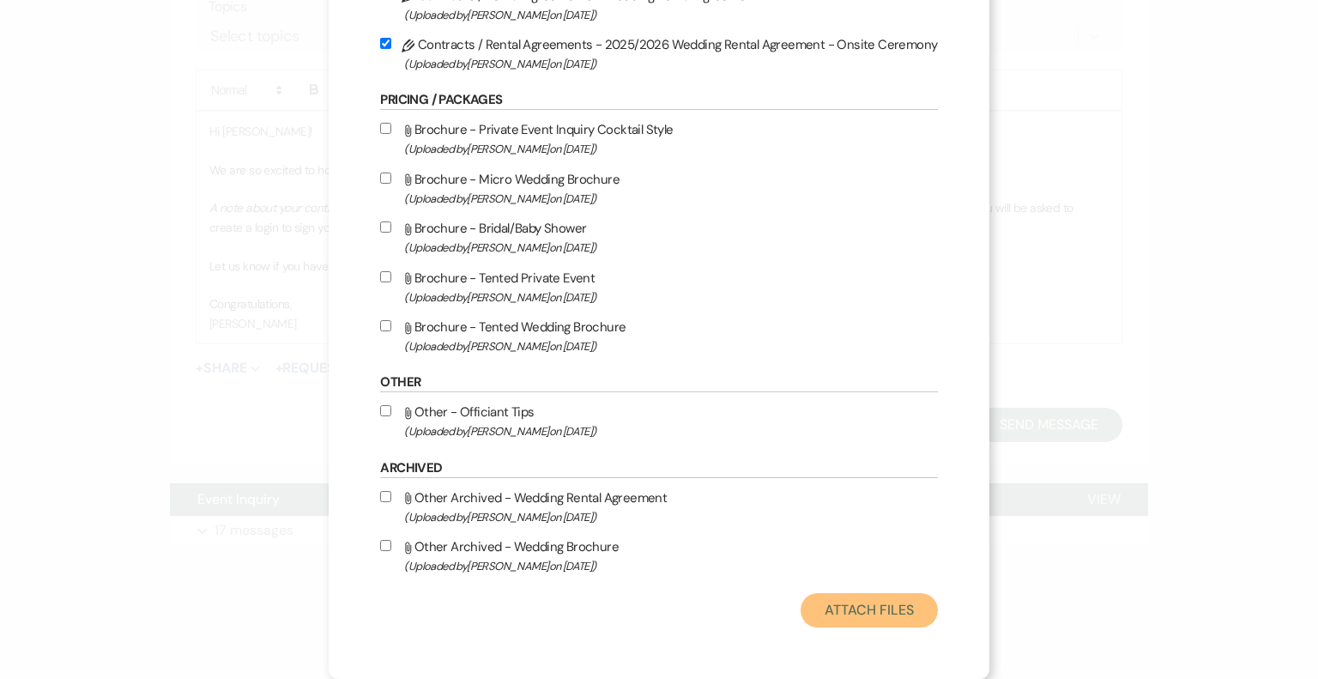
click at [845, 608] on button "Attach Files" at bounding box center [869, 610] width 136 height 34
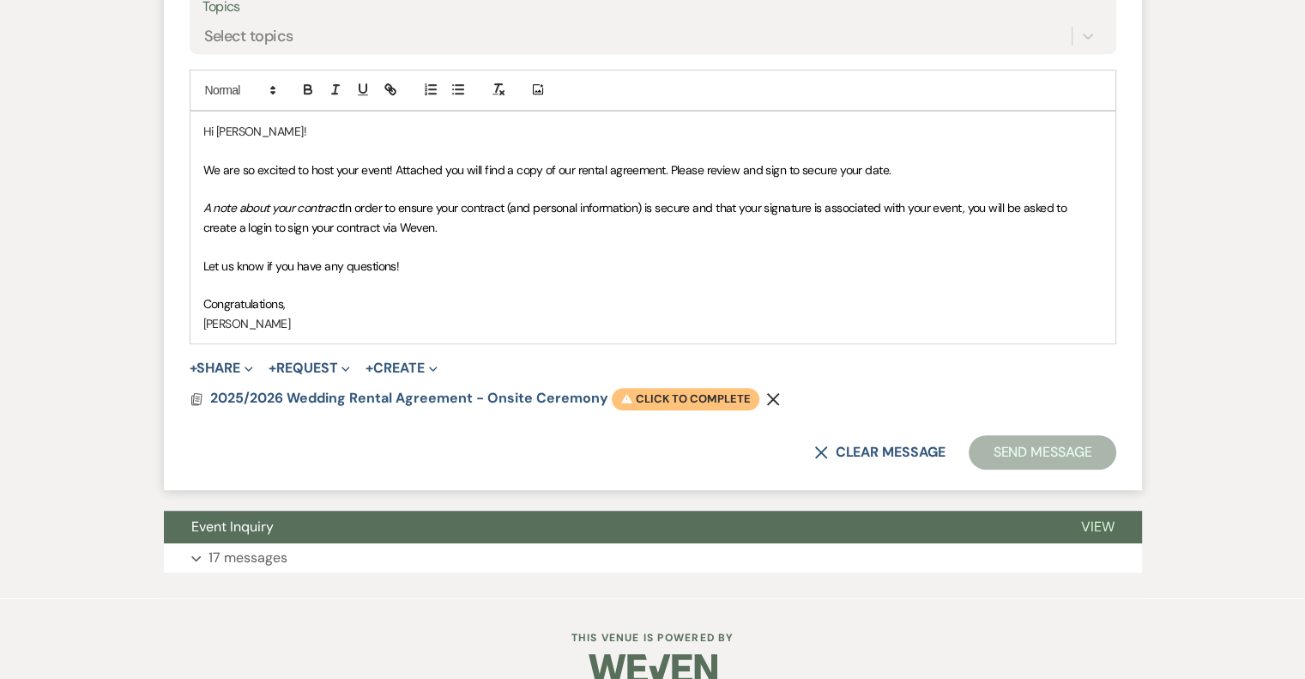
click at [648, 393] on span "Warning Click to complete" at bounding box center [686, 399] width 148 height 22
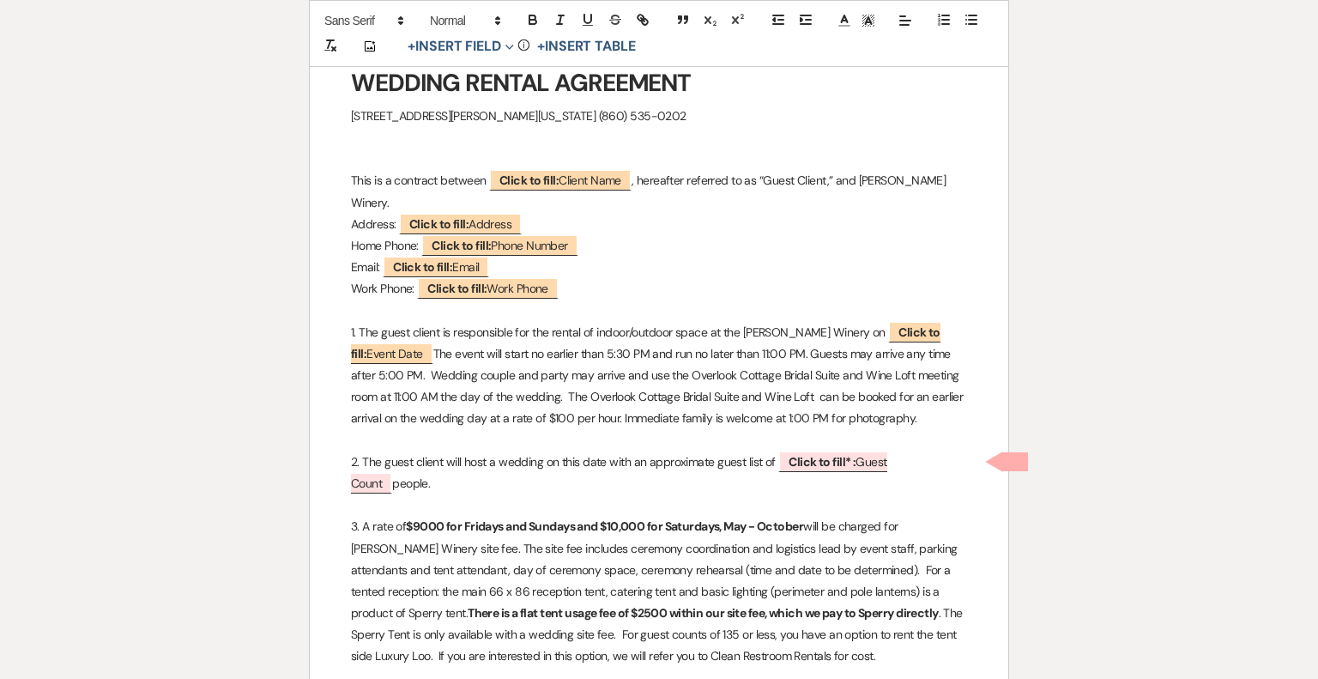
scroll to position [257, 0]
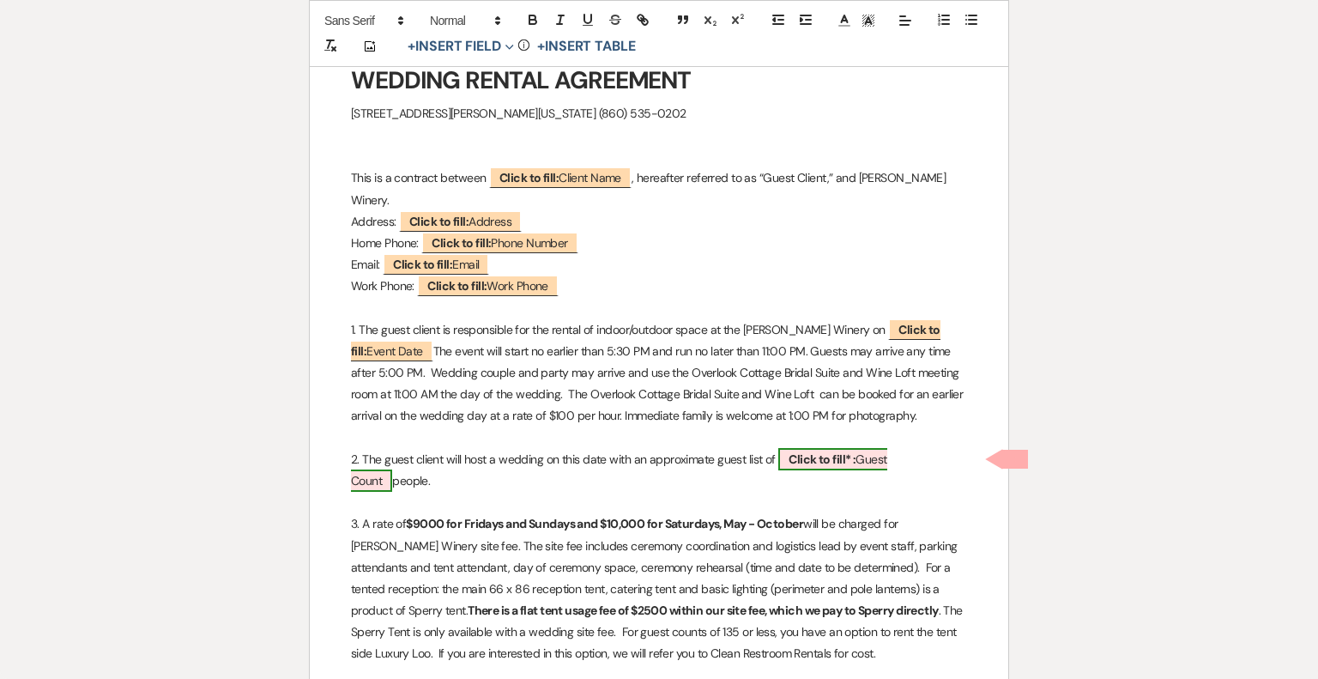
click at [854, 460] on b "Click to fill* :" at bounding box center [822, 458] width 67 height 15
select select "owner"
select select "custom_placeholder"
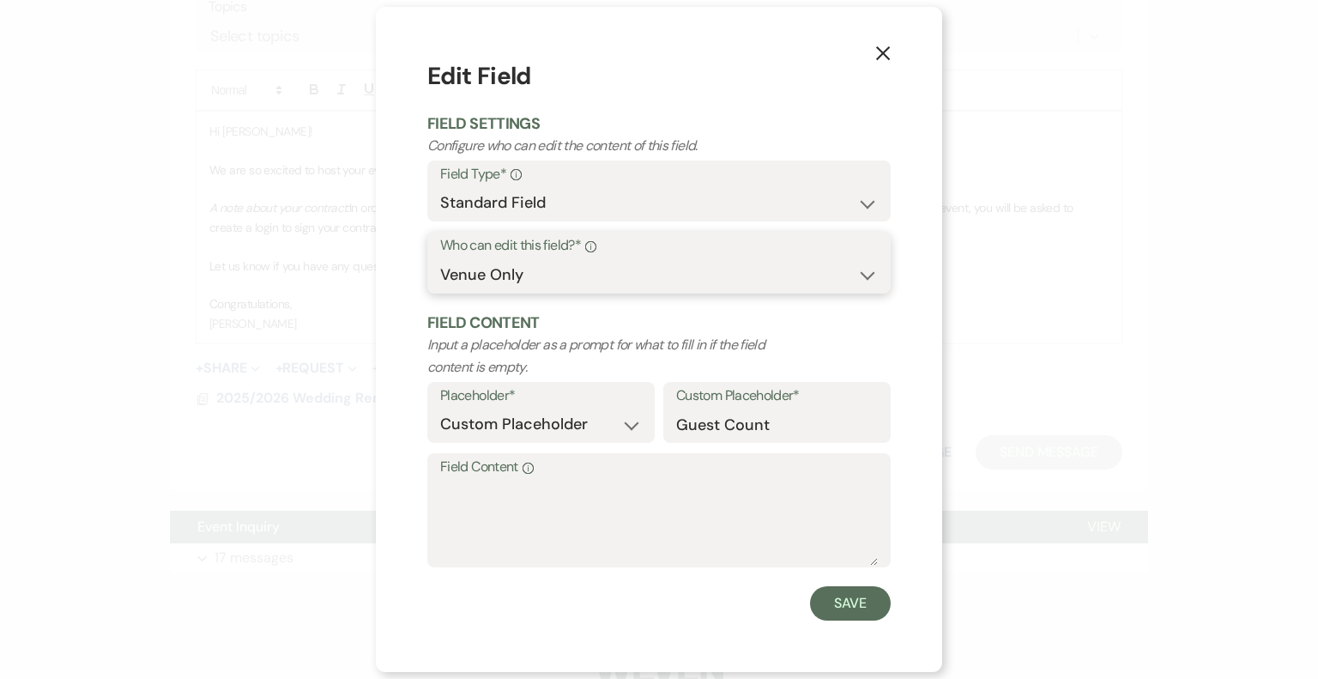
click at [511, 281] on select "Both Venue & Client Client Only Venue Only" at bounding box center [659, 274] width 438 height 33
select select "clientAndOwner"
click at [440, 258] on select "Both Venue & Client Client Only Venue Only" at bounding box center [659, 274] width 438 height 33
click at [844, 603] on button "Save" at bounding box center [850, 603] width 81 height 34
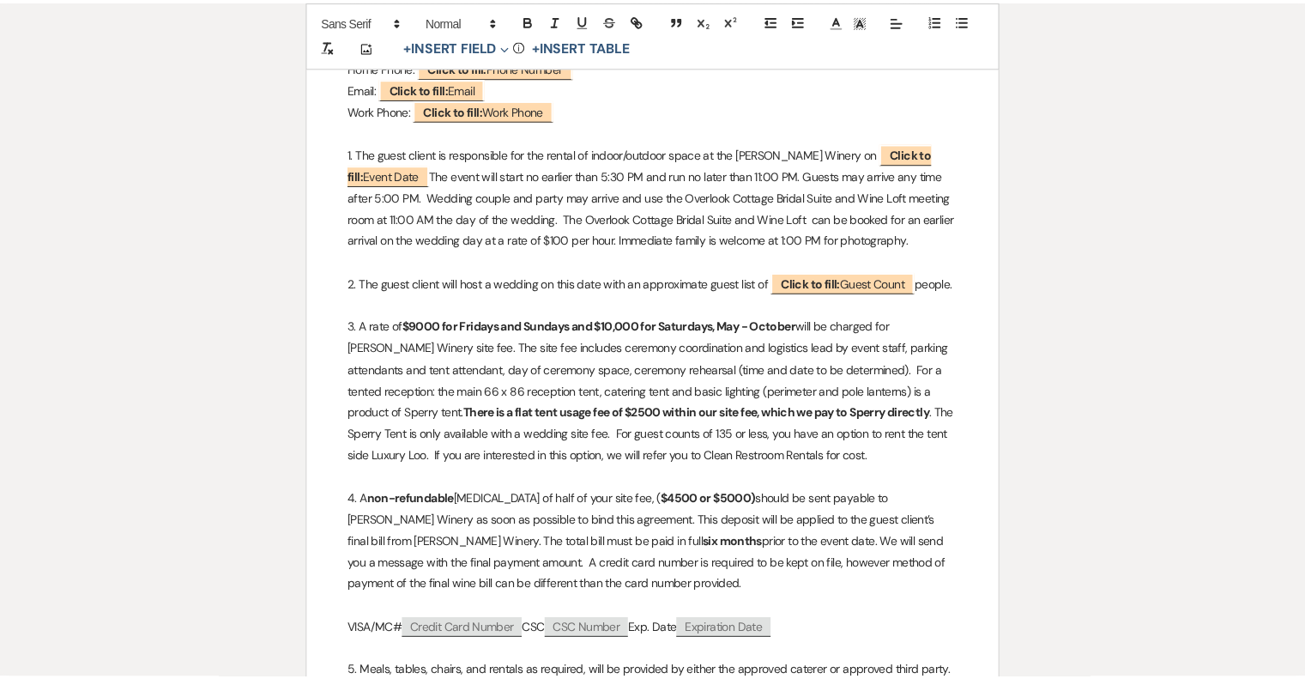
scroll to position [0, 0]
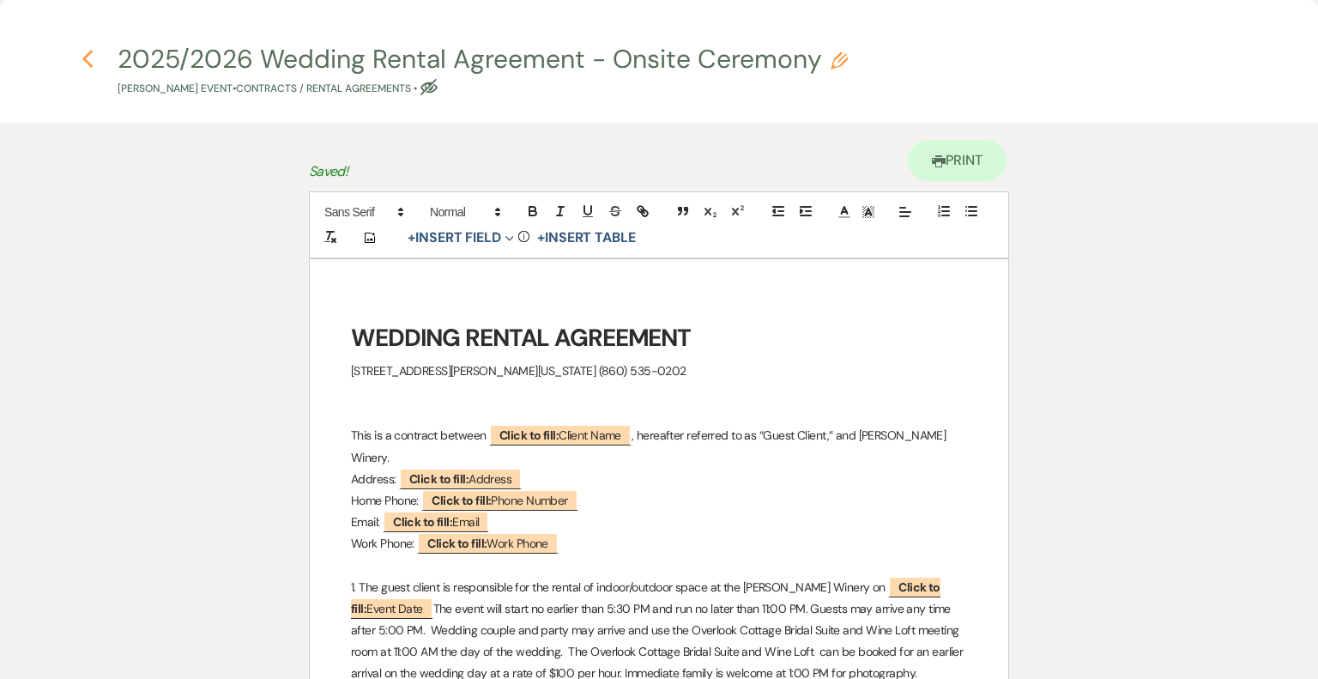
click at [85, 57] on use "button" at bounding box center [87, 59] width 11 height 19
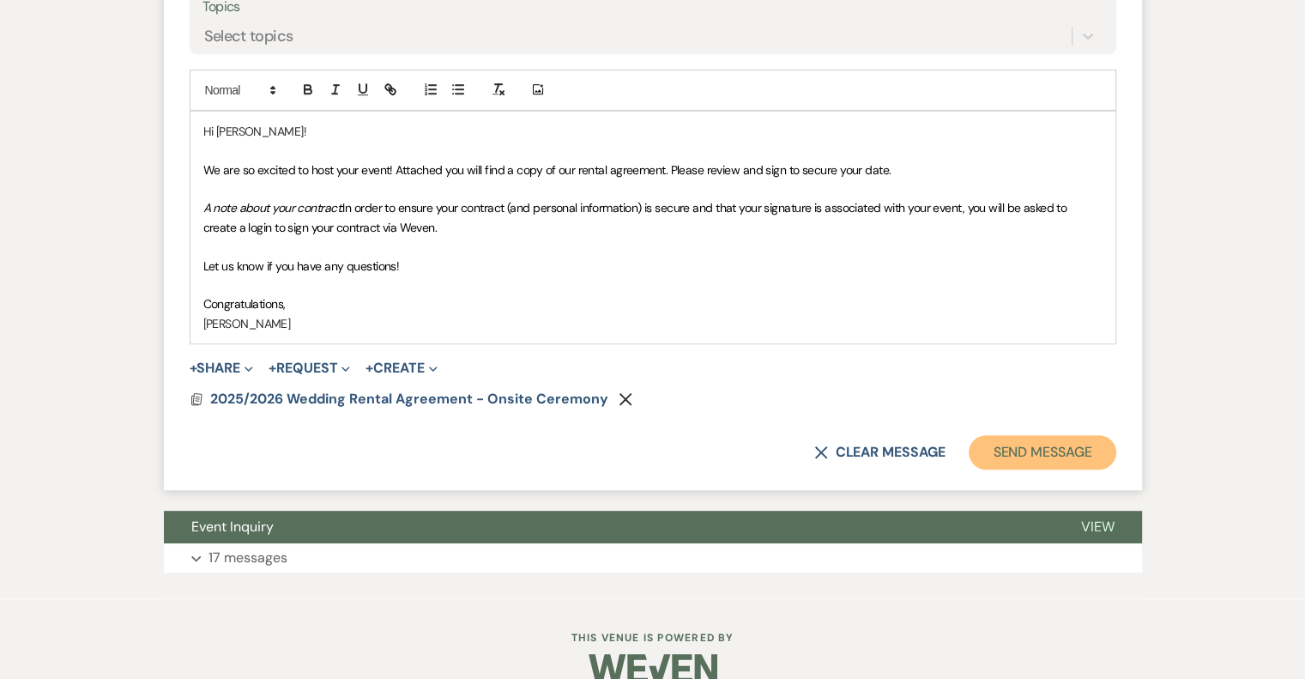
click at [1024, 446] on button "Send Message" at bounding box center [1042, 452] width 147 height 34
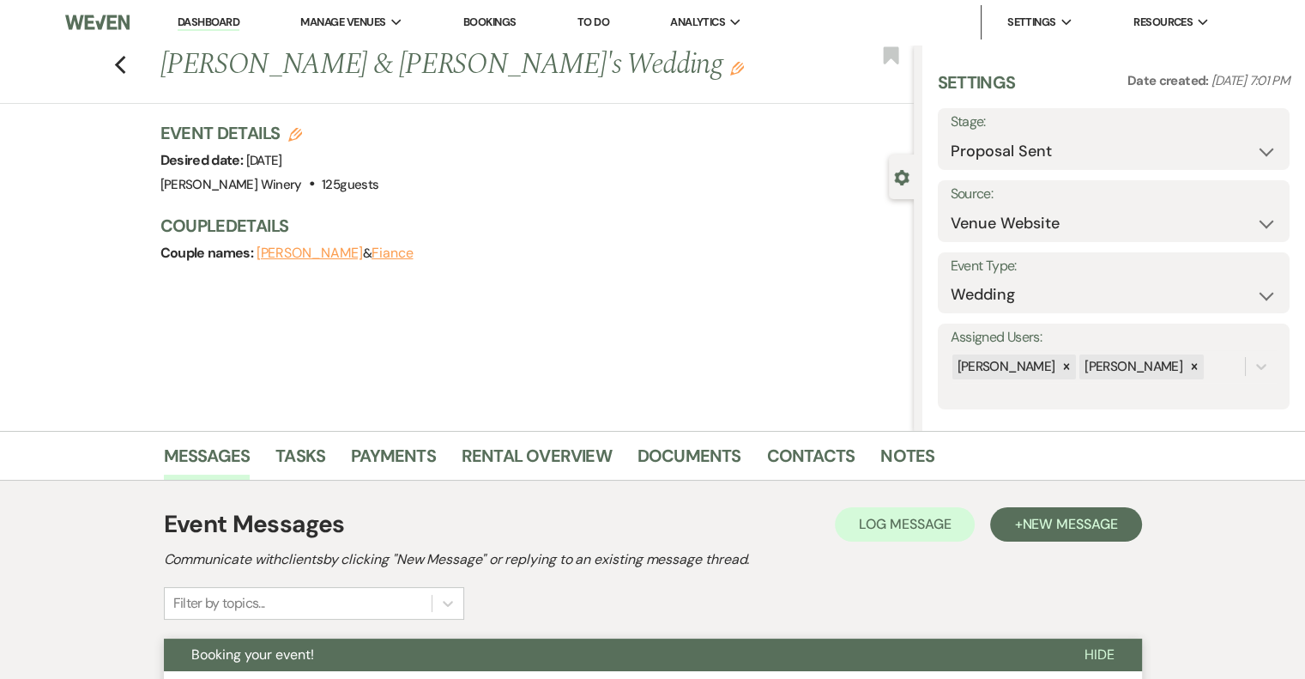
click at [201, 24] on link "Dashboard" at bounding box center [209, 23] width 62 height 16
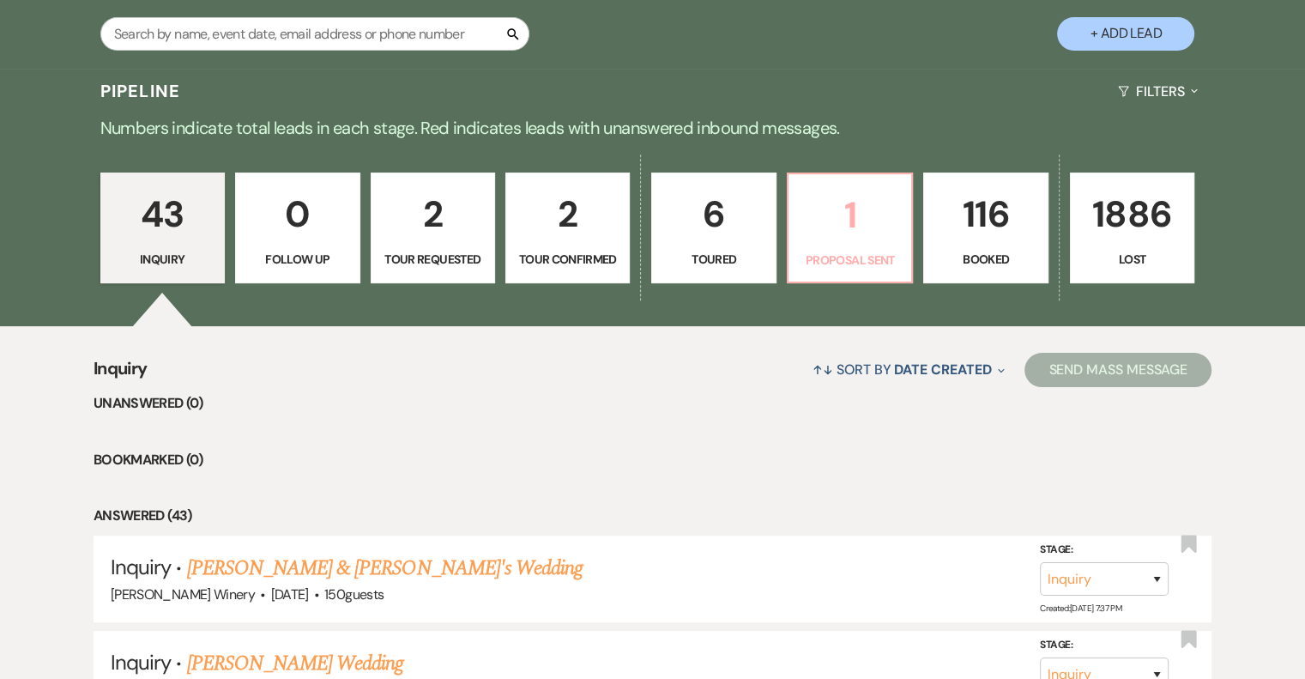
click at [854, 212] on p "1" at bounding box center [850, 214] width 102 height 57
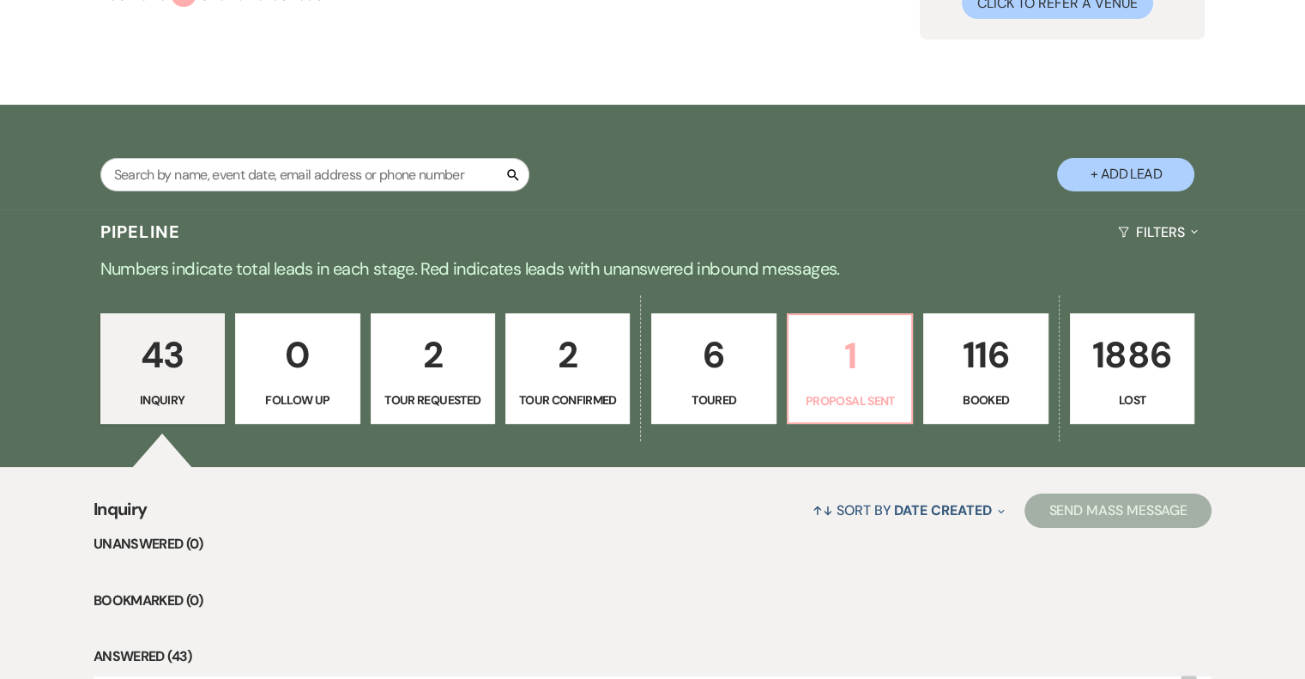
select select "6"
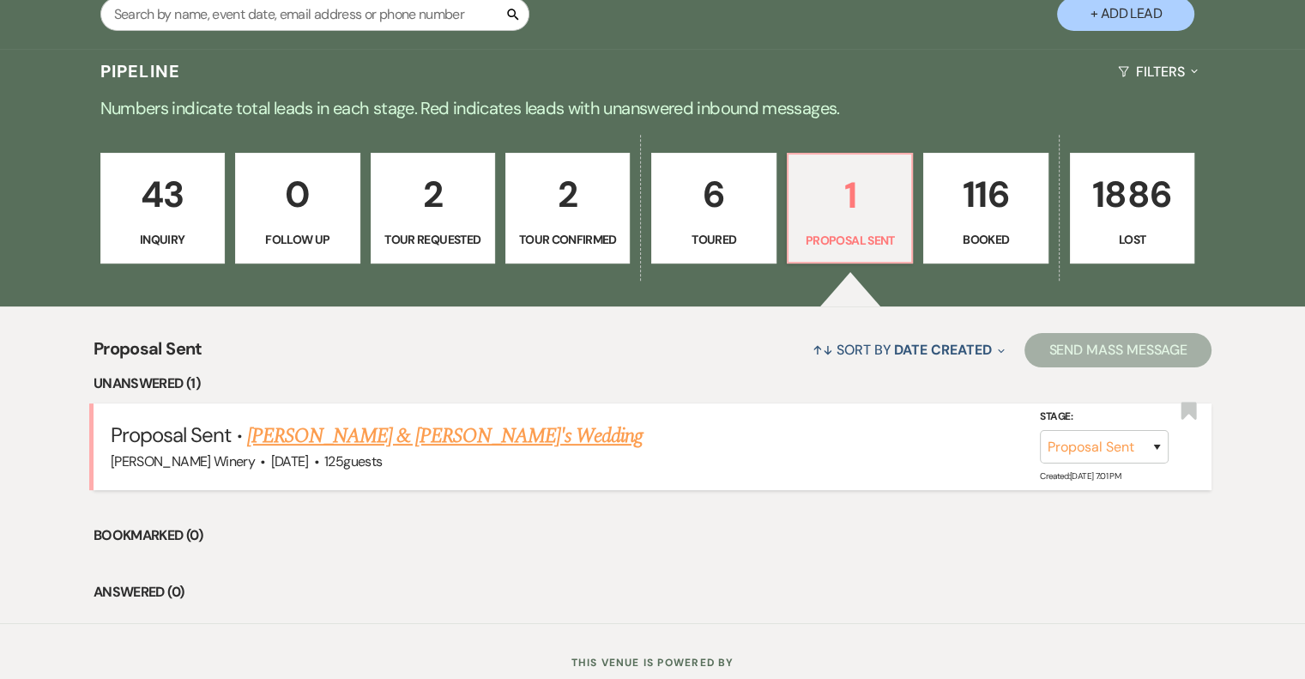
scroll to position [416, 0]
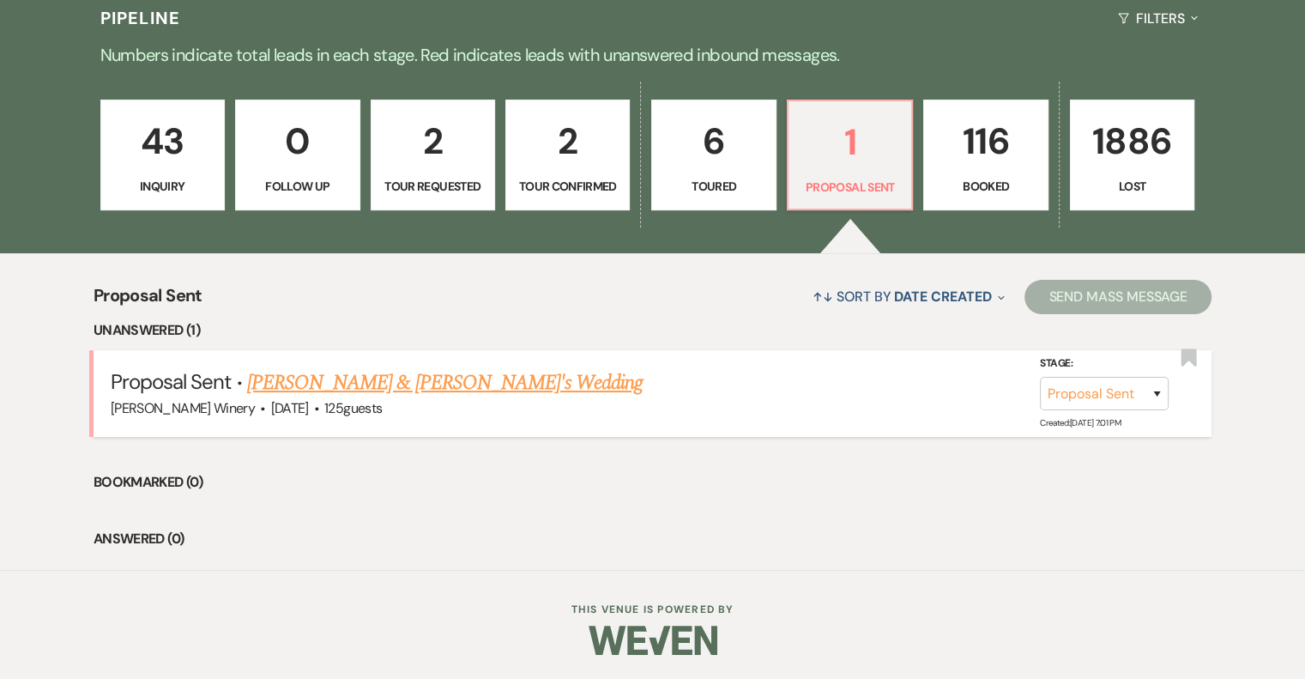
click at [359, 380] on link "Gregg & Fiance's Wedding" at bounding box center [445, 382] width 396 height 31
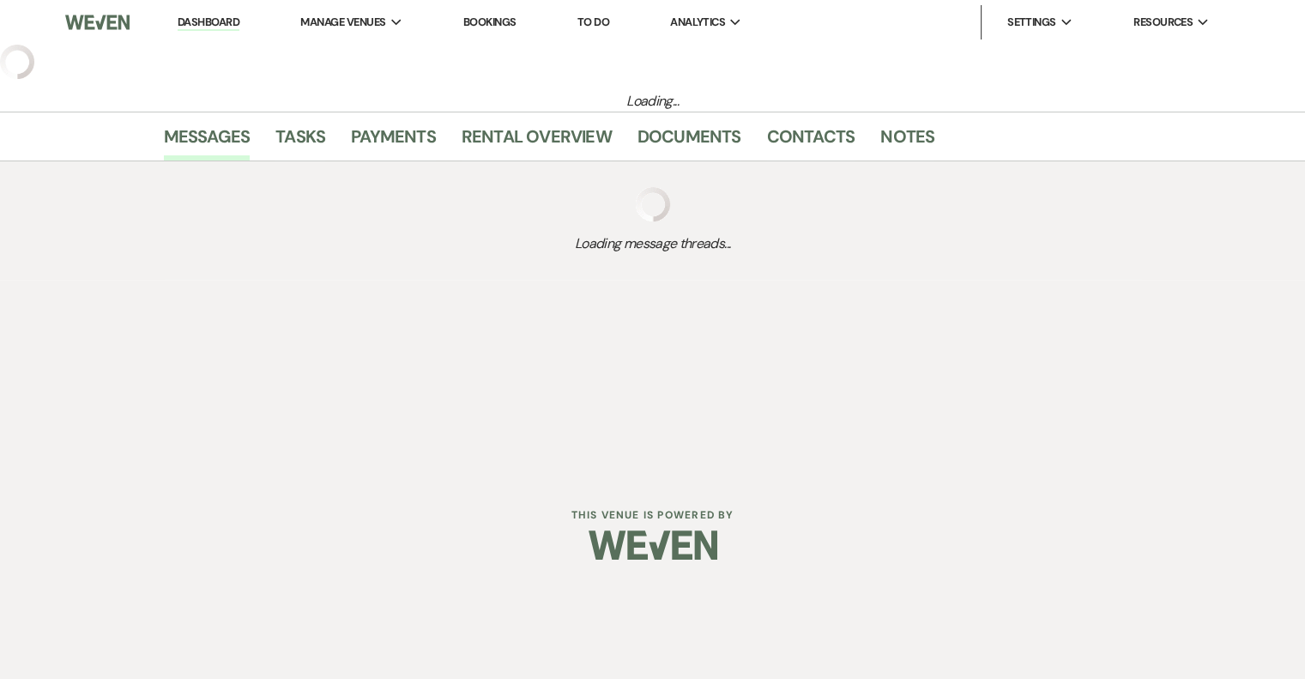
select select "6"
select select "5"
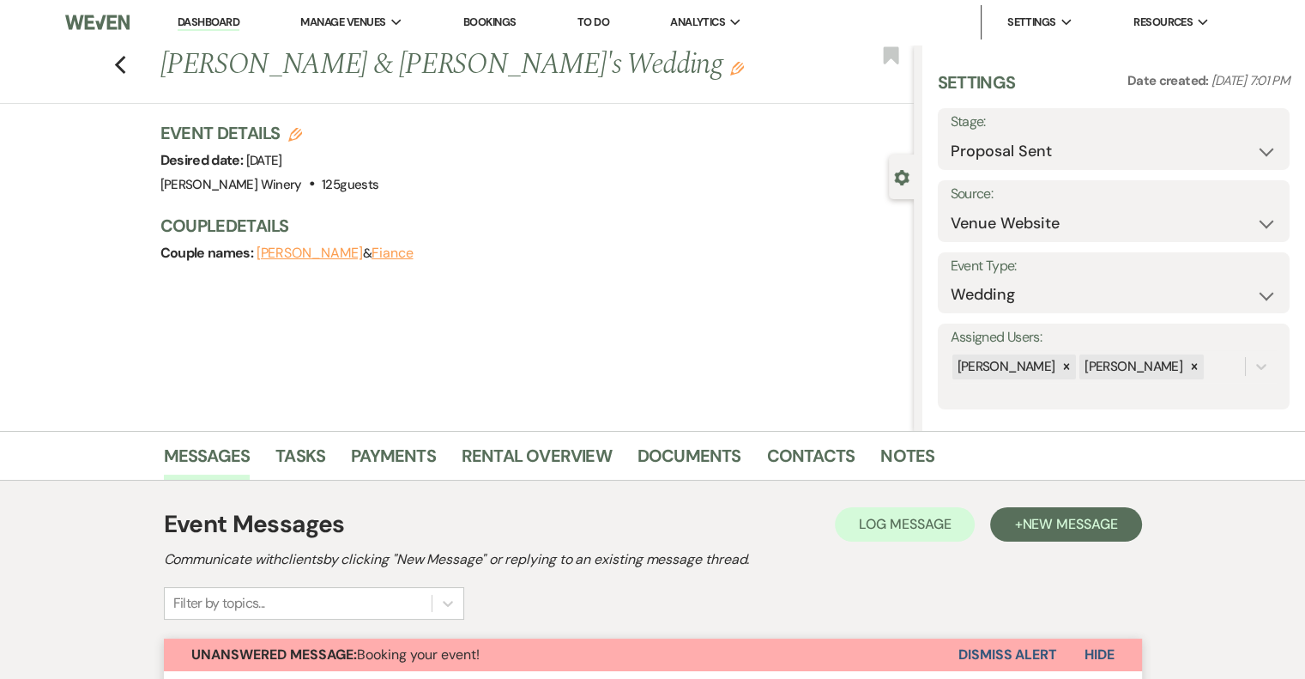
click at [282, 257] on button "Gregg" at bounding box center [310, 253] width 106 height 14
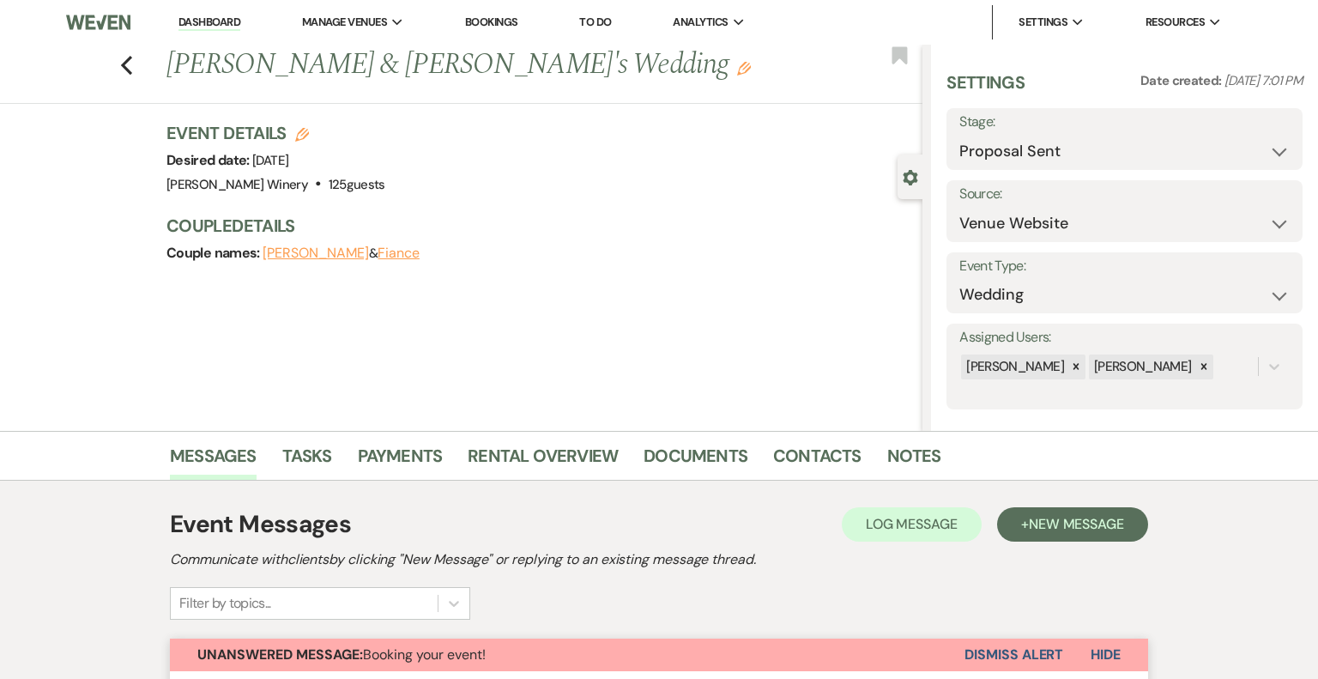
select select "1"
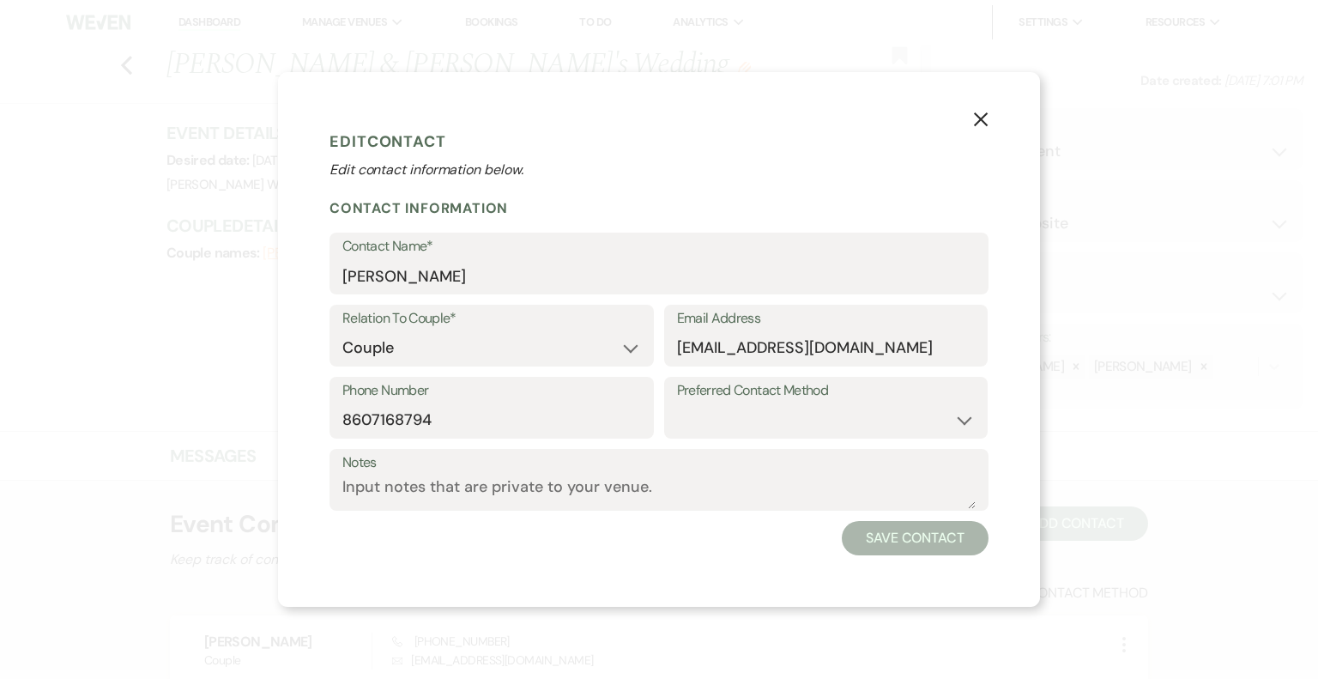
click at [978, 118] on use "button" at bounding box center [981, 119] width 14 height 14
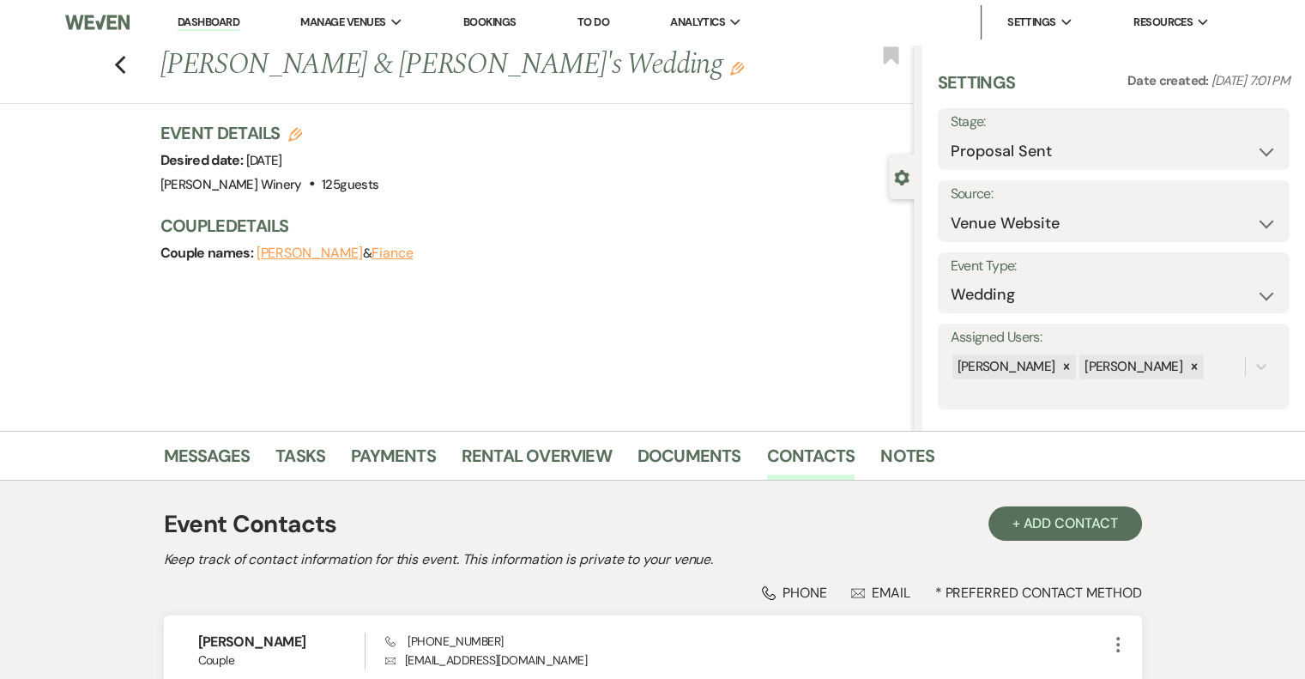
click at [372, 253] on button "Fiance" at bounding box center [393, 253] width 42 height 14
select select "1"
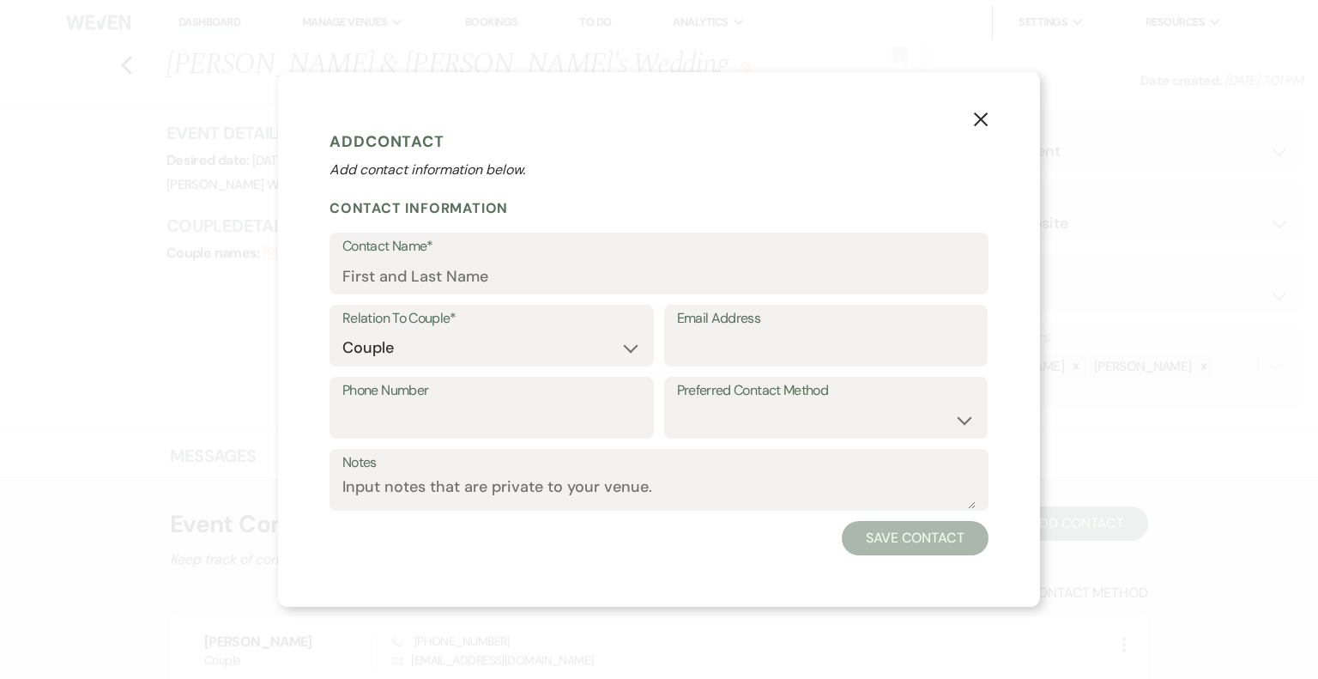
click at [977, 112] on icon "X" at bounding box center [980, 119] width 15 height 15
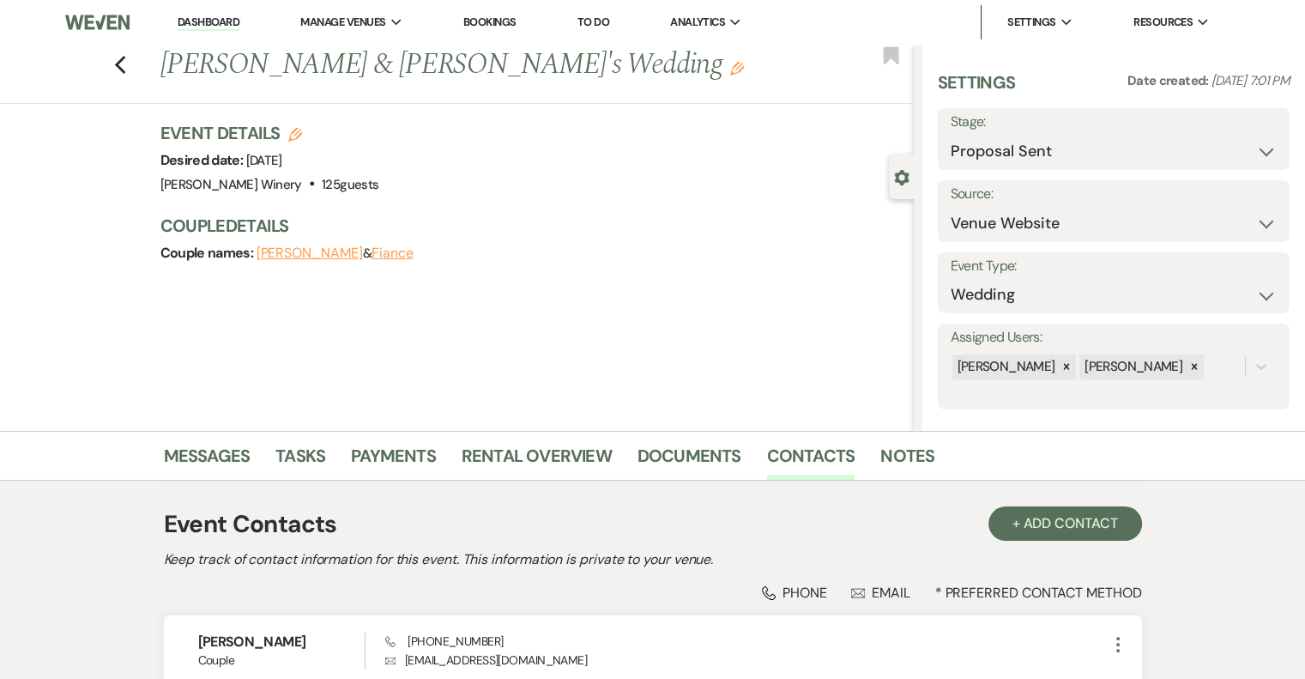
scroll to position [159, 0]
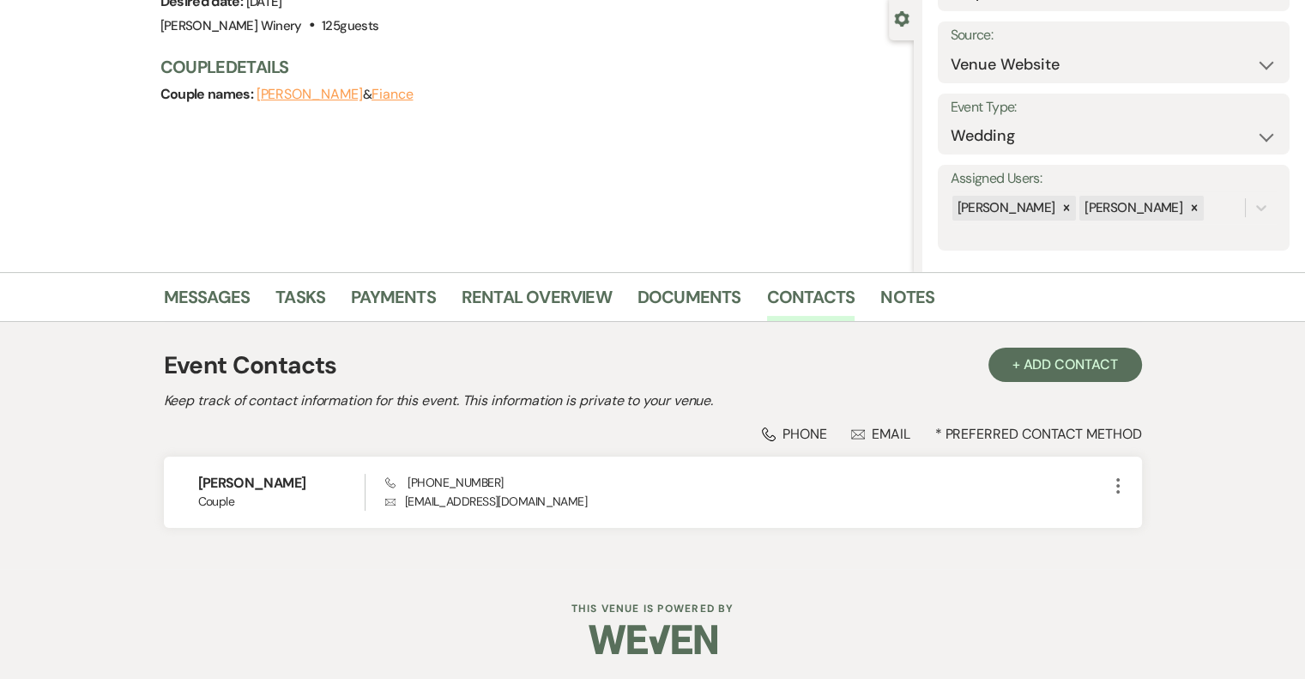
scroll to position [416, 0]
select select "6"
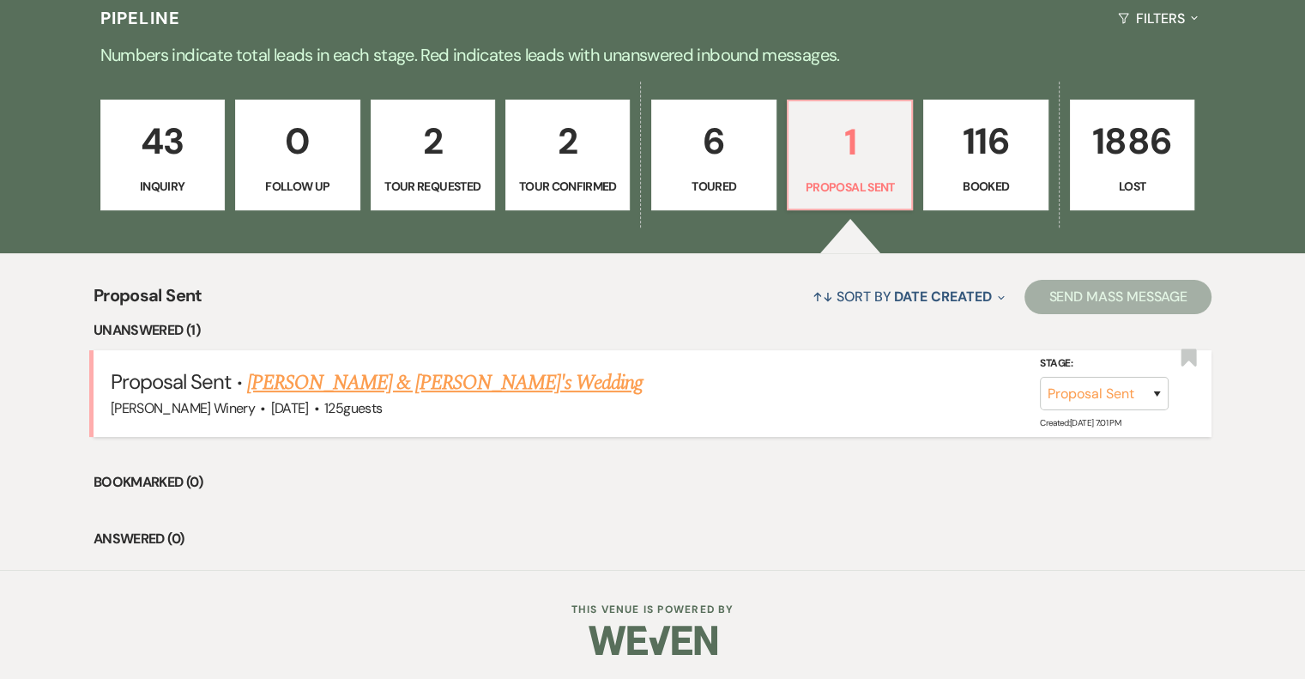
click at [391, 378] on link "Gregg & Fiance's Wedding" at bounding box center [445, 382] width 396 height 31
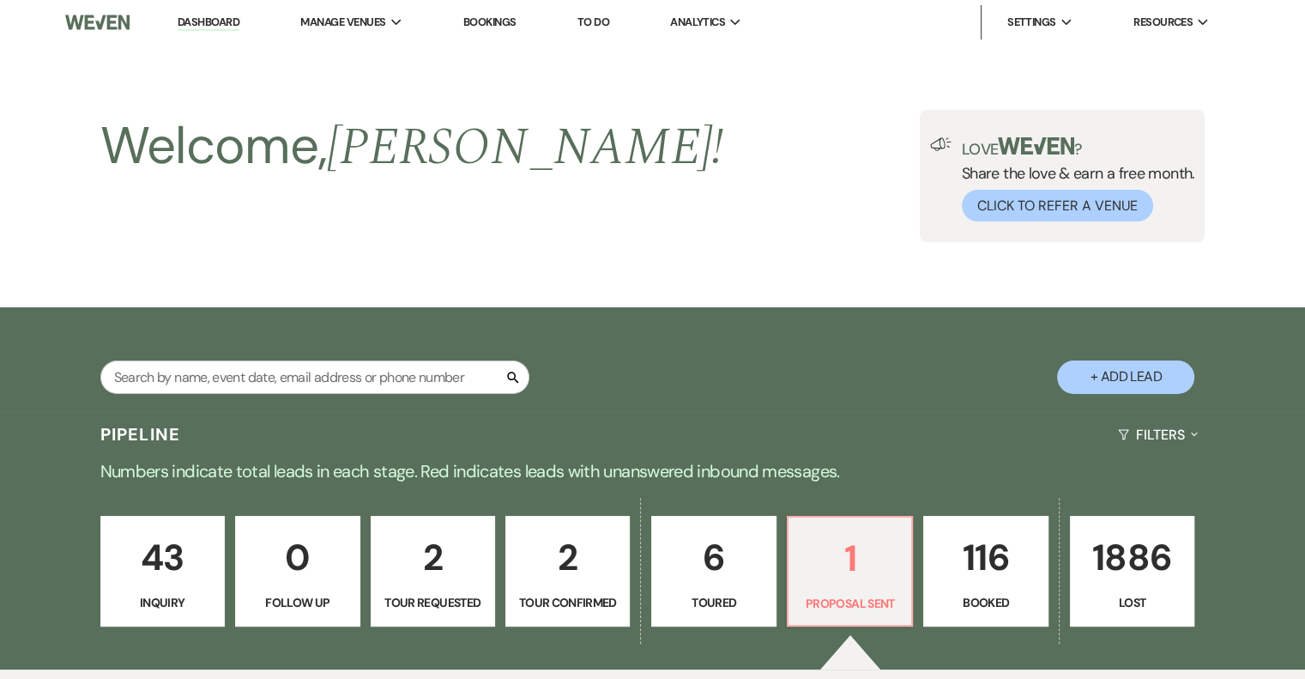
select select "6"
select select "5"
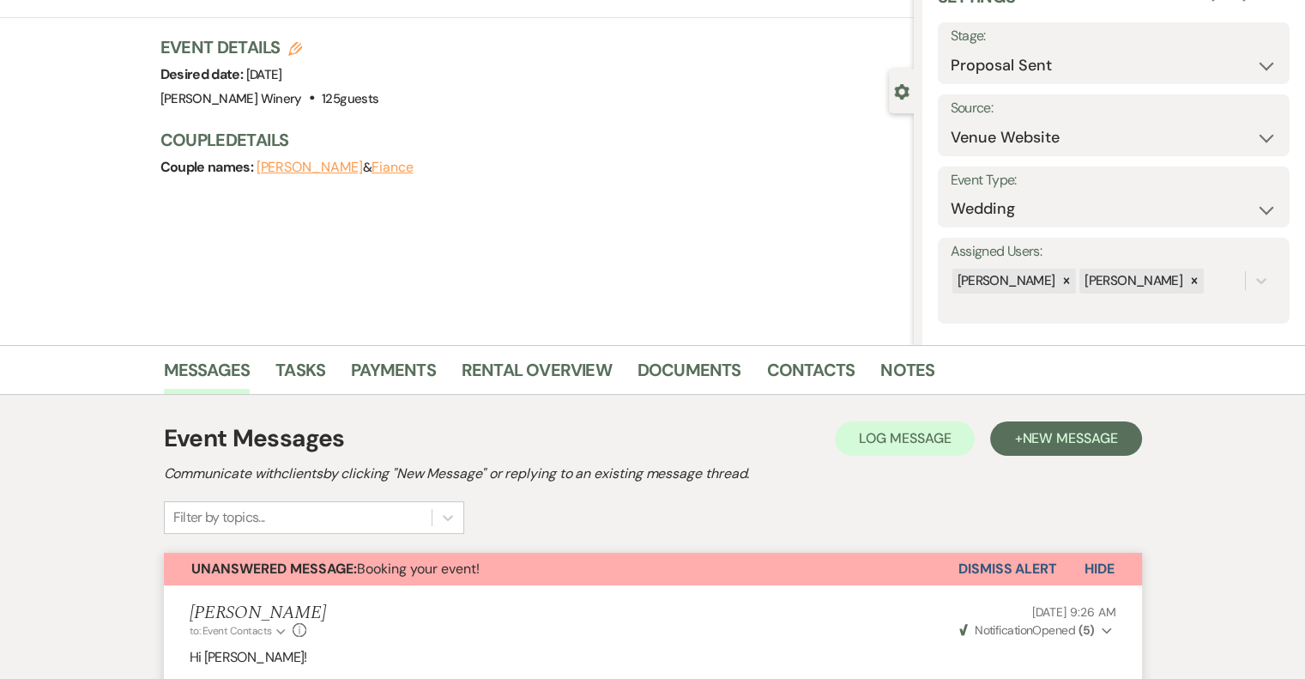
scroll to position [768, 0]
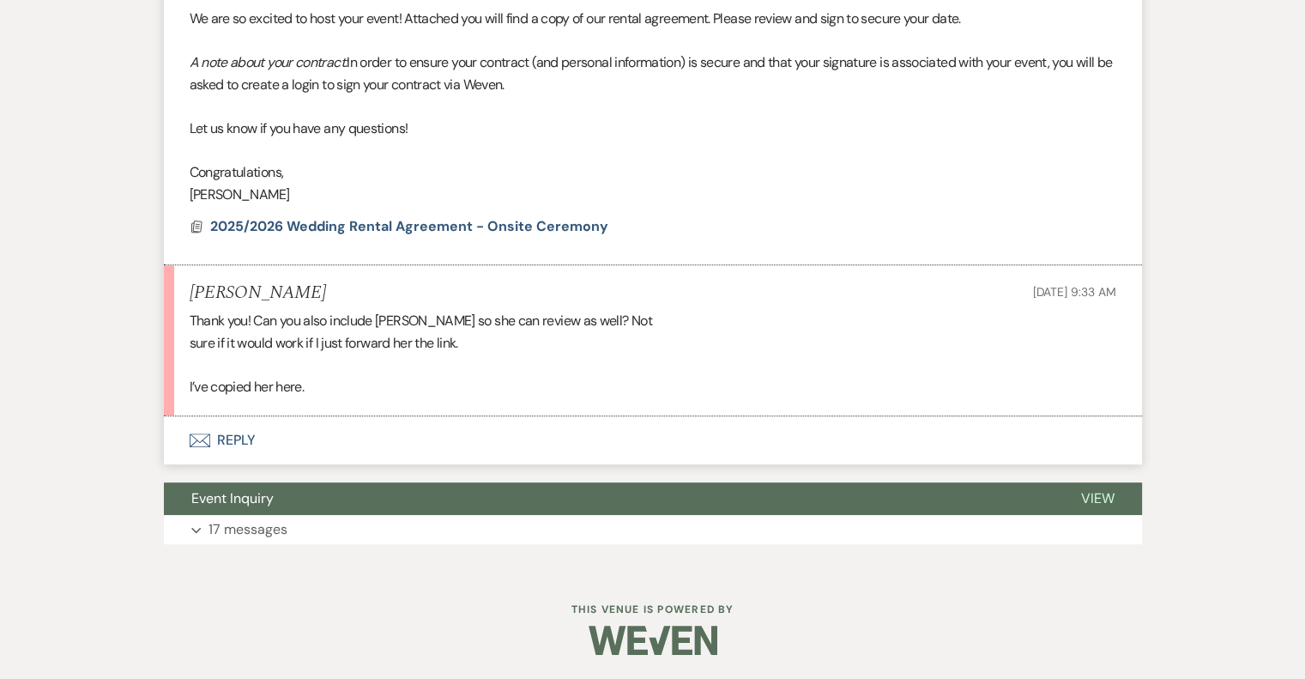
click at [228, 434] on button "Envelope Reply" at bounding box center [653, 440] width 978 height 48
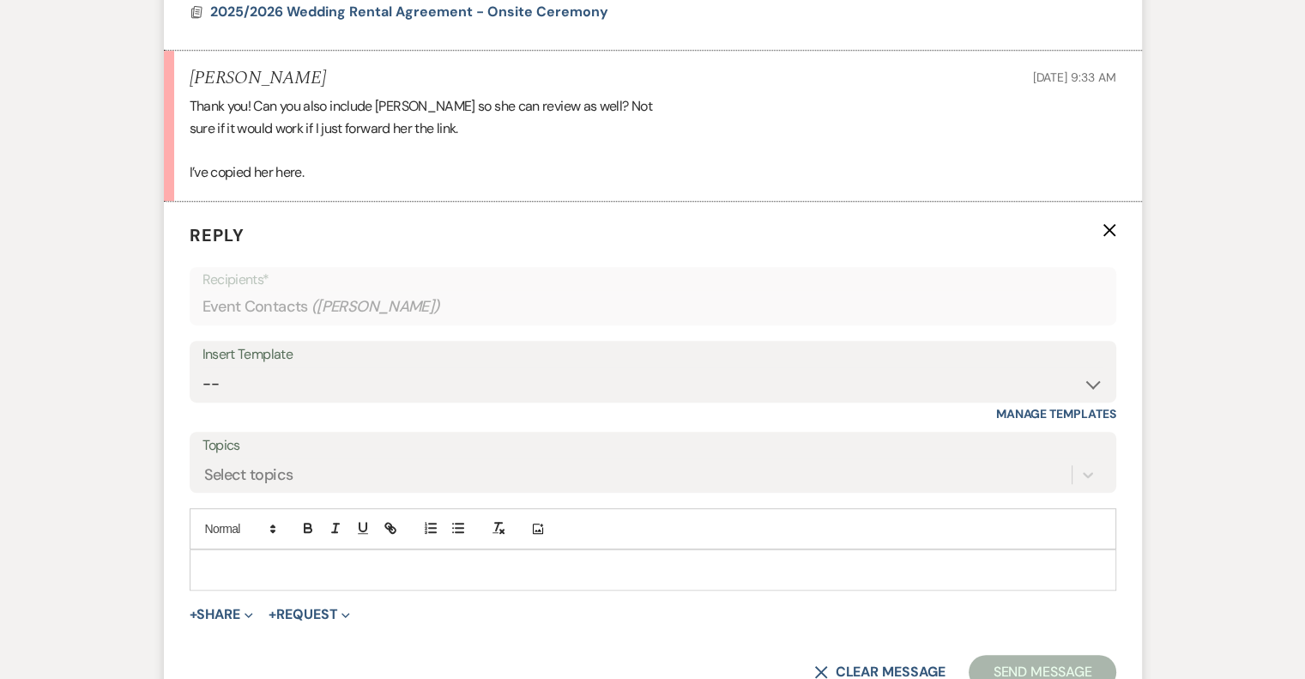
scroll to position [1020, 0]
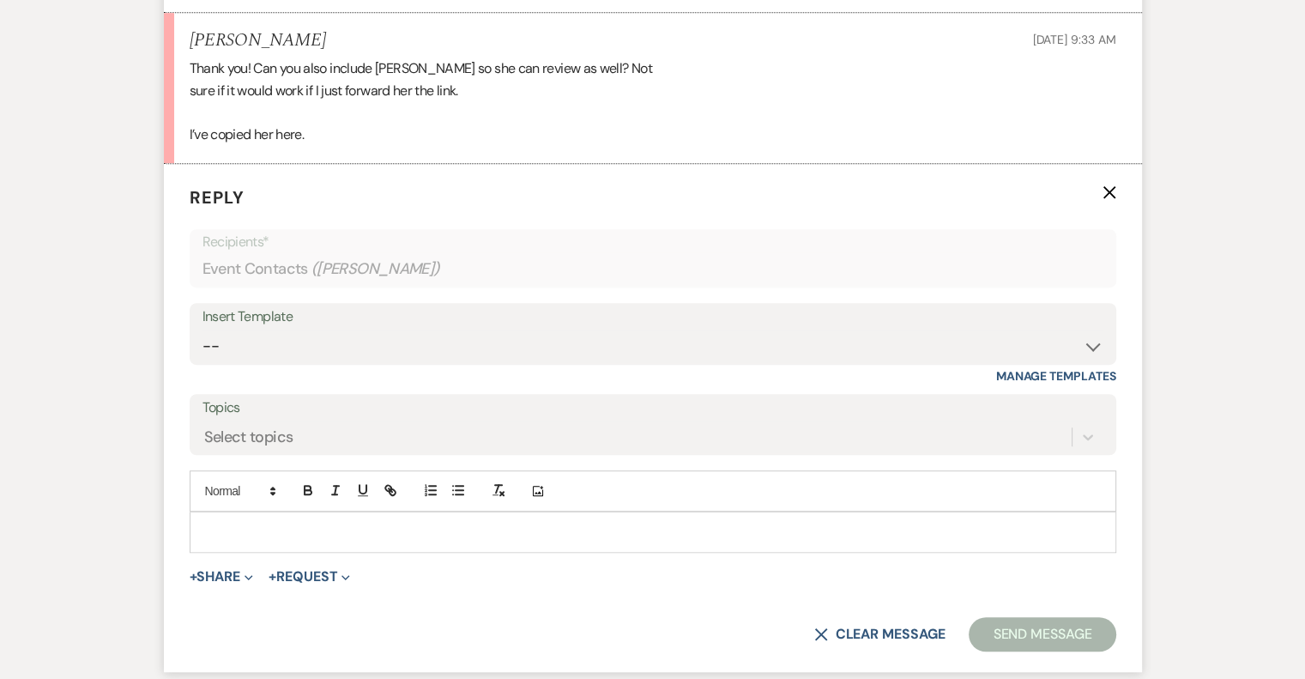
click at [255, 514] on div at bounding box center [653, 531] width 925 height 39
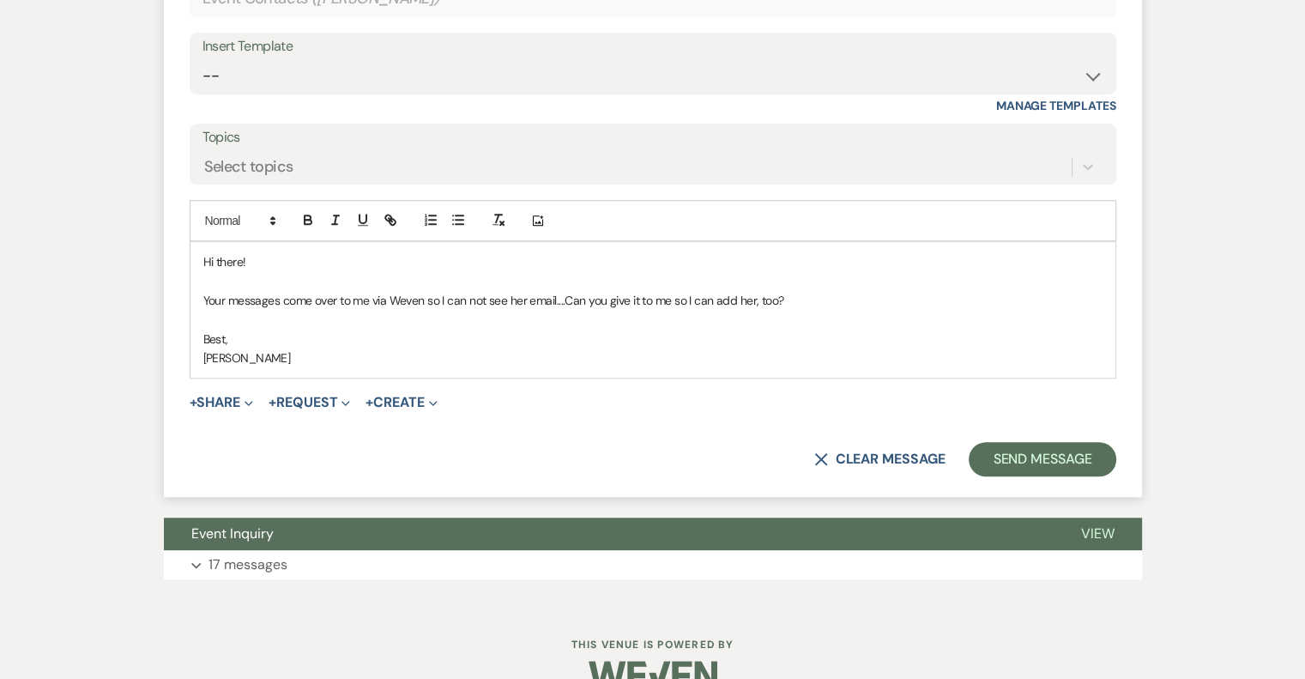
scroll to position [1325, 0]
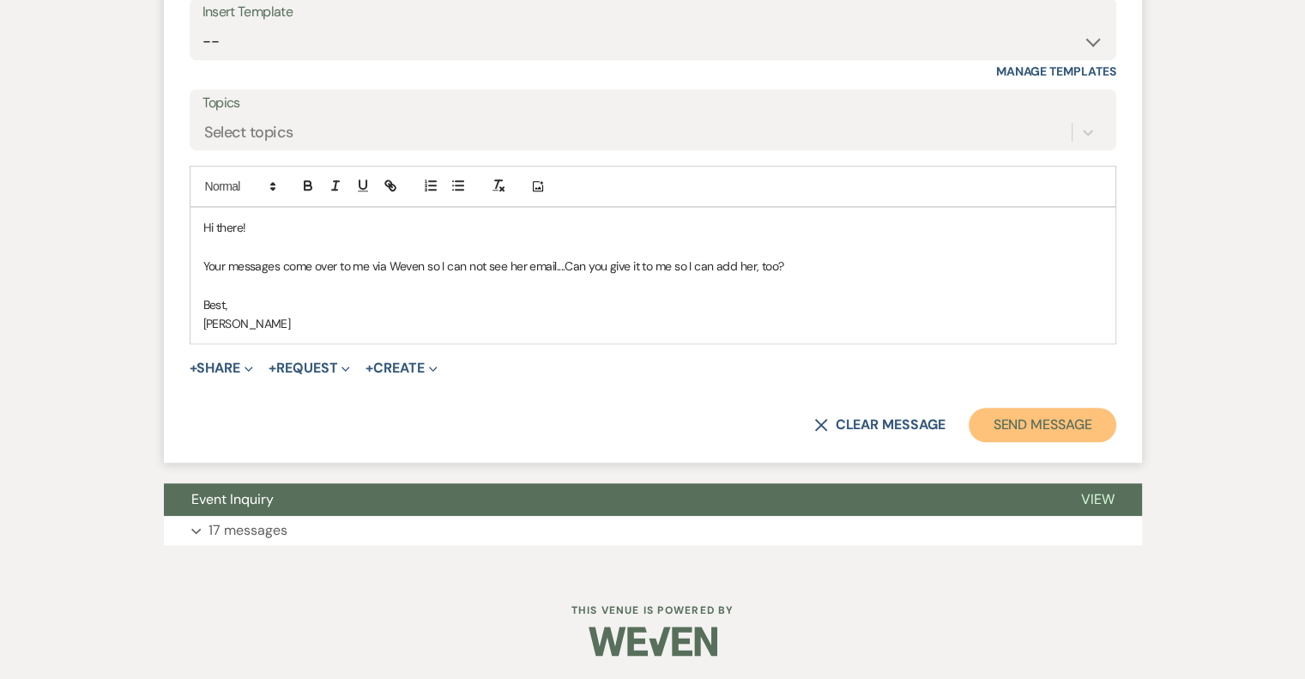
click at [1012, 430] on button "Send Message" at bounding box center [1042, 425] width 147 height 34
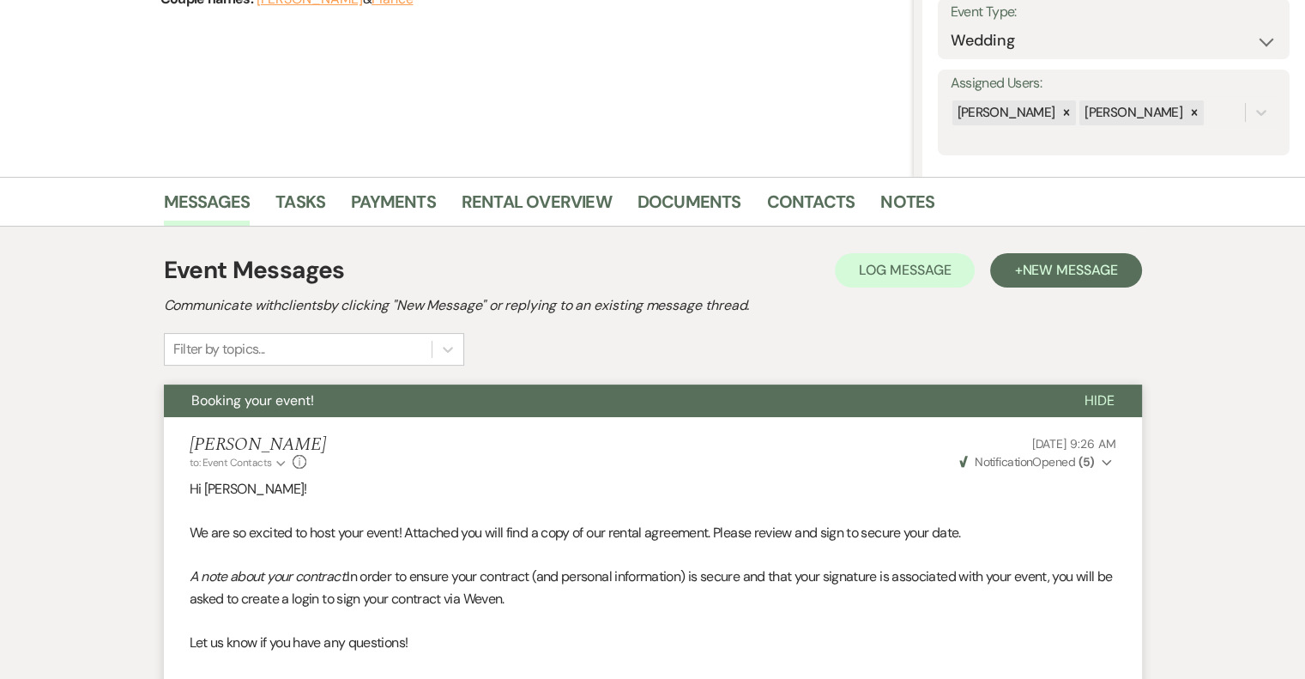
scroll to position [0, 0]
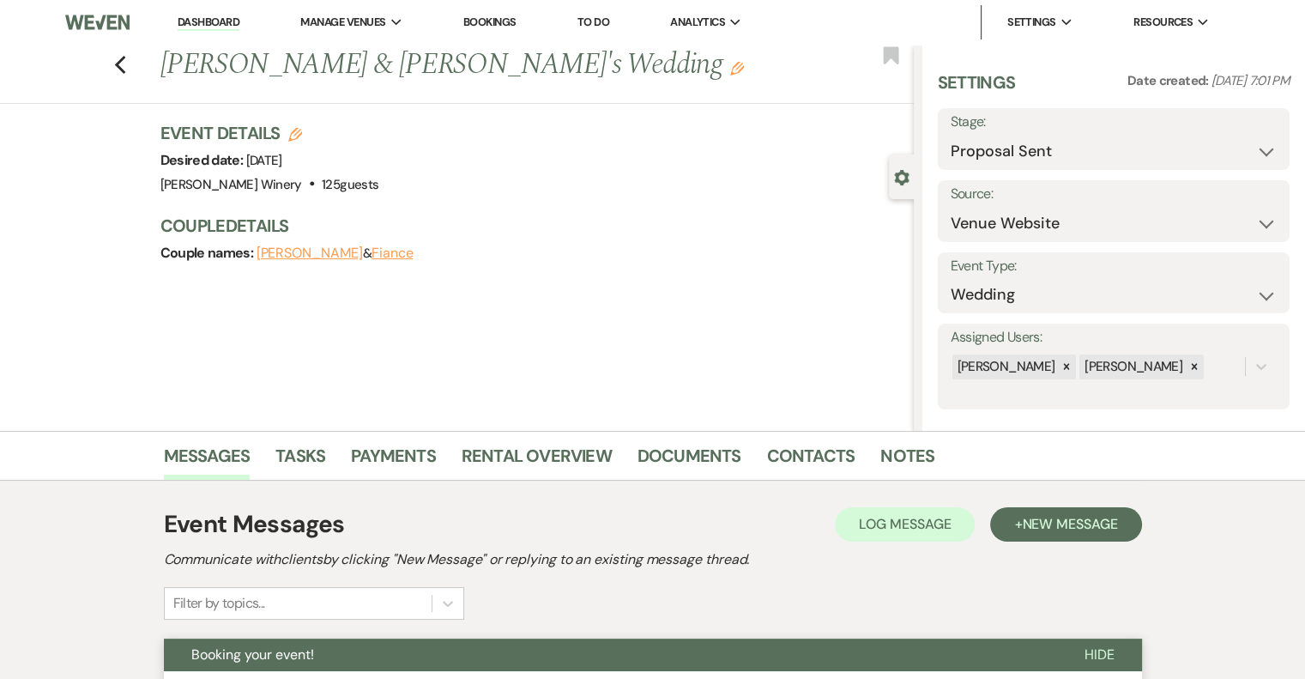
click at [205, 23] on link "Dashboard" at bounding box center [209, 23] width 62 height 16
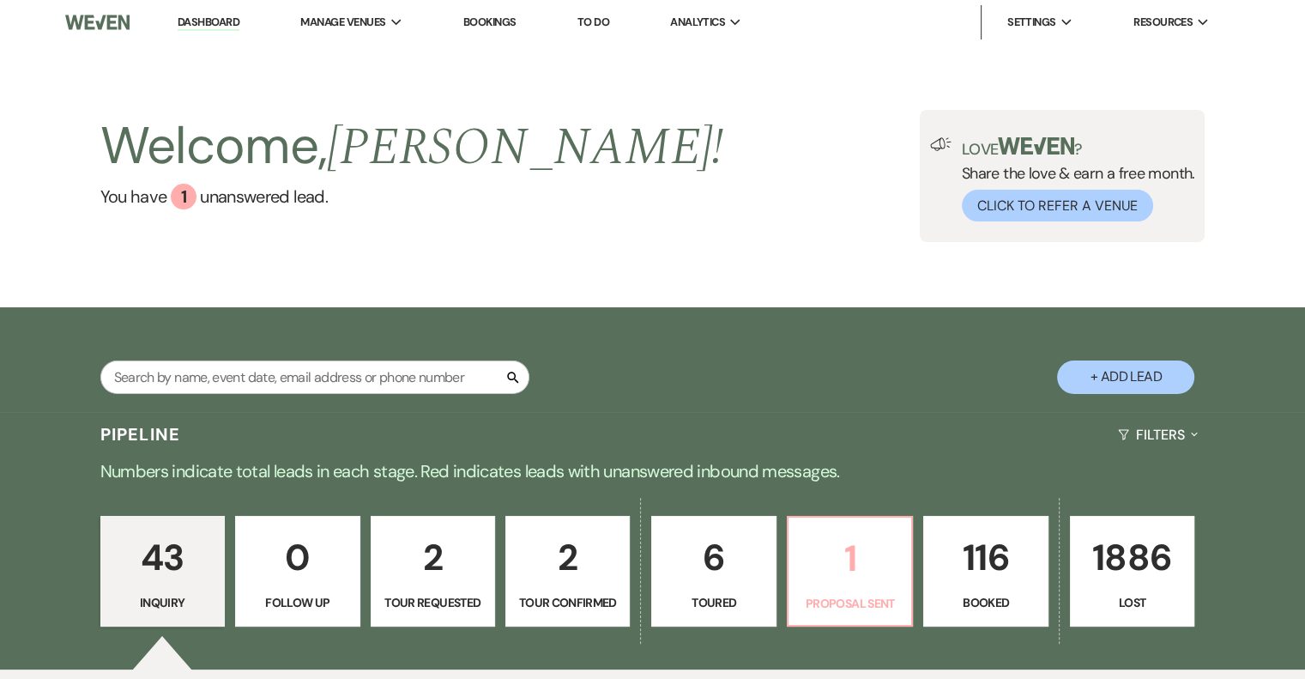
click at [864, 566] on p "1" at bounding box center [850, 558] width 102 height 57
select select "6"
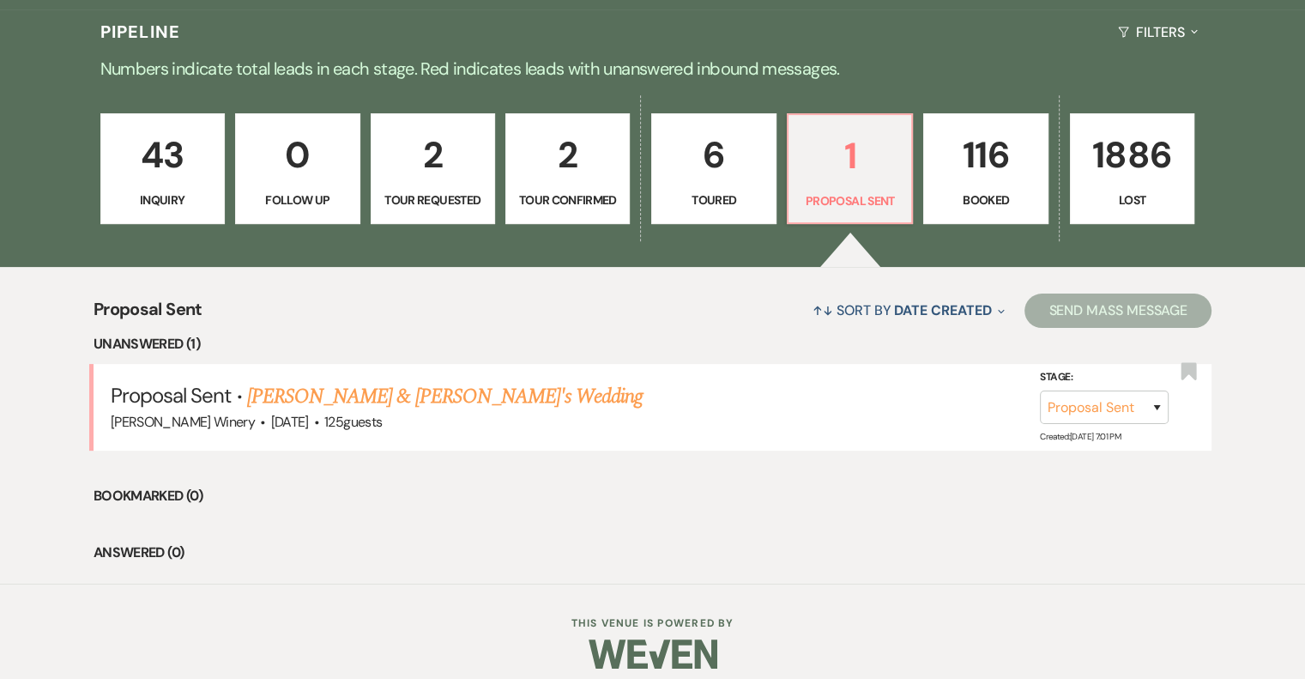
scroll to position [416, 0]
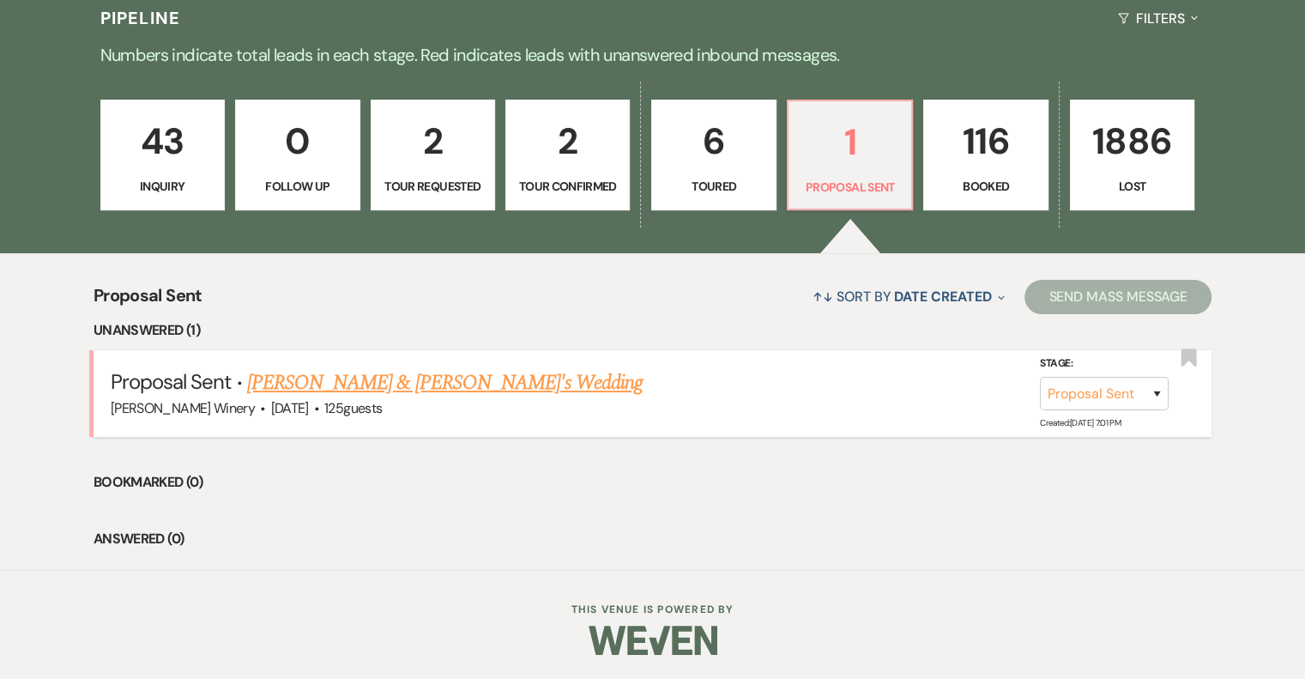
click at [346, 368] on link "Gregg & Fiance's Wedding" at bounding box center [445, 382] width 396 height 31
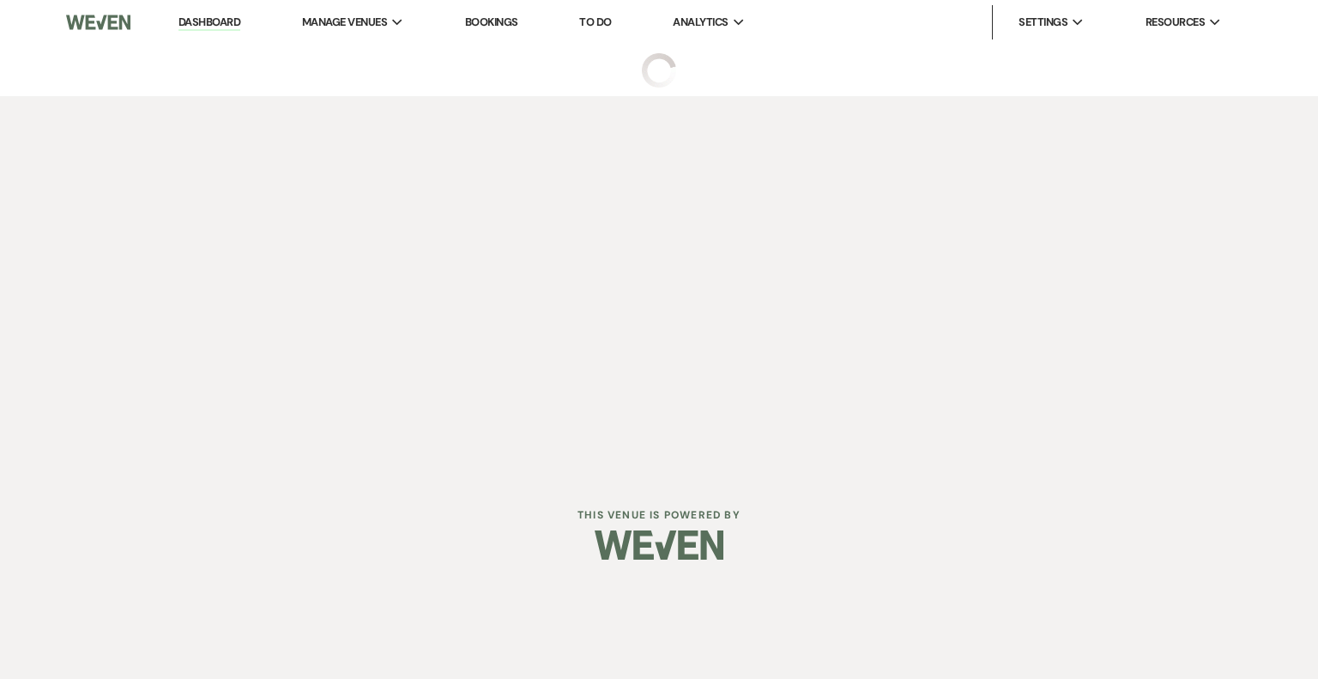
select select "6"
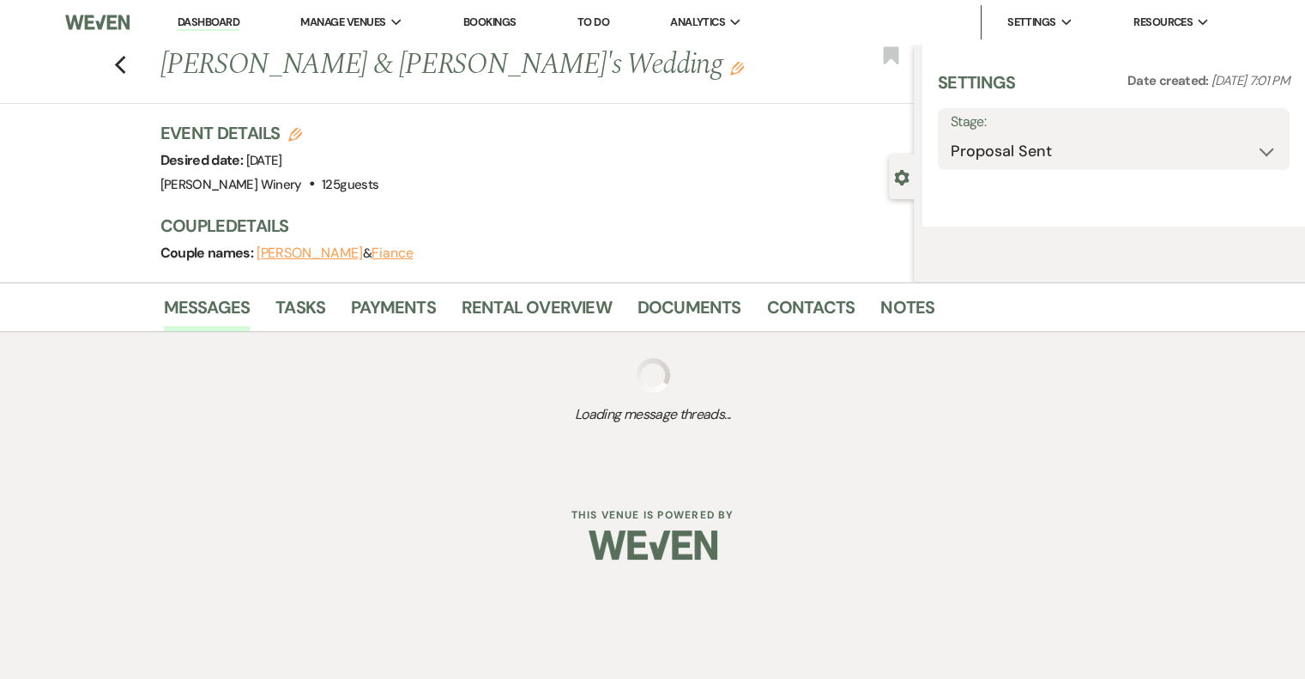
select select "5"
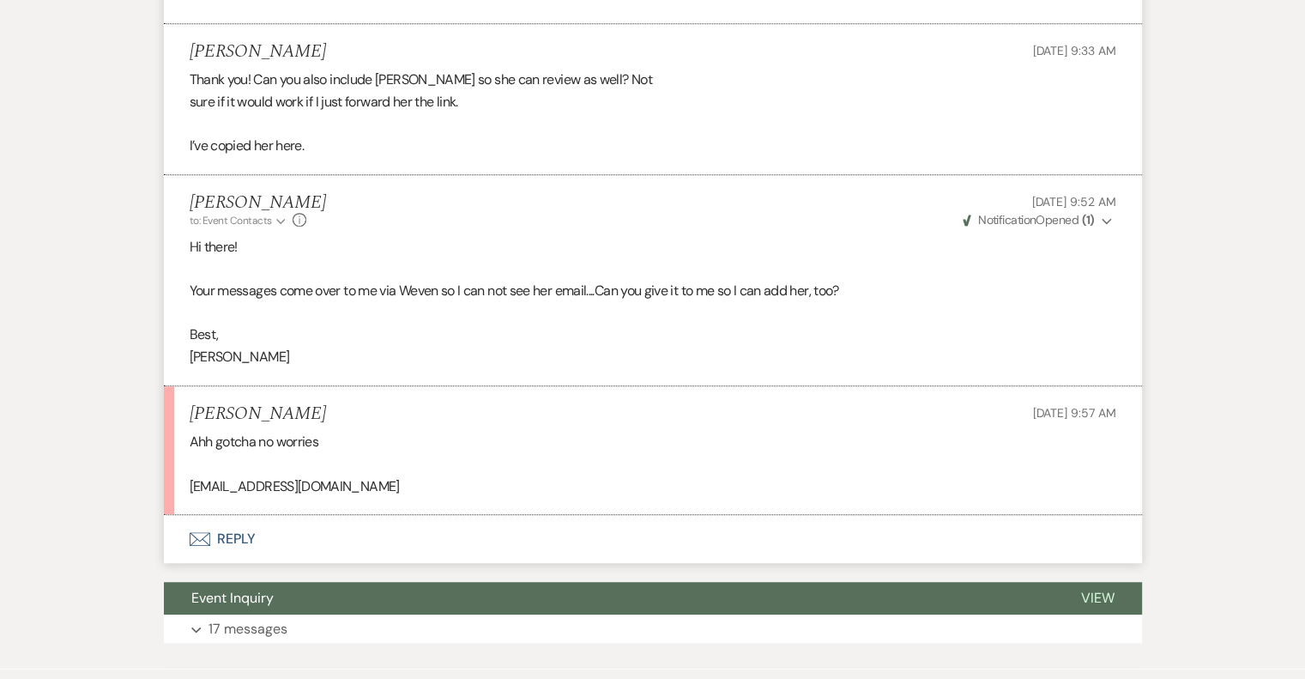
scroll to position [1108, 0]
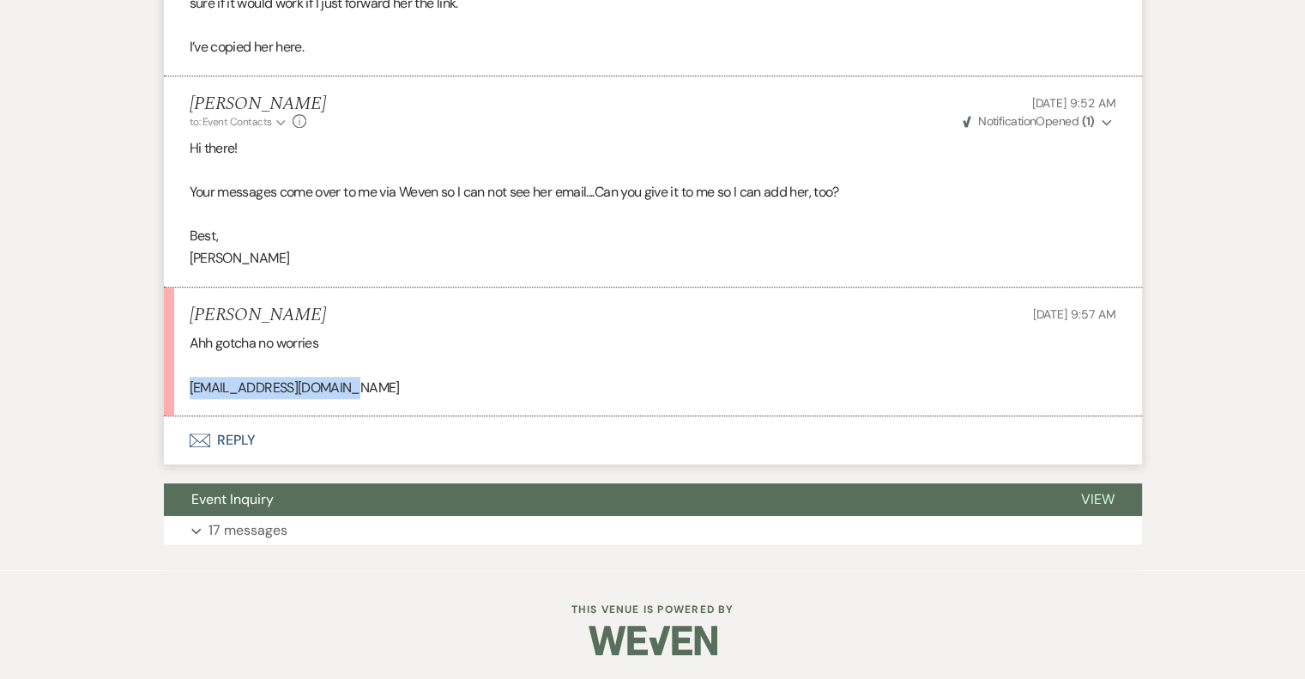
drag, startPoint x: 361, startPoint y: 382, endPoint x: 206, endPoint y: 389, distance: 155.5
click at [182, 380] on li "Gregg Aug 15, 2025, 9:57 AM Ahh gotcha no worries Cgvolleyball4@gmail.com" at bounding box center [653, 352] width 978 height 130
copy p "Cgvolleyball4@gmail.com"
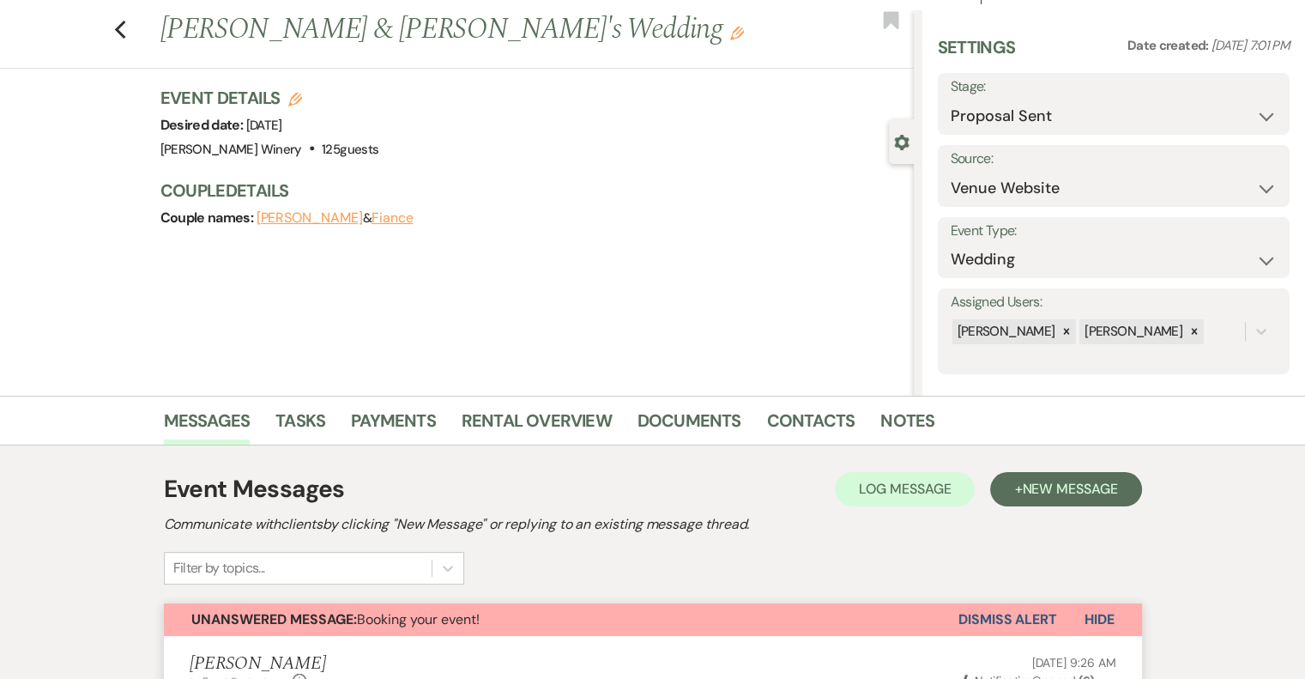
scroll to position [0, 0]
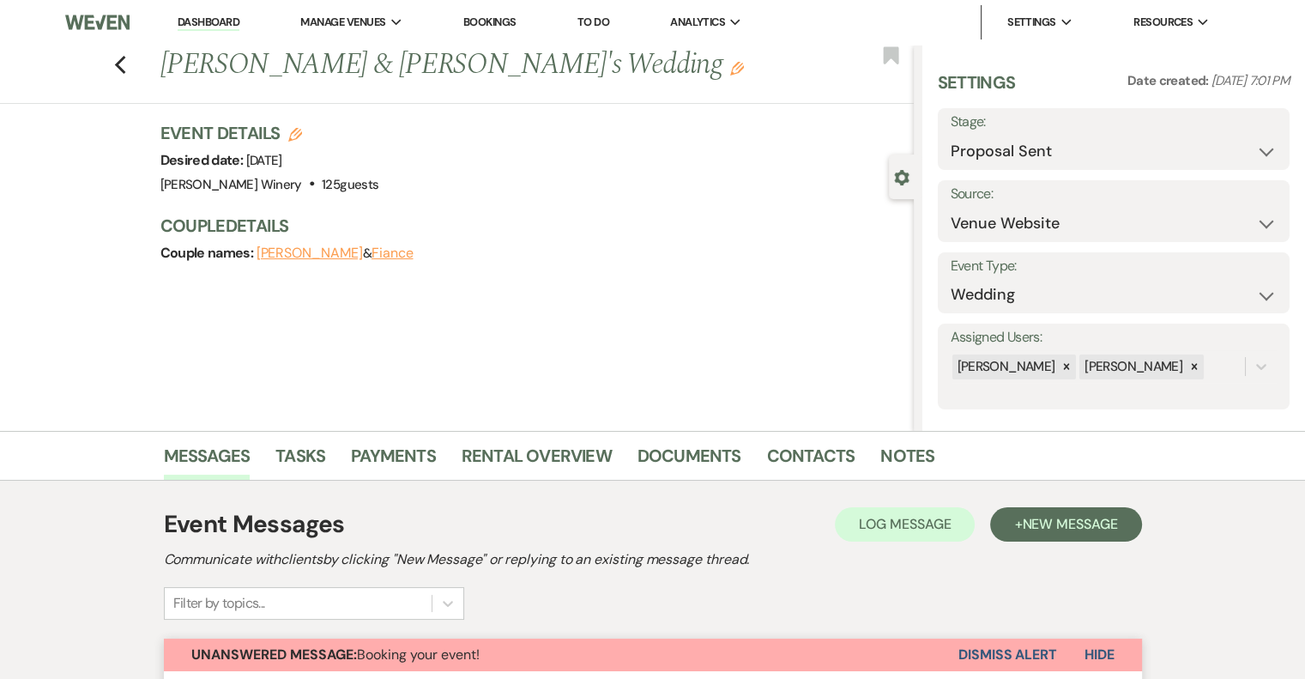
click at [372, 253] on button "Fiance" at bounding box center [393, 253] width 42 height 14
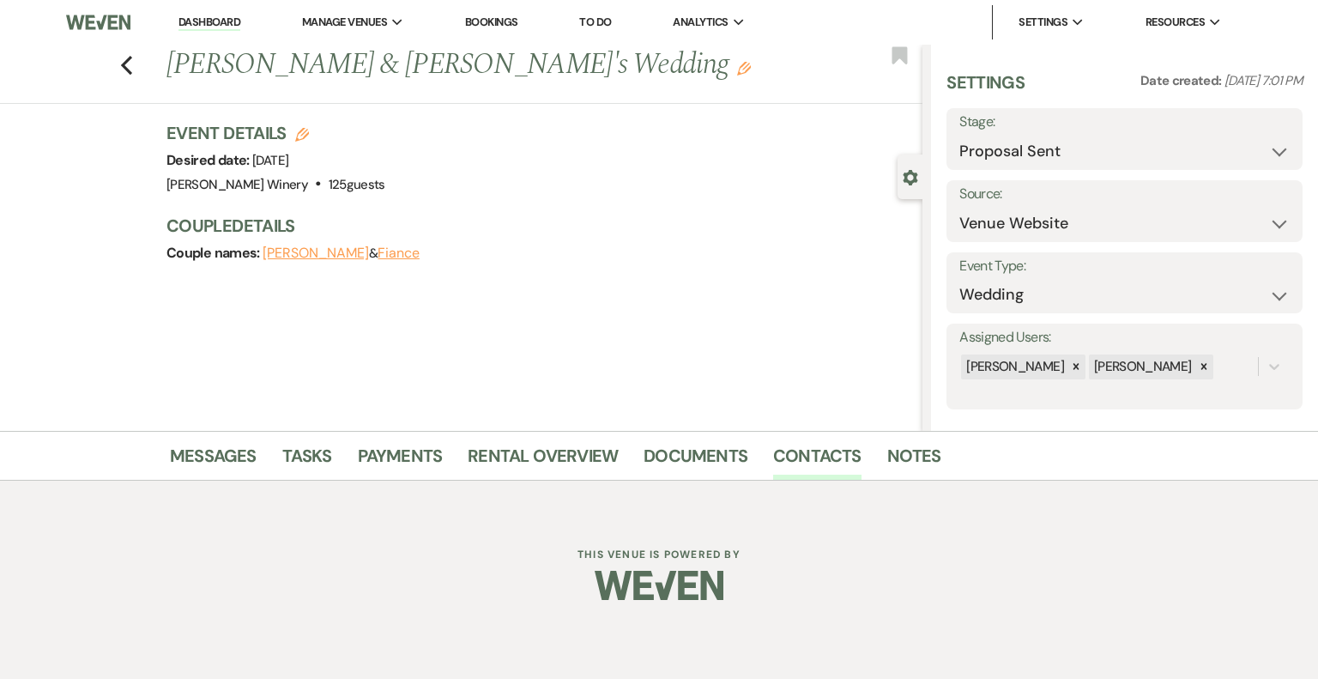
select select "1"
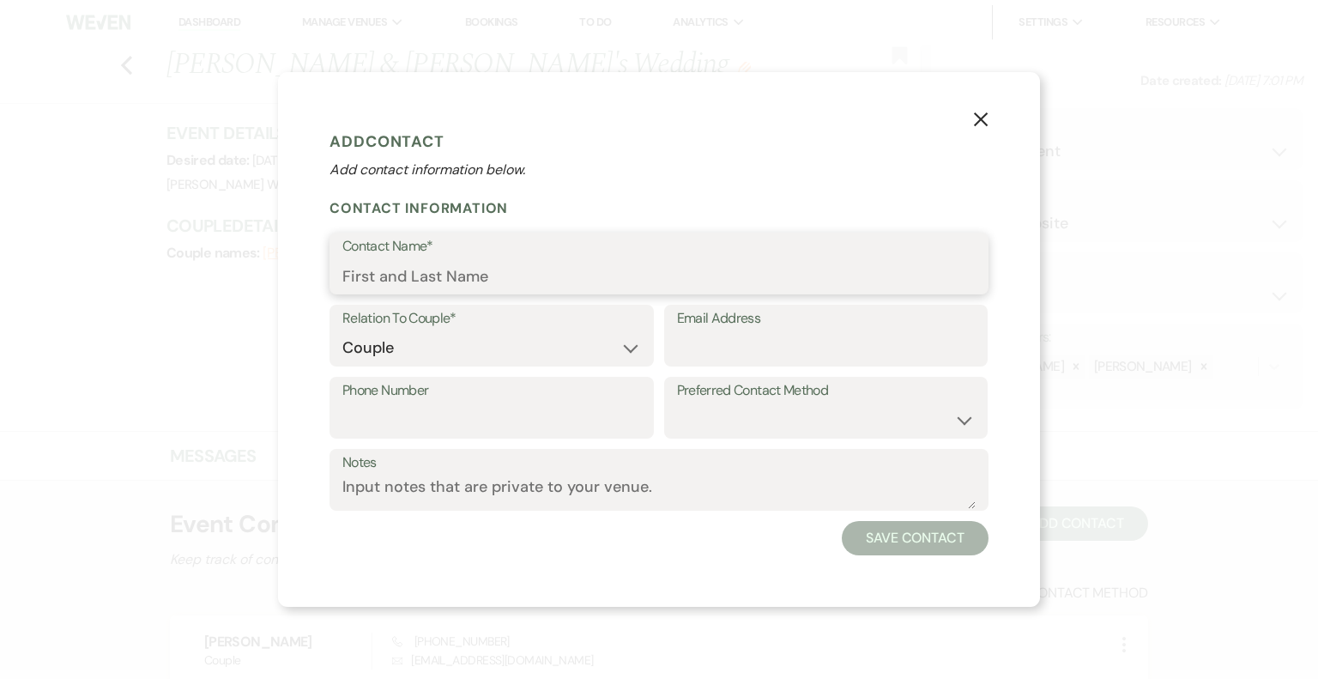
click at [459, 270] on input "Contact Name*" at bounding box center [658, 275] width 633 height 33
type input "Cassandra"
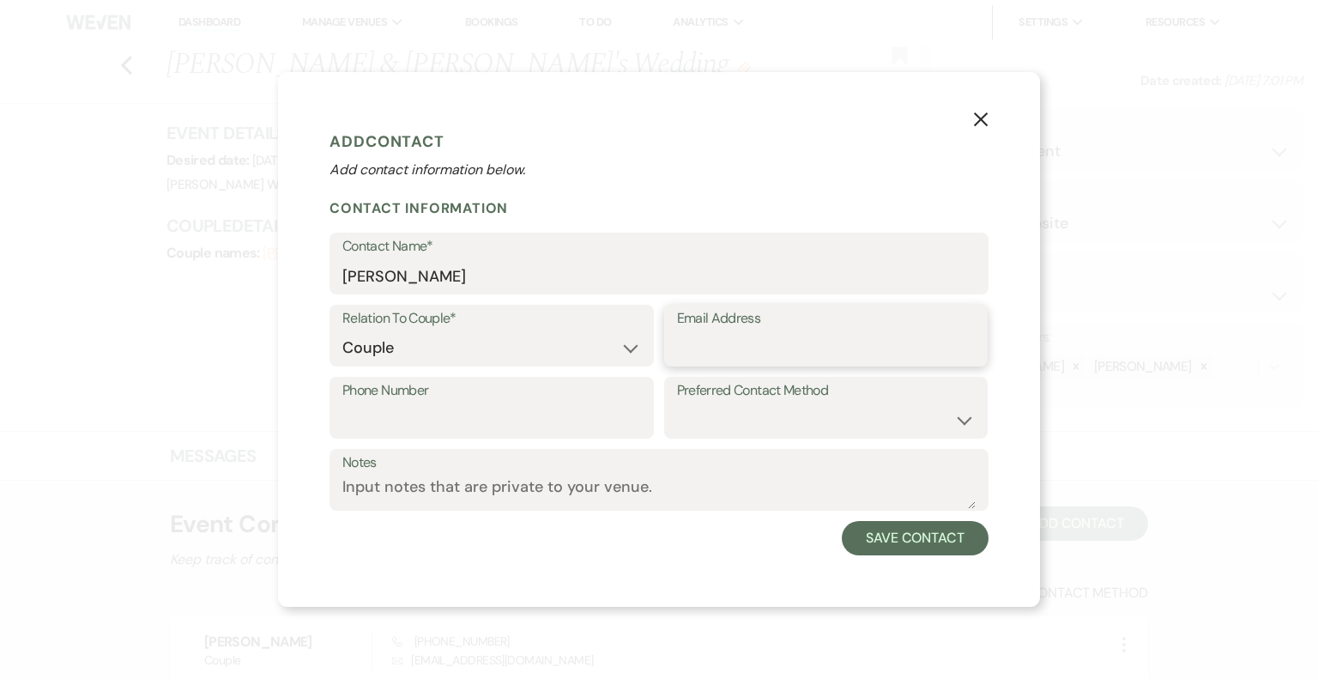
paste input "Cgvolleyball4@gmail.com"
type input "Cgvolleyball4@gmail.com"
click at [887, 419] on select "Email Phone Text" at bounding box center [826, 419] width 299 height 33
select select "email"
click at [677, 403] on select "Email Phone Text" at bounding box center [826, 419] width 299 height 33
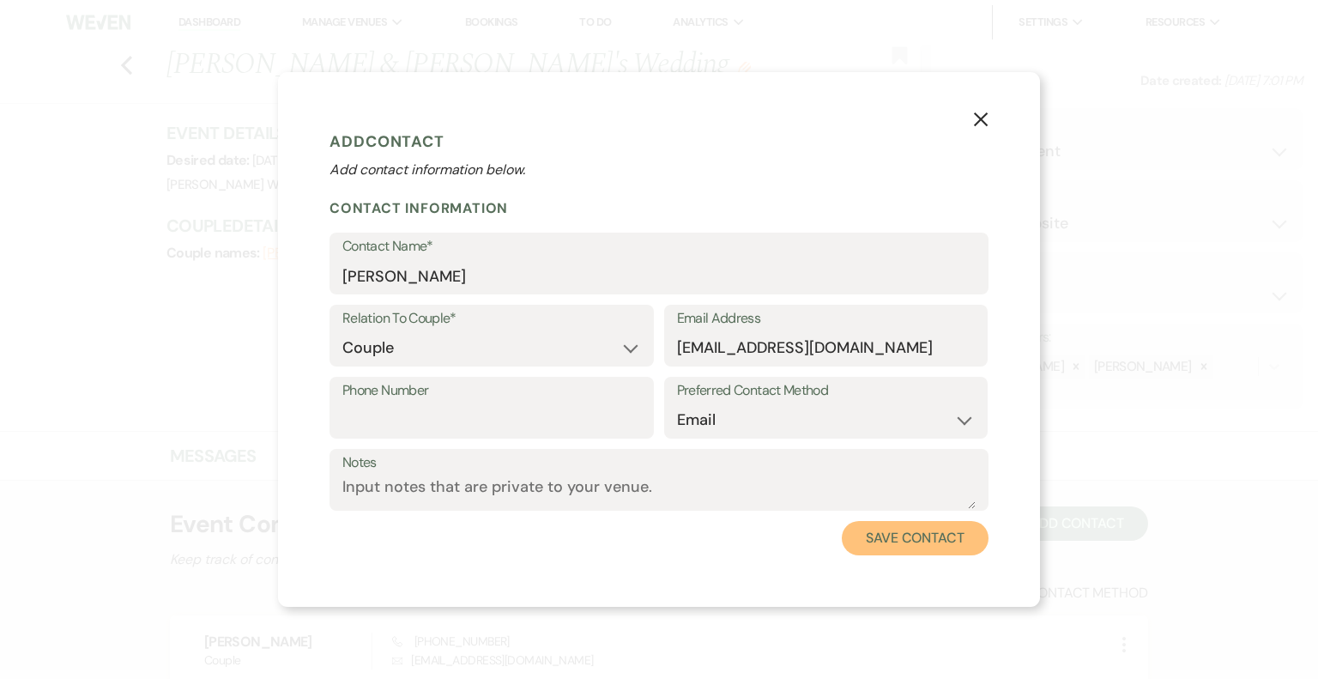
click at [934, 536] on button "Save Contact" at bounding box center [915, 538] width 147 height 34
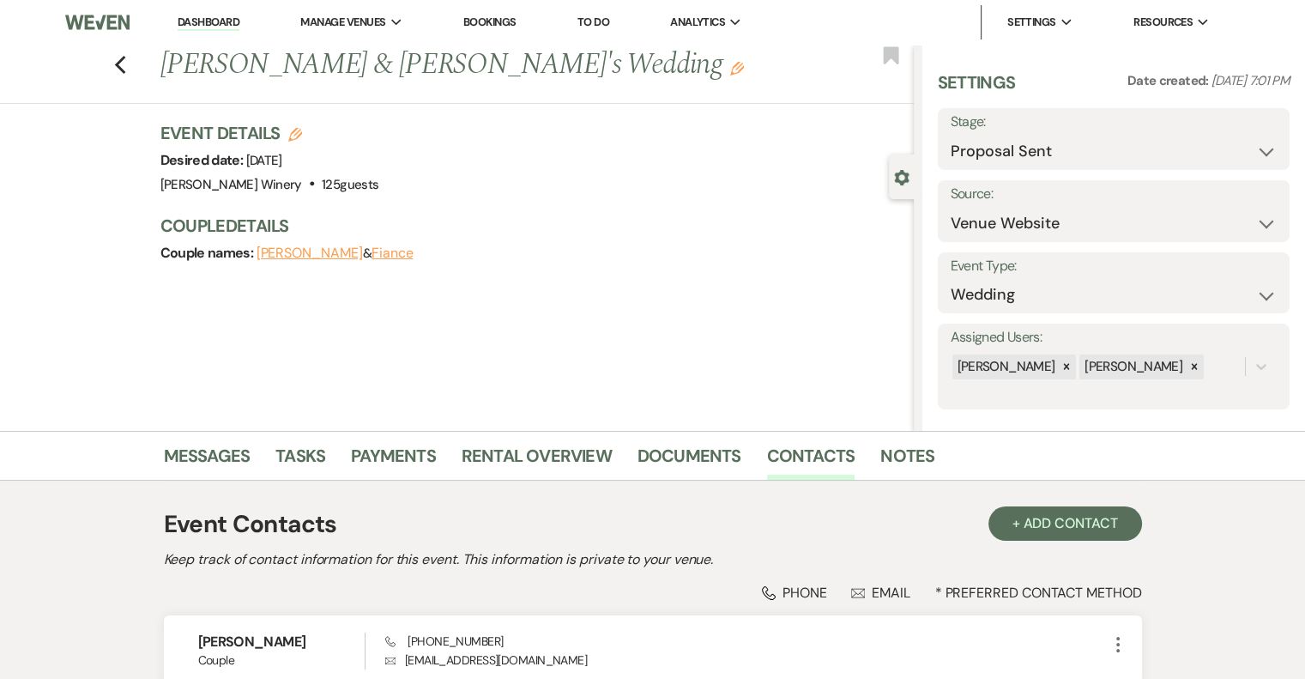
click at [372, 256] on button "Fiance" at bounding box center [393, 253] width 42 height 14
select select "1"
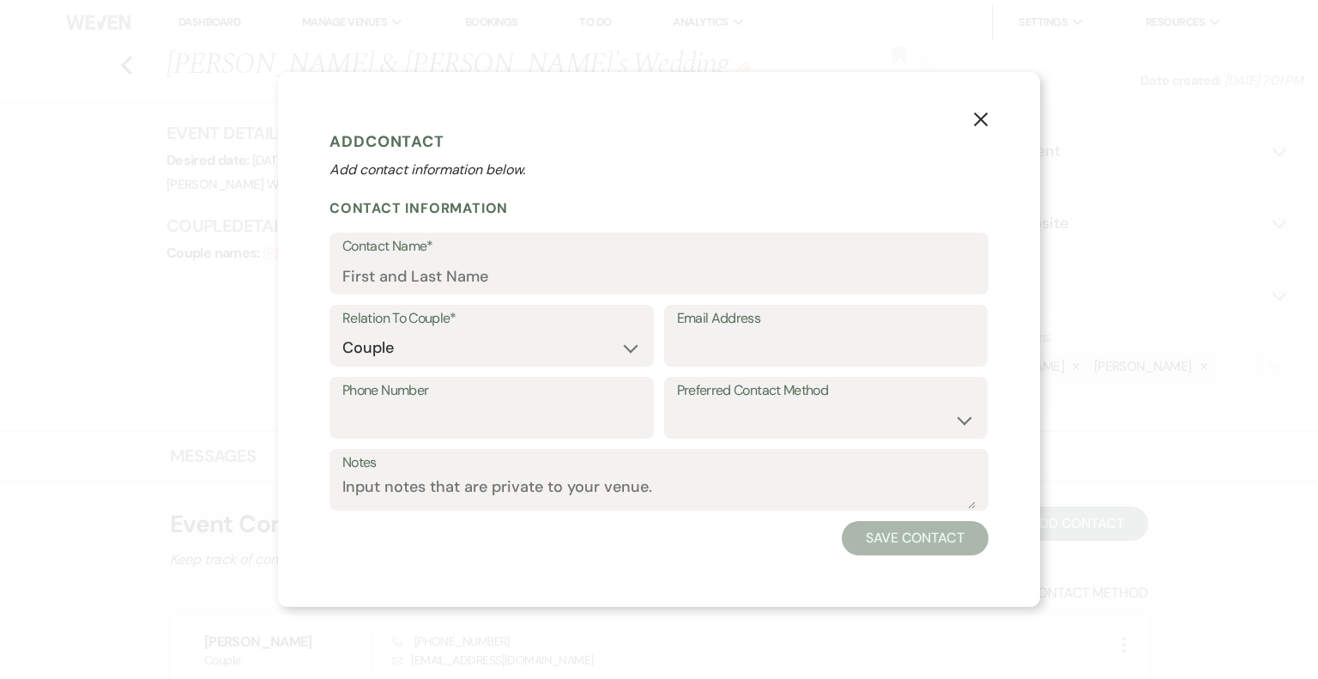
click at [978, 118] on use "button" at bounding box center [981, 119] width 14 height 14
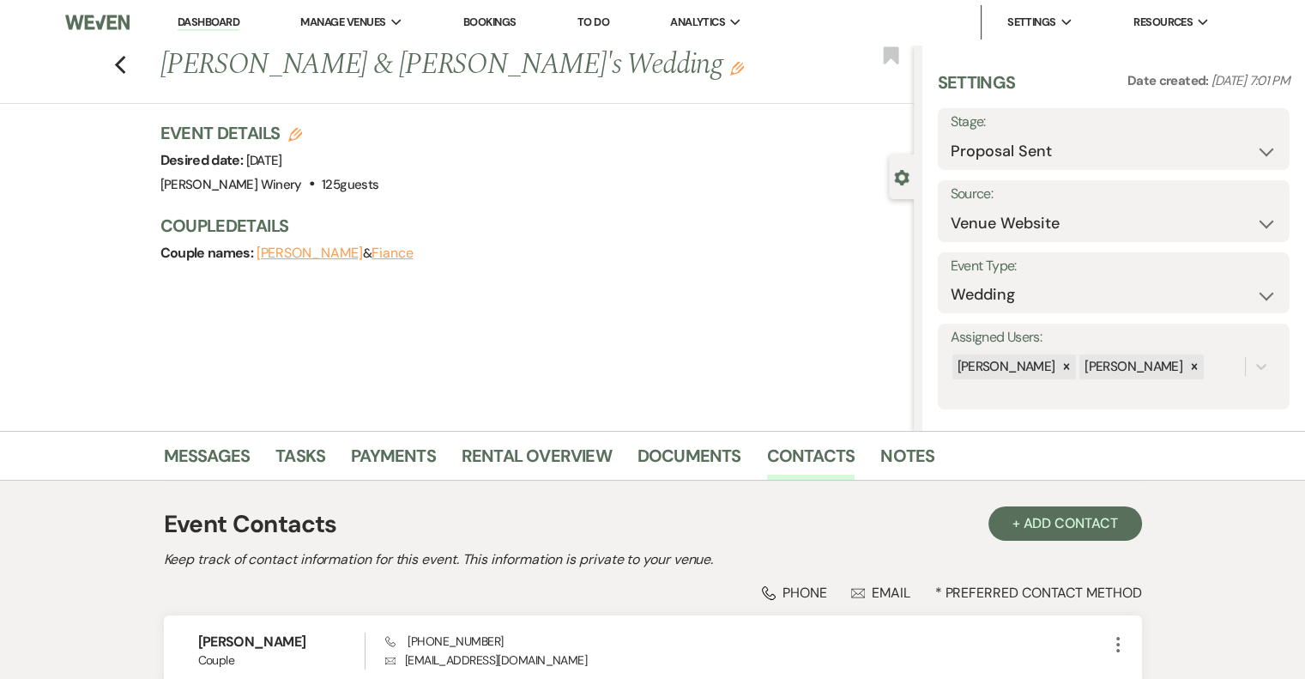
click at [291, 253] on button "Gregg" at bounding box center [310, 253] width 106 height 14
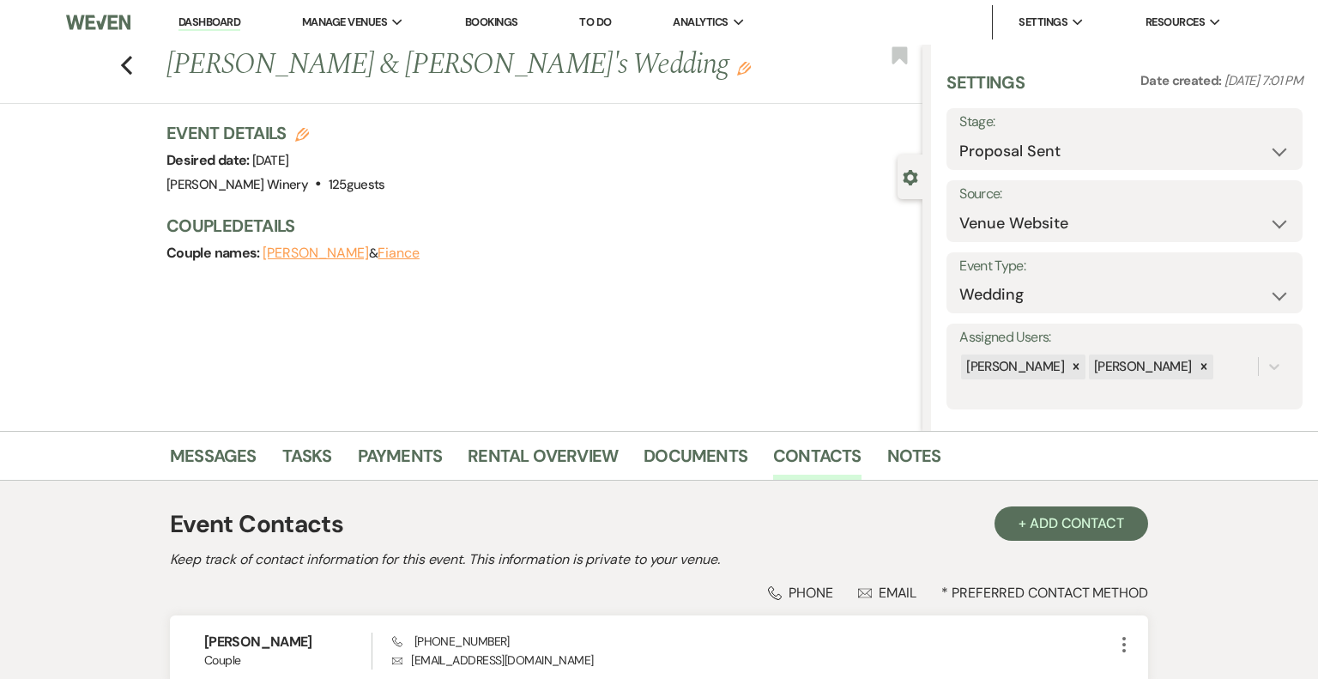
select select "1"
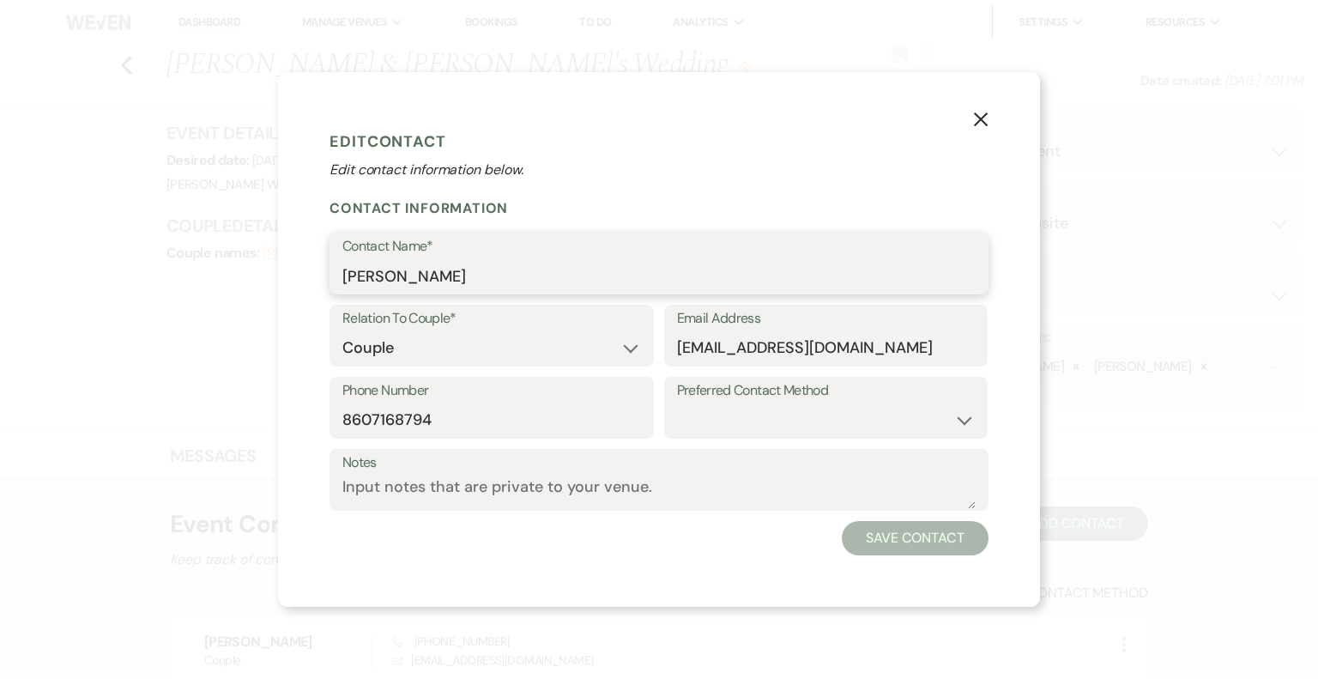
click at [429, 274] on input "Gregg" at bounding box center [658, 275] width 633 height 33
click at [982, 118] on use "button" at bounding box center [981, 119] width 14 height 14
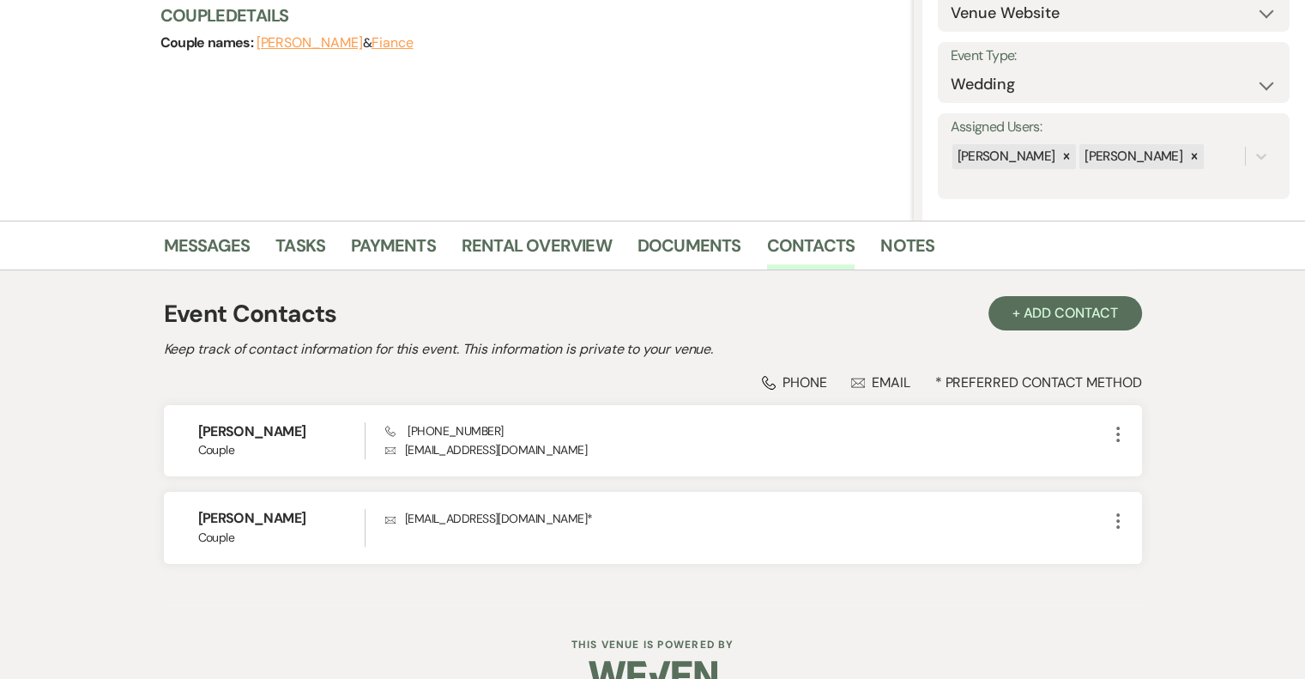
scroll to position [245, 0]
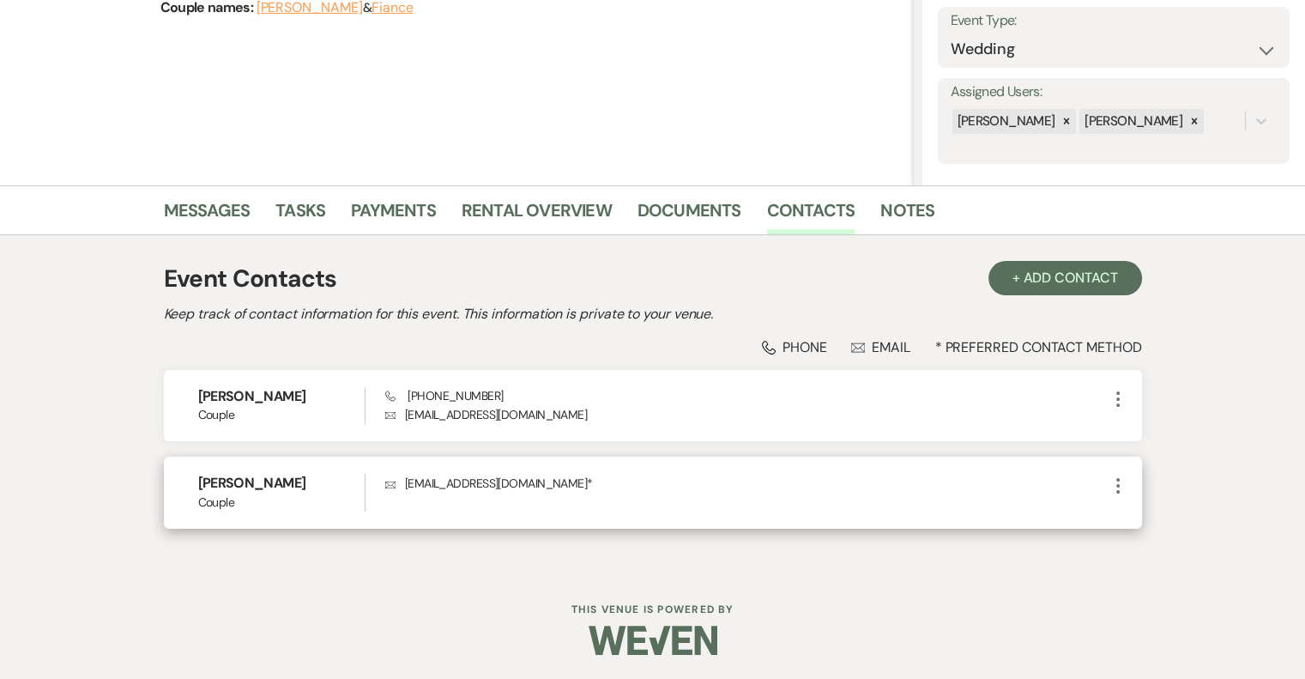
click at [1119, 488] on icon "More" at bounding box center [1118, 485] width 21 height 21
click at [1153, 516] on button "Pencil Edit" at bounding box center [1159, 519] width 102 height 29
select select "1"
select select "email"
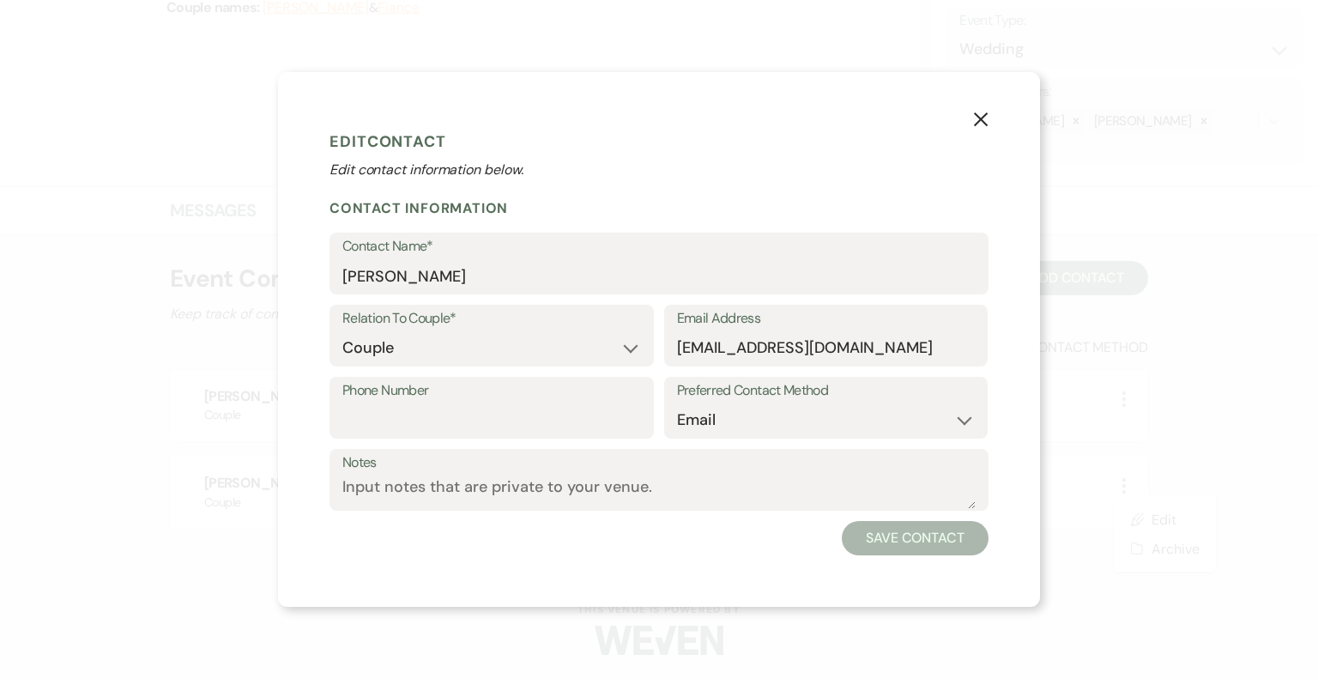
click at [979, 118] on use "button" at bounding box center [981, 119] width 14 height 14
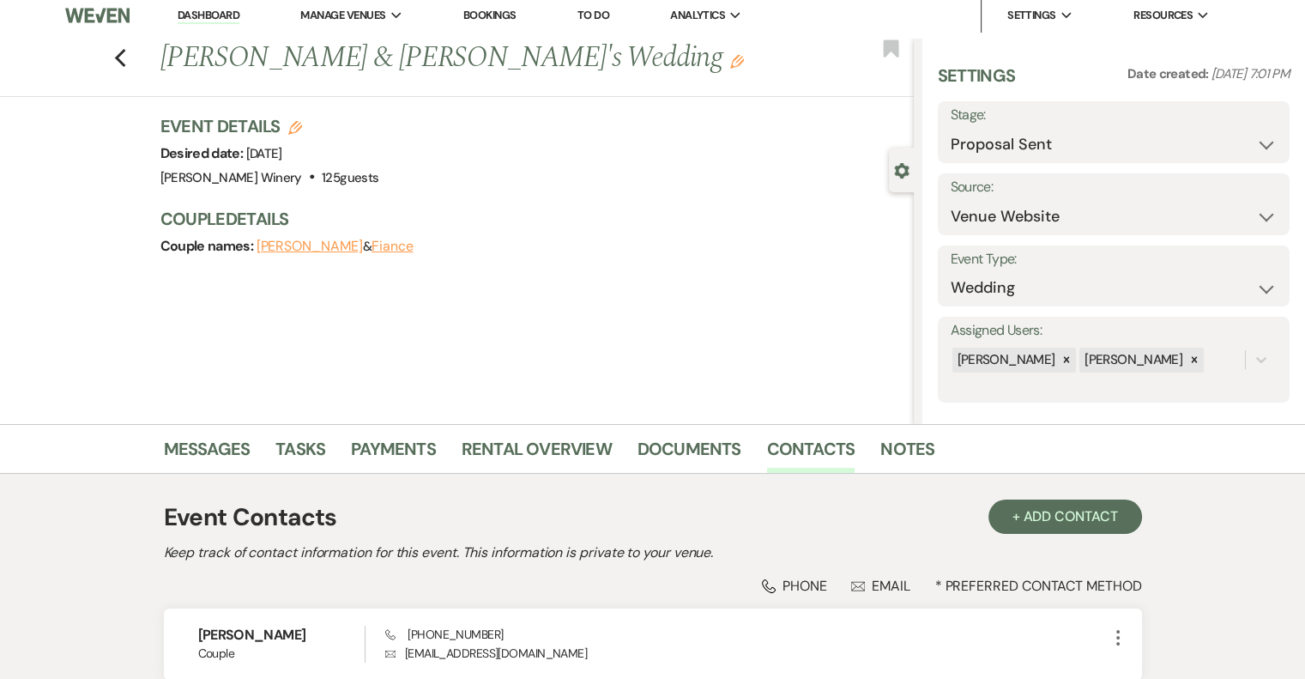
scroll to position [0, 0]
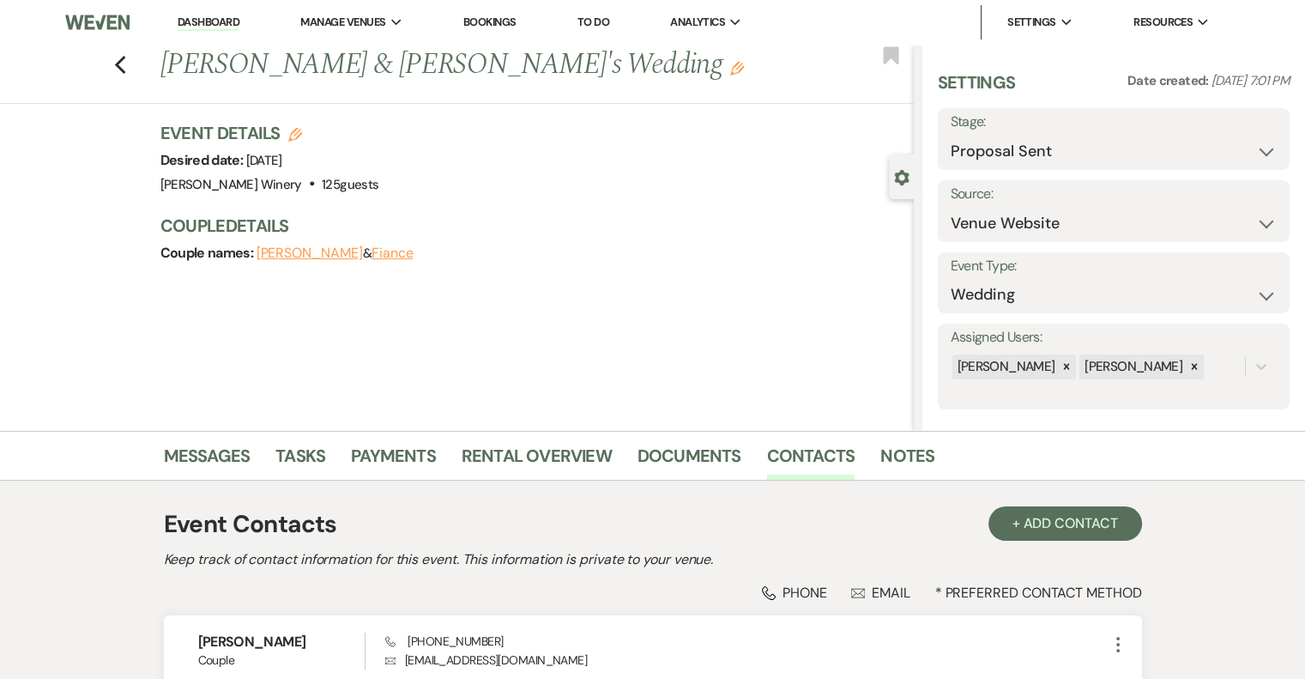
click at [227, 19] on link "Dashboard" at bounding box center [209, 23] width 62 height 16
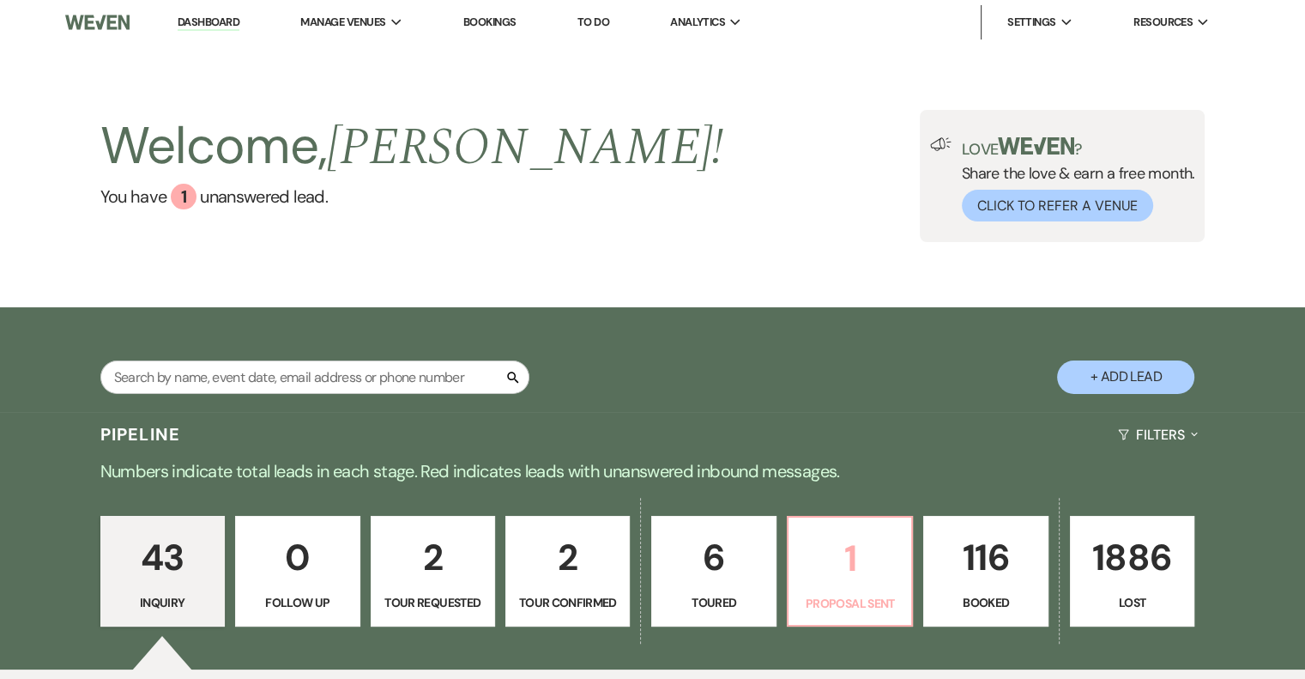
click at [842, 557] on p "1" at bounding box center [850, 558] width 102 height 57
select select "6"
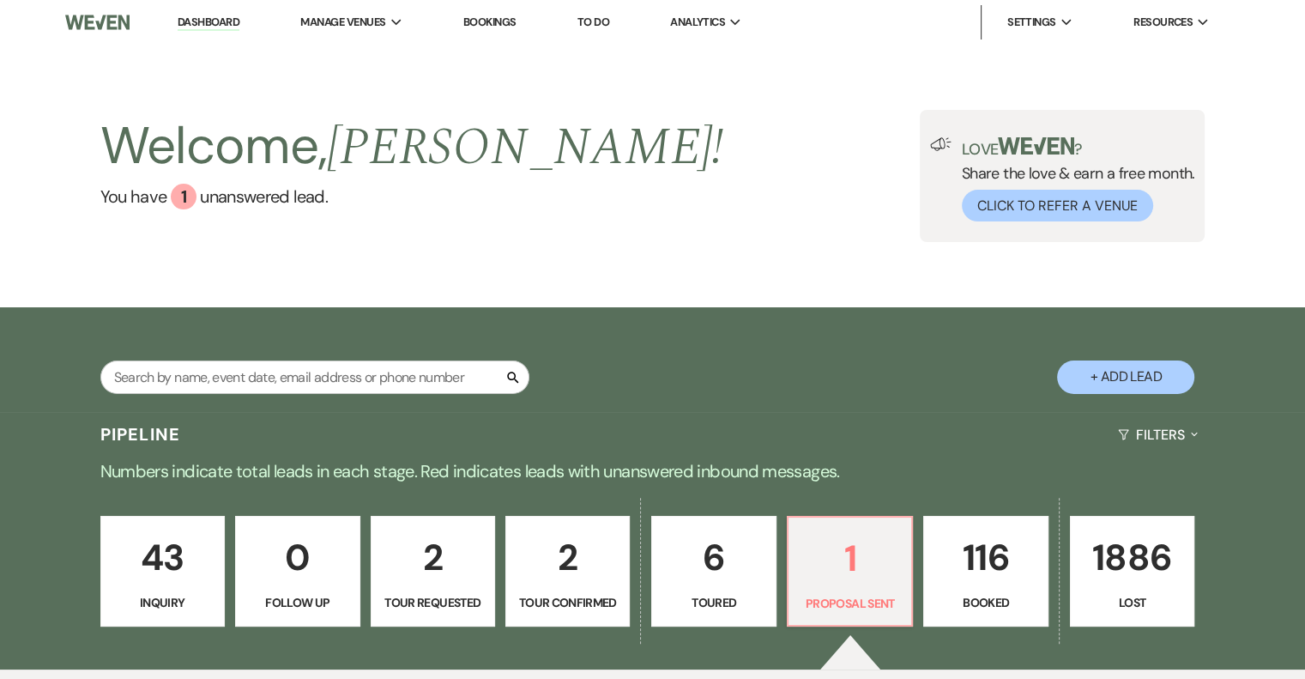
scroll to position [416, 0]
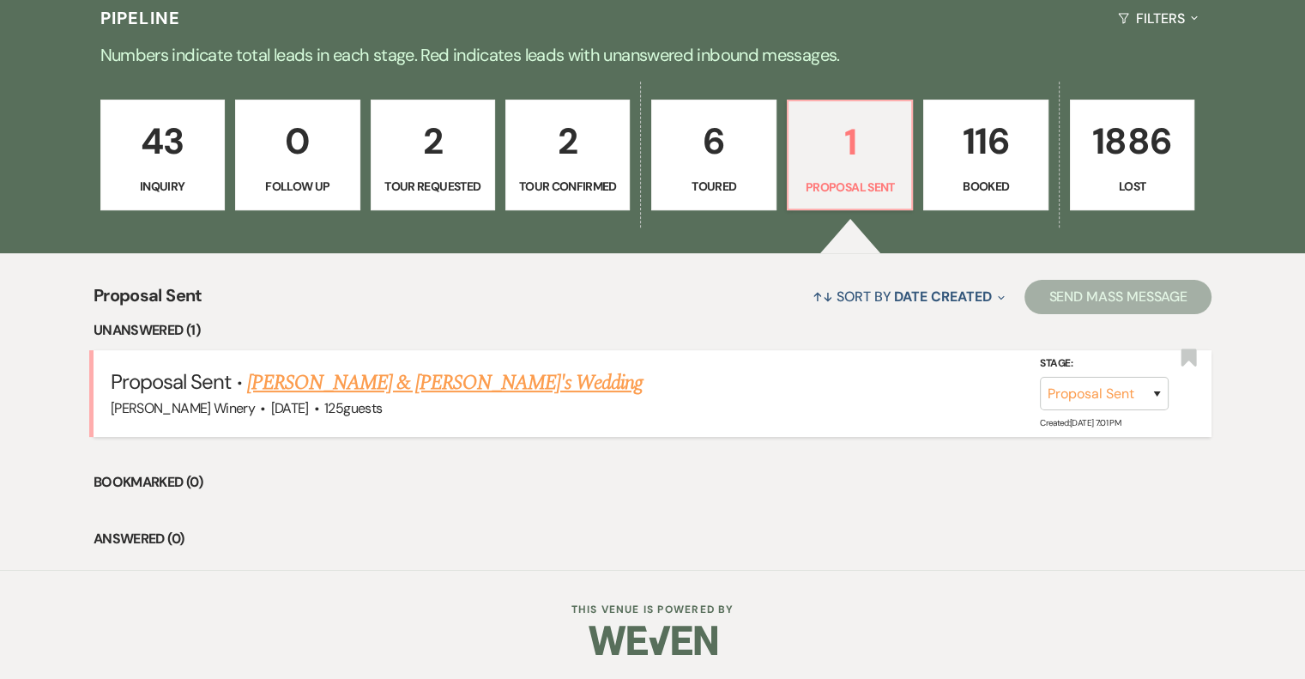
click at [441, 387] on link "Gregg & Cassandra's Wedding" at bounding box center [445, 382] width 396 height 31
select select "6"
select select "5"
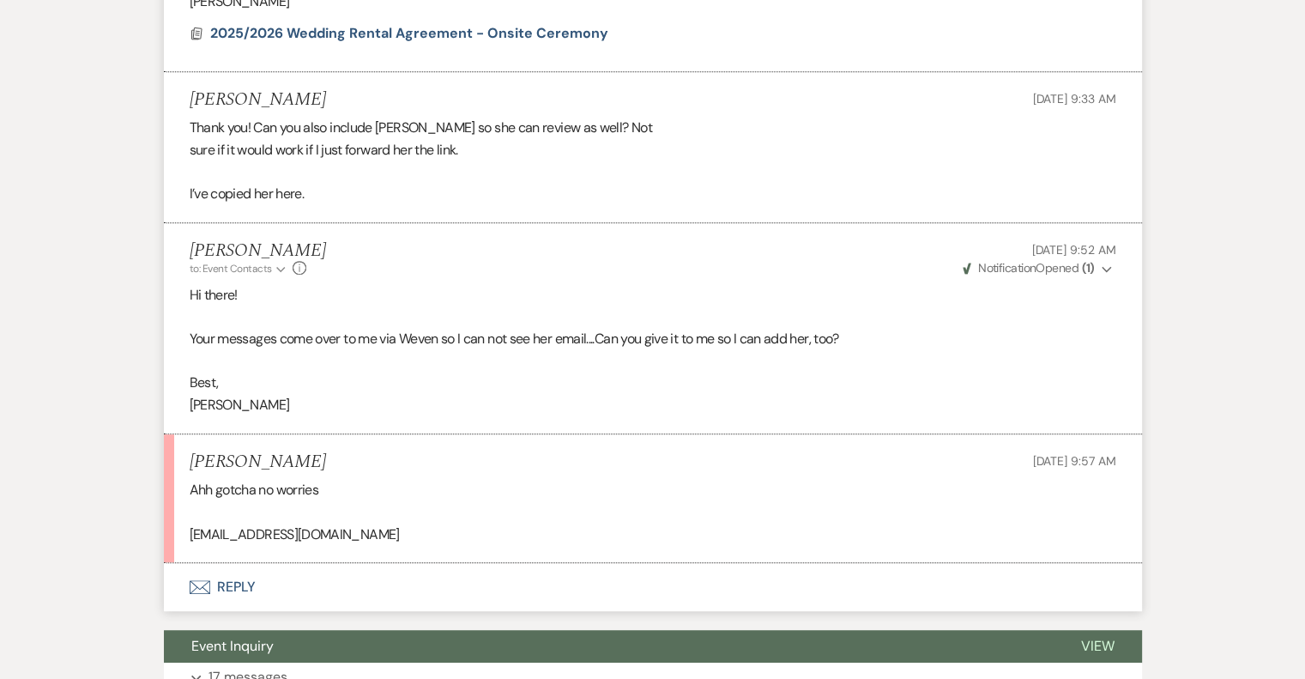
scroll to position [1108, 0]
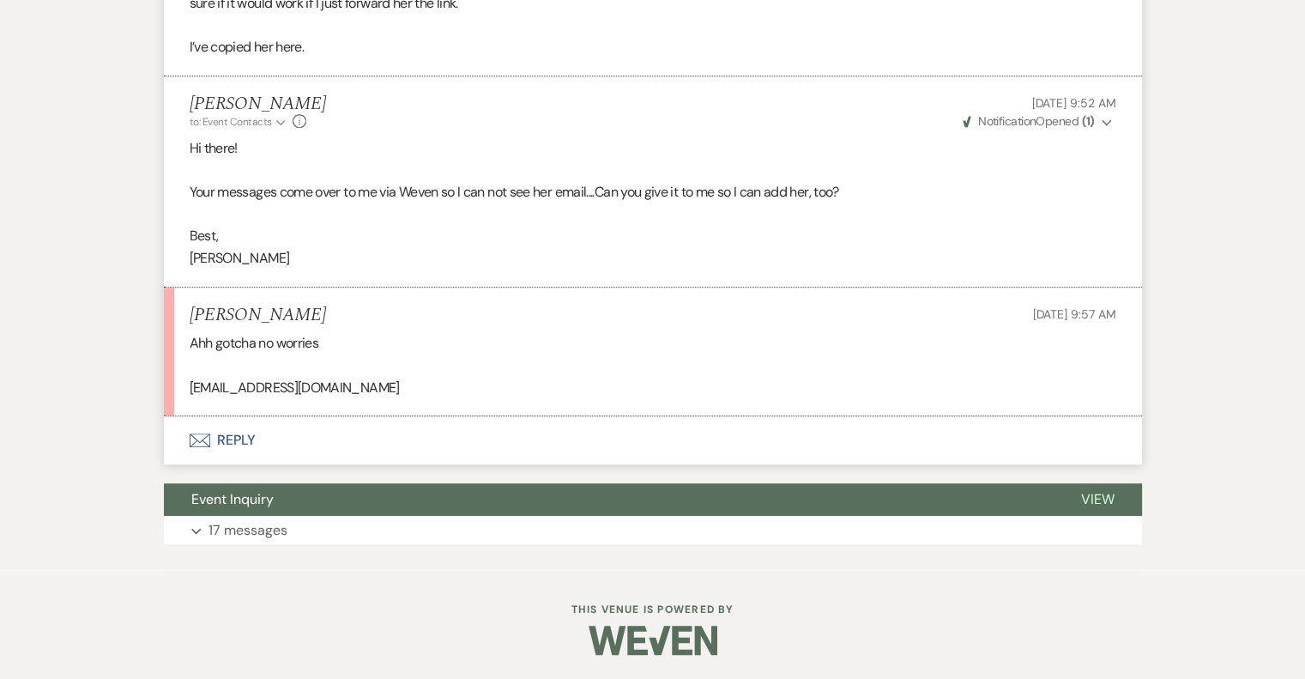
click at [237, 434] on button "Envelope Reply" at bounding box center [653, 440] width 978 height 48
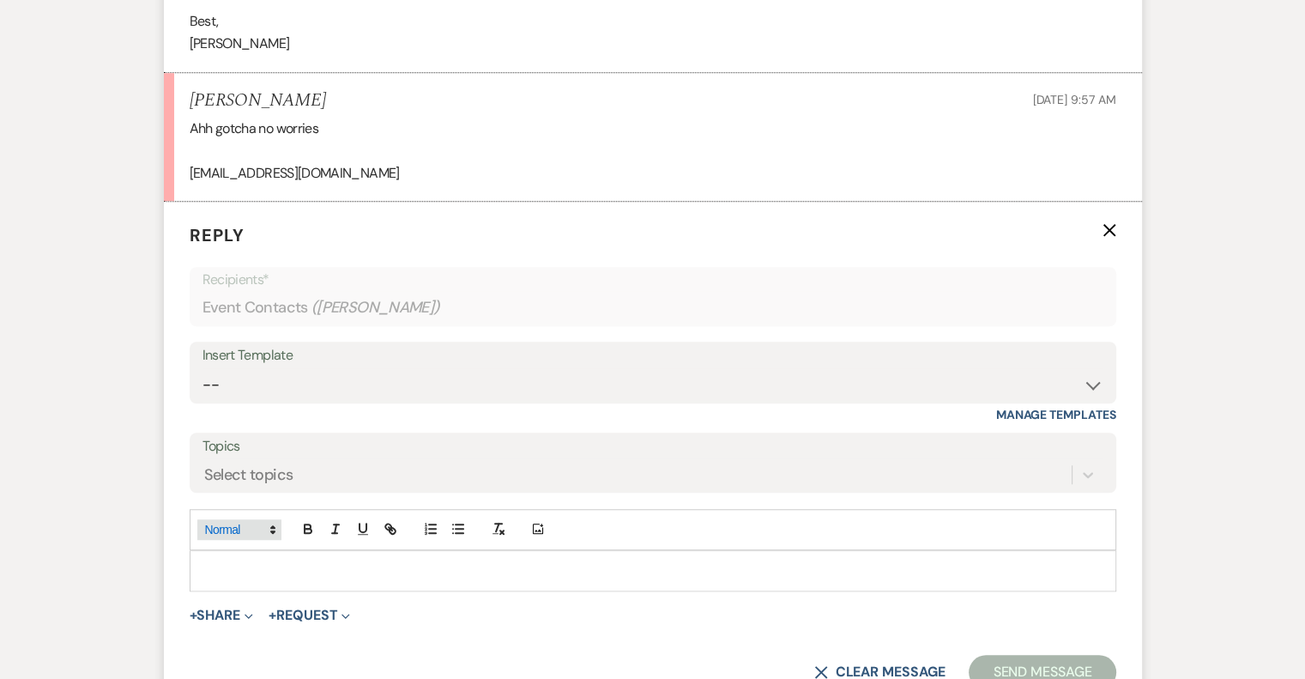
scroll to position [1360, 0]
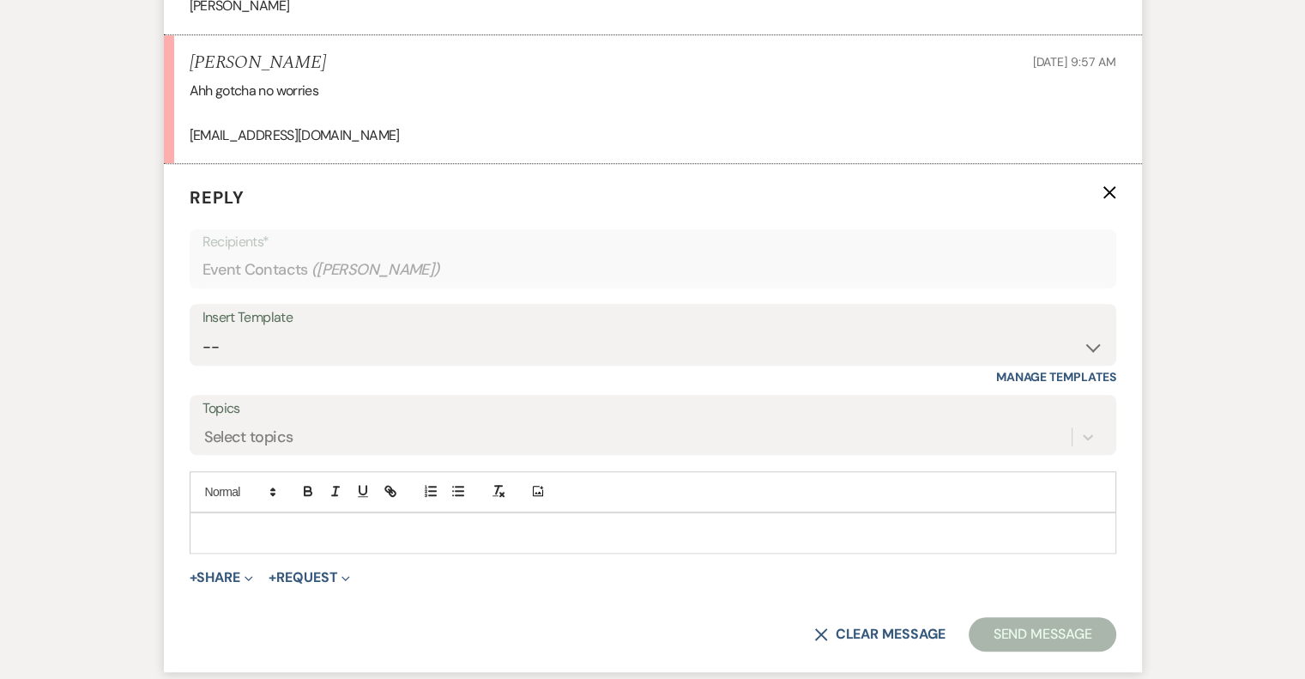
click at [227, 514] on div at bounding box center [653, 532] width 925 height 39
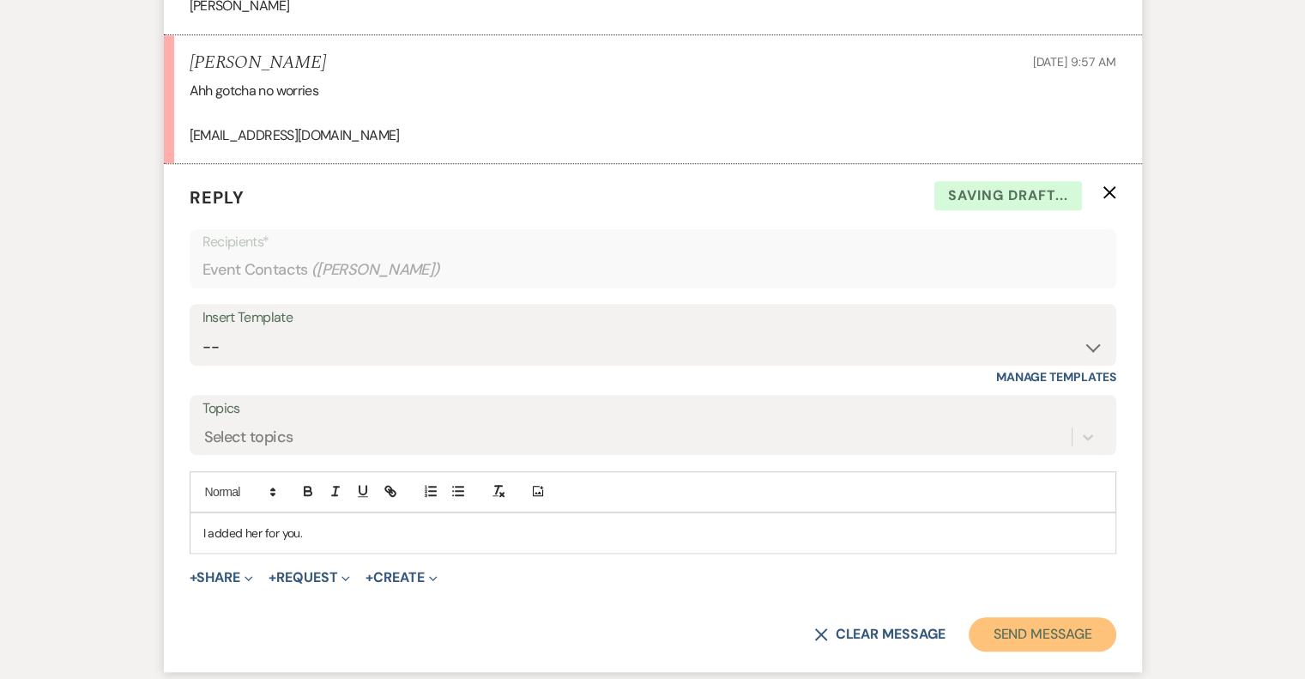
click at [1043, 624] on button "Send Message" at bounding box center [1042, 634] width 147 height 34
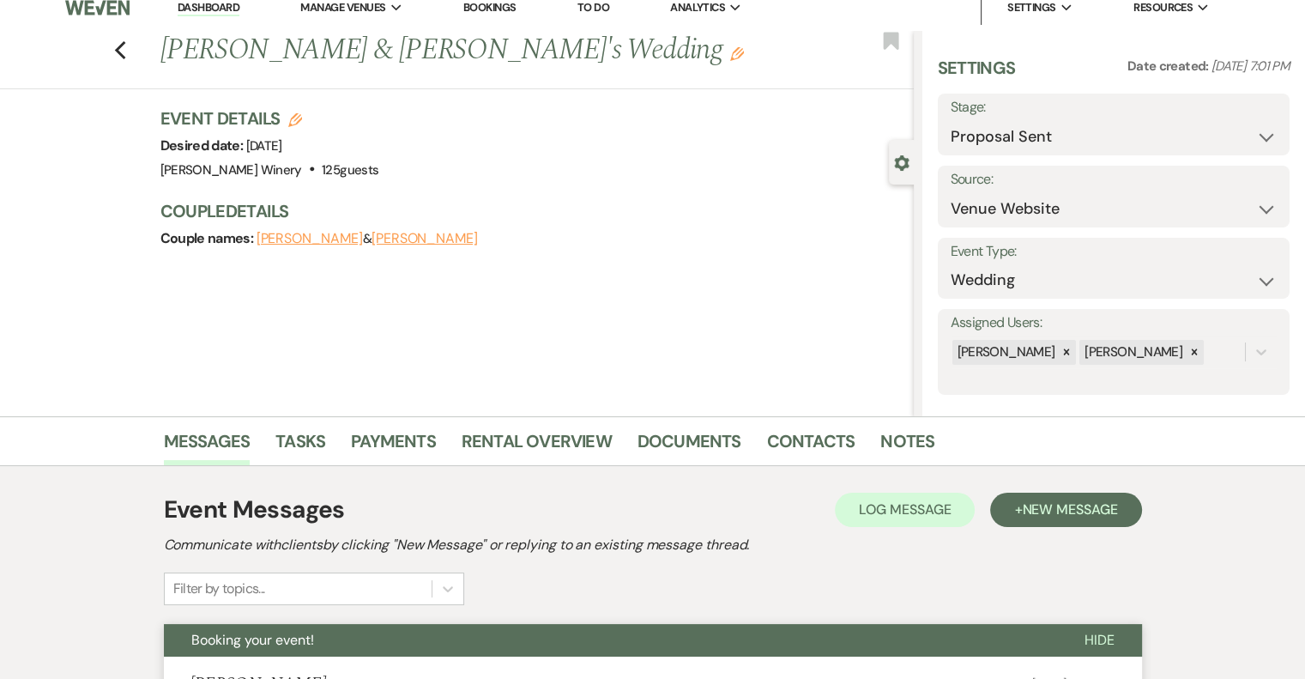
scroll to position [0, 0]
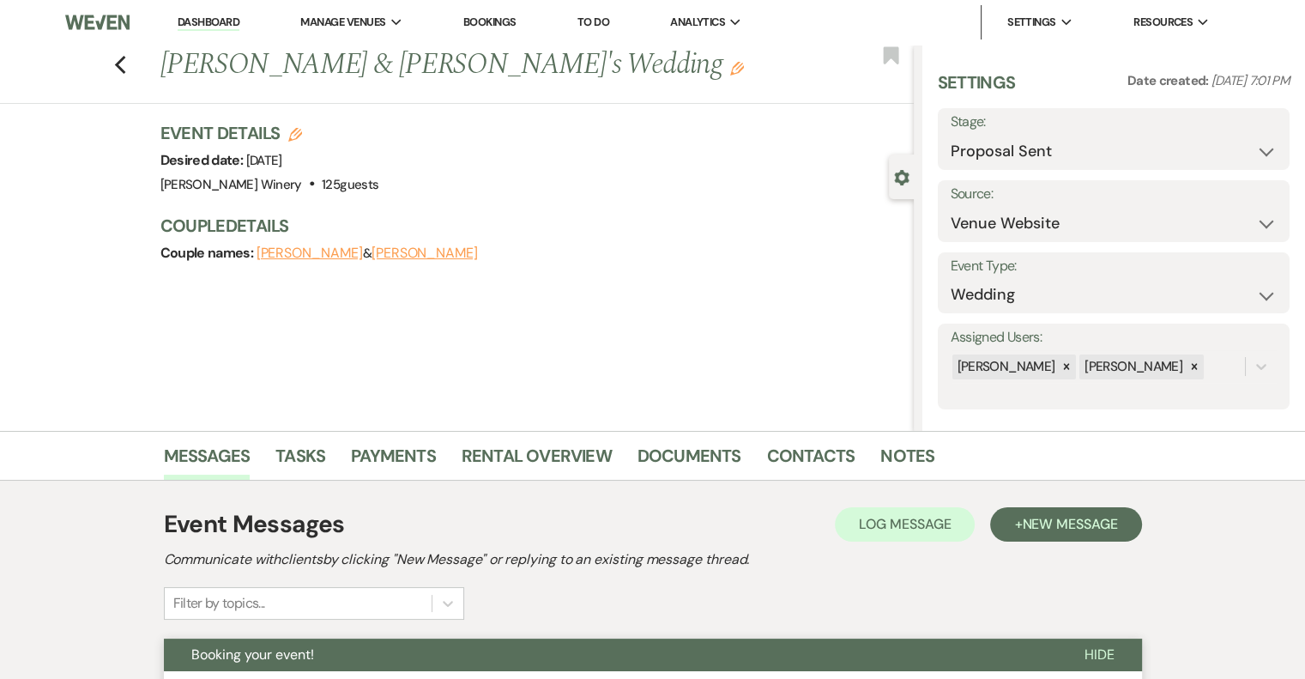
click at [215, 16] on link "Dashboard" at bounding box center [209, 23] width 62 height 16
